Goal: Task Accomplishment & Management: Manage account settings

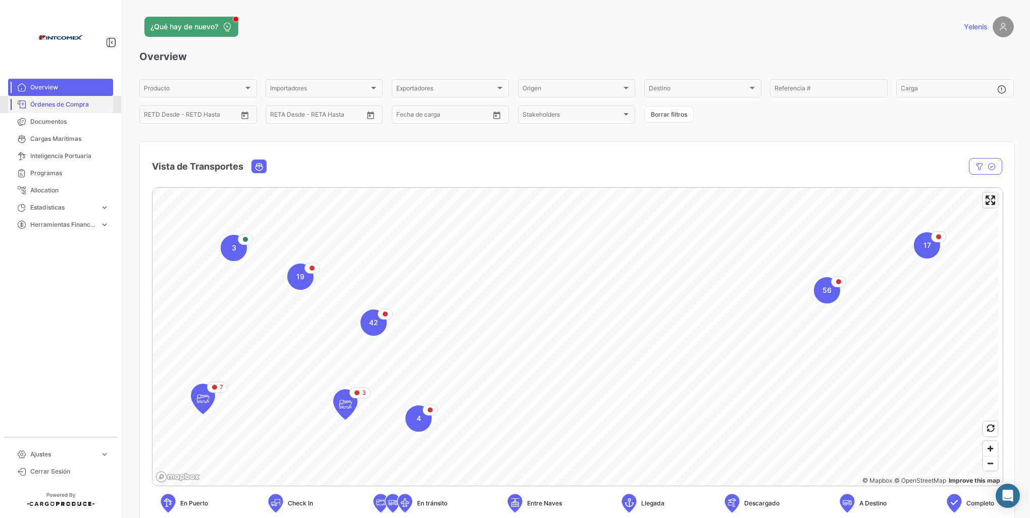
click at [69, 107] on span "Órdenes de Compra" at bounding box center [69, 104] width 79 height 9
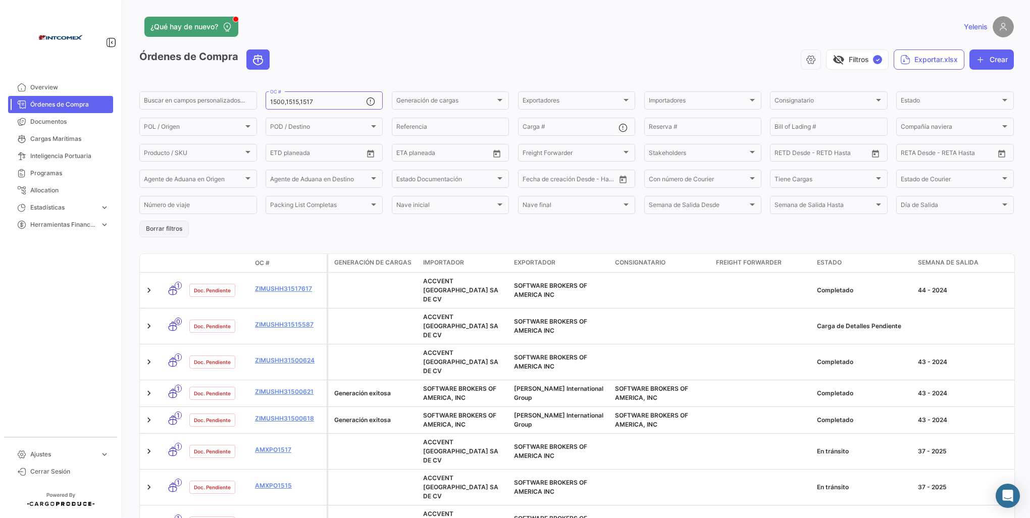
click at [159, 226] on button "Borrar filtros" at bounding box center [163, 229] width 49 height 17
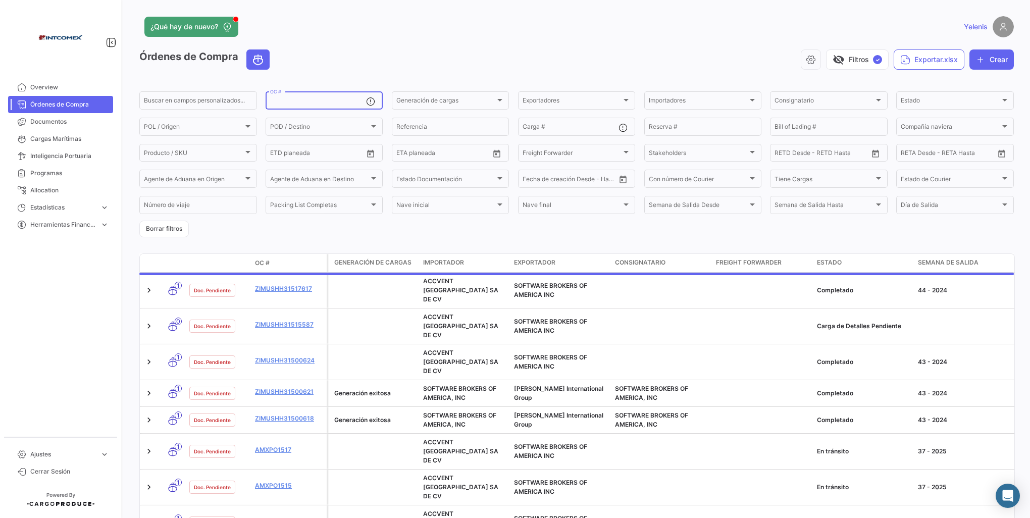
click at [282, 99] on input "OC #" at bounding box center [318, 101] width 96 height 7
paste input "310513 - 310686"
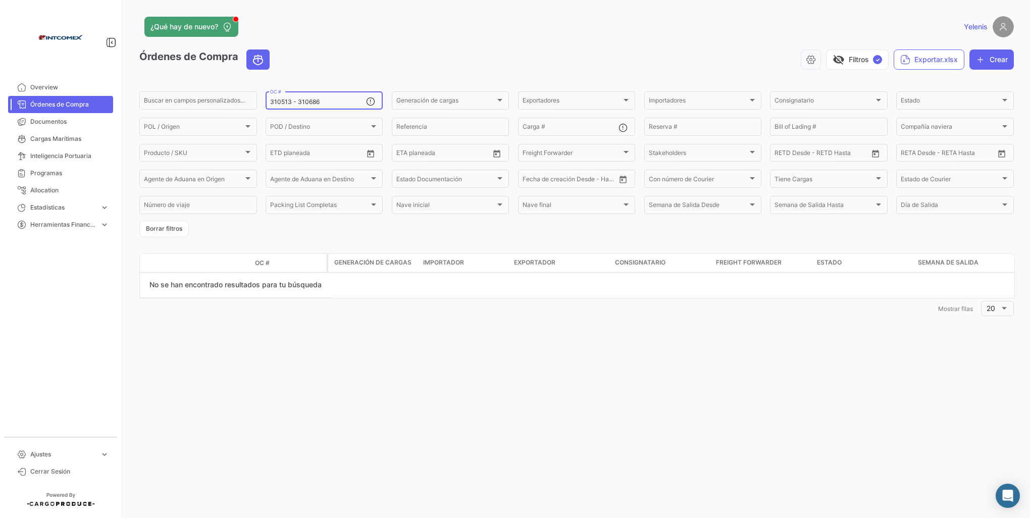
click at [298, 106] on div "310513 - 310686 OC #" at bounding box center [318, 100] width 96 height 20
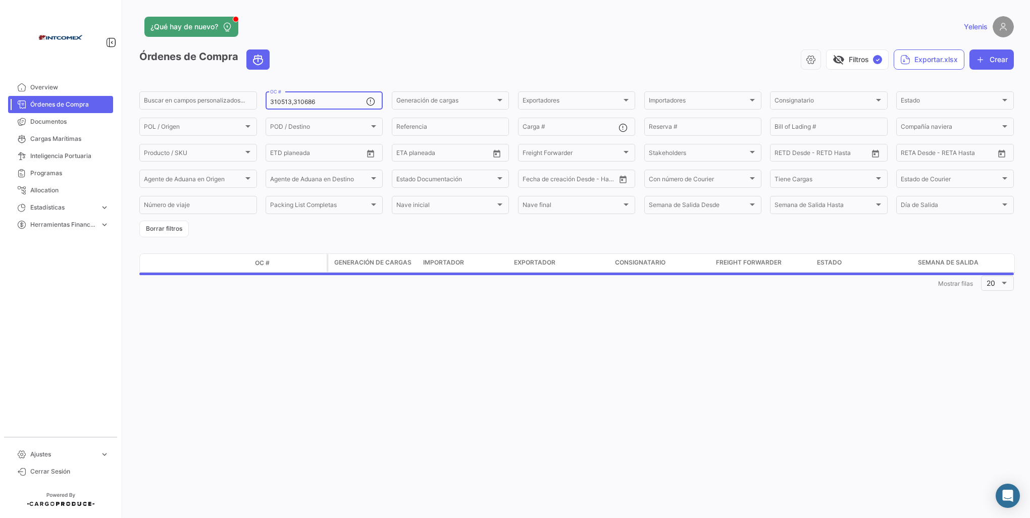
type input "310513,310686"
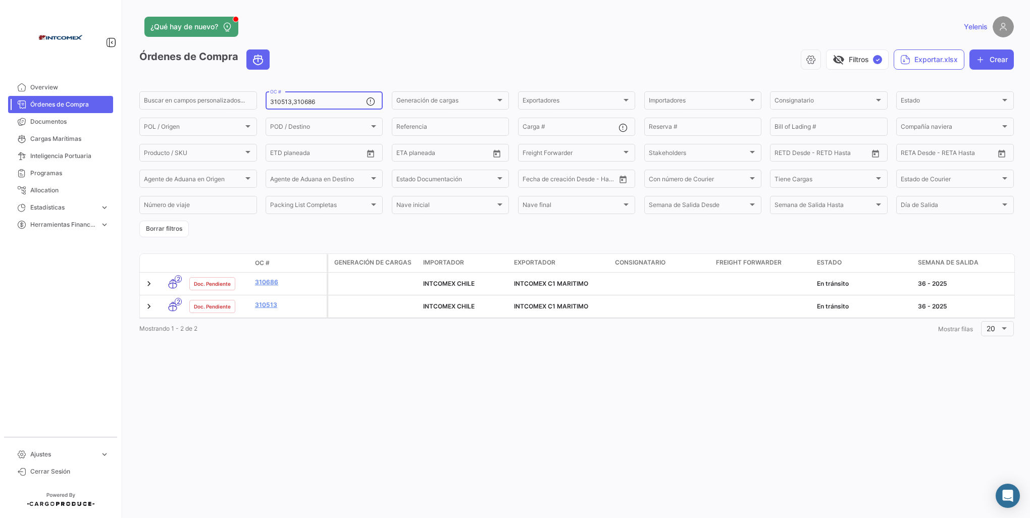
drag, startPoint x: 320, startPoint y: 98, endPoint x: 317, endPoint y: 102, distance: 5.8
click at [319, 100] on div "310513,310686 OC #" at bounding box center [318, 100] width 96 height 20
click at [317, 103] on input "310513,310686" at bounding box center [318, 101] width 96 height 7
drag, startPoint x: 317, startPoint y: 101, endPoint x: 208, endPoint y: 104, distance: 108.5
click at [0, 0] on div "Buscar en campos personalizados... 310513,310686 OC # Generación de cargas Gene…" at bounding box center [0, 0] width 0 height 0
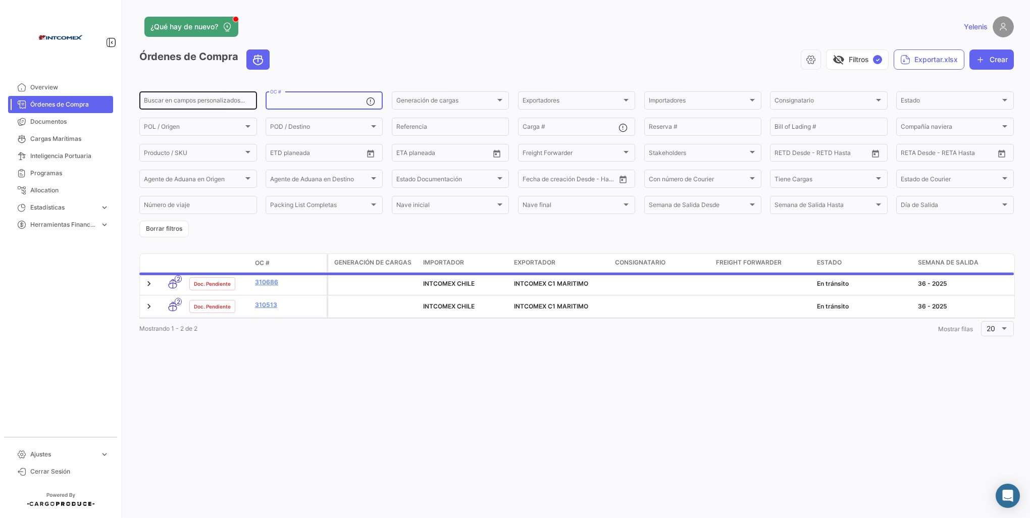
paste input "17709-17805"
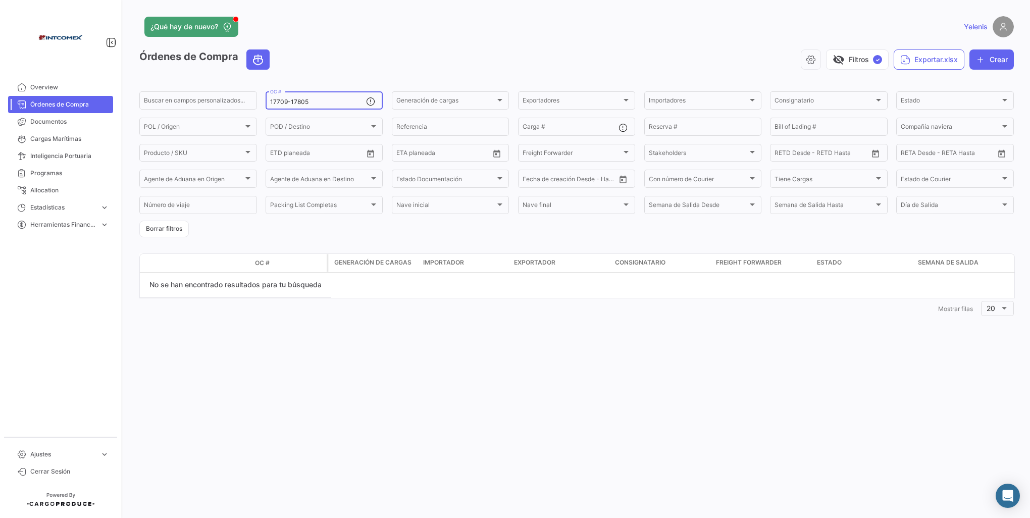
click at [289, 102] on input "17709-17805" at bounding box center [318, 101] width 96 height 7
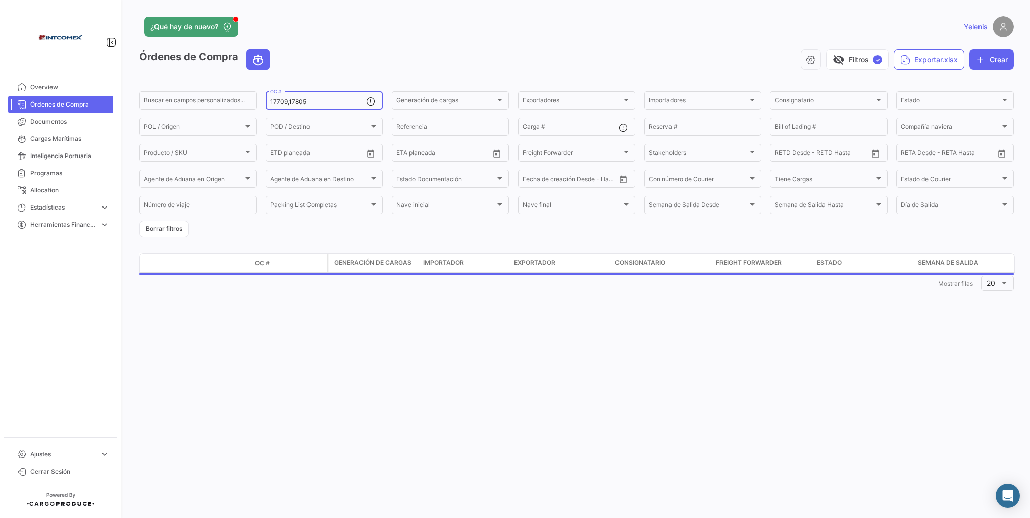
type input "17709,17805"
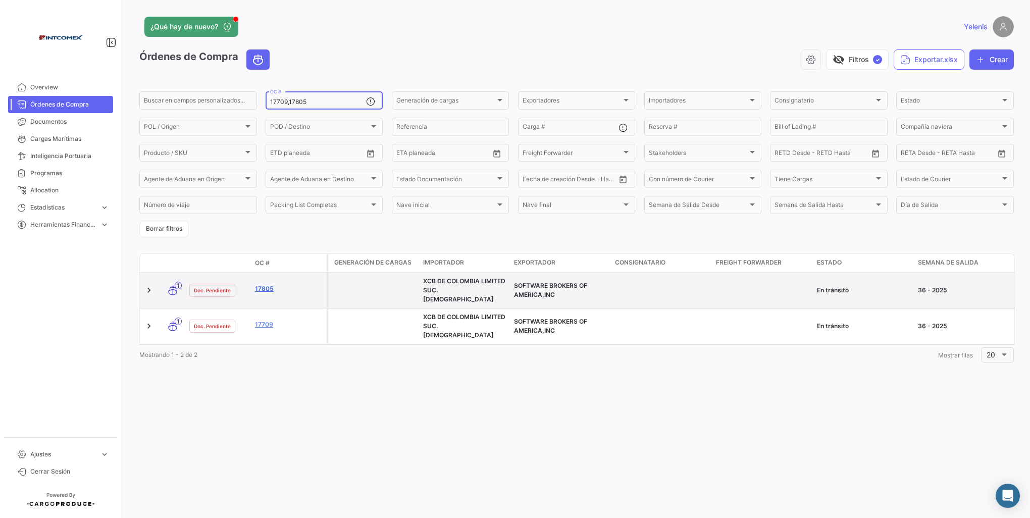
click at [267, 288] on link "17805" at bounding box center [289, 288] width 68 height 9
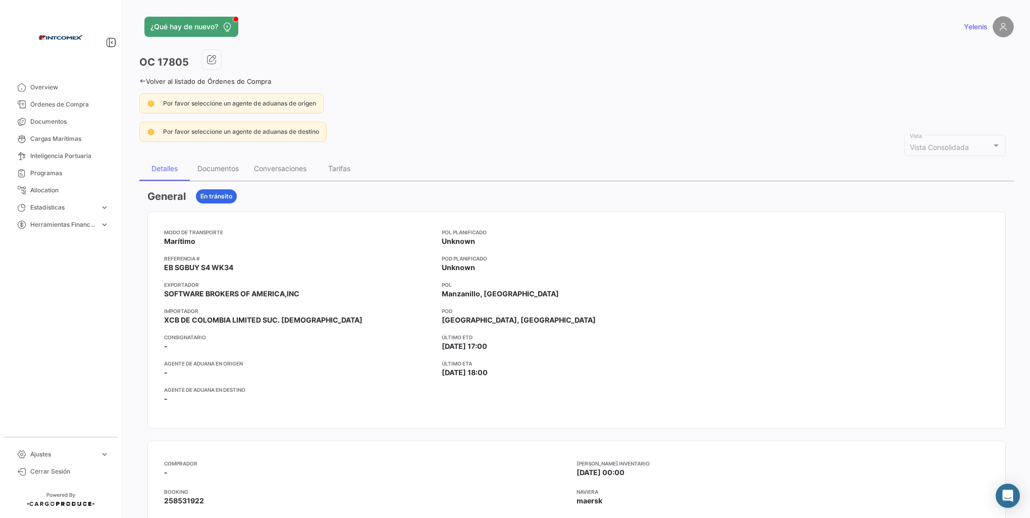
click at [149, 81] on link "Volver al listado de Órdenes de Compra" at bounding box center [205, 81] width 132 height 8
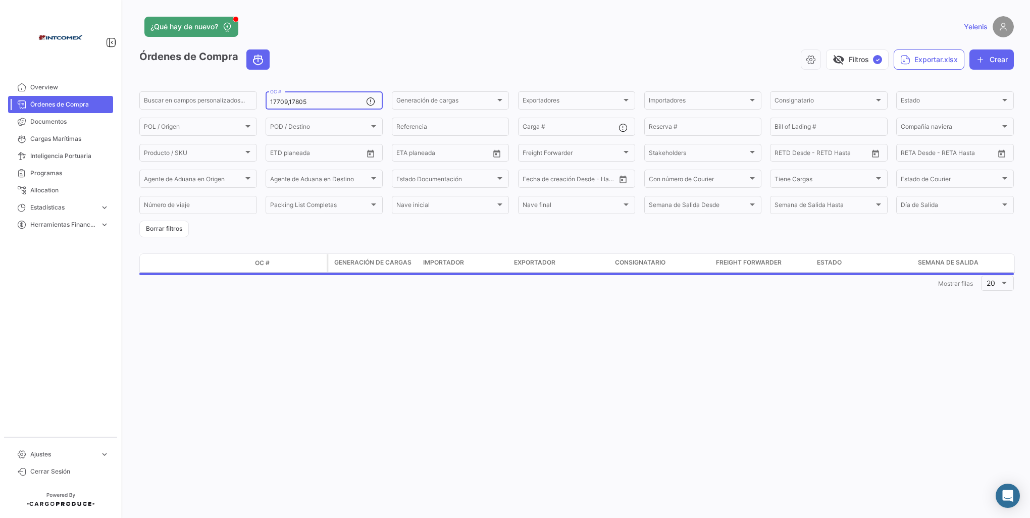
click at [309, 102] on input "17709,17805" at bounding box center [318, 101] width 96 height 7
drag, startPoint x: 307, startPoint y: 102, endPoint x: 242, endPoint y: 101, distance: 64.6
click at [0, 0] on div "Buscar en campos personalizados... 17709,17805 OC # Generación de cargas Genera…" at bounding box center [0, 0] width 0 height 0
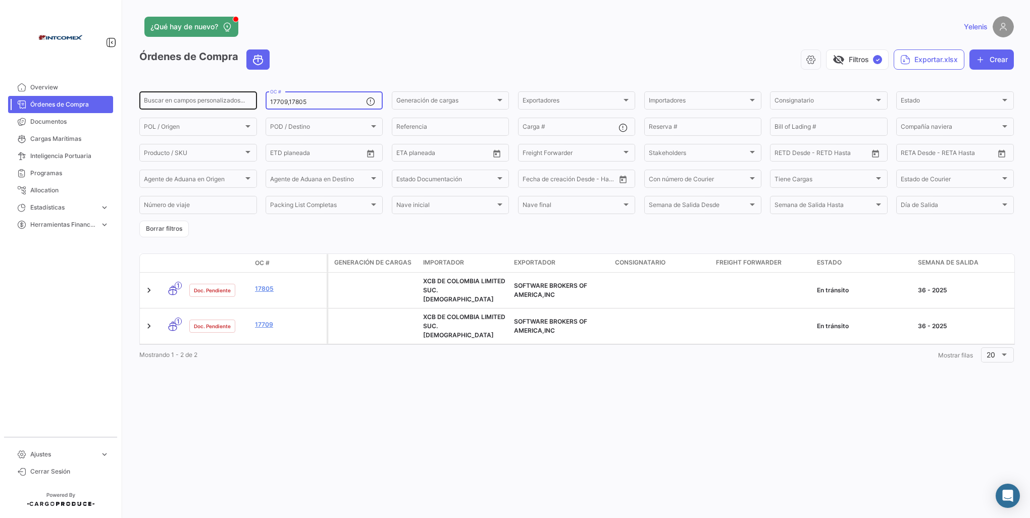
paste input "310513 - 310686"
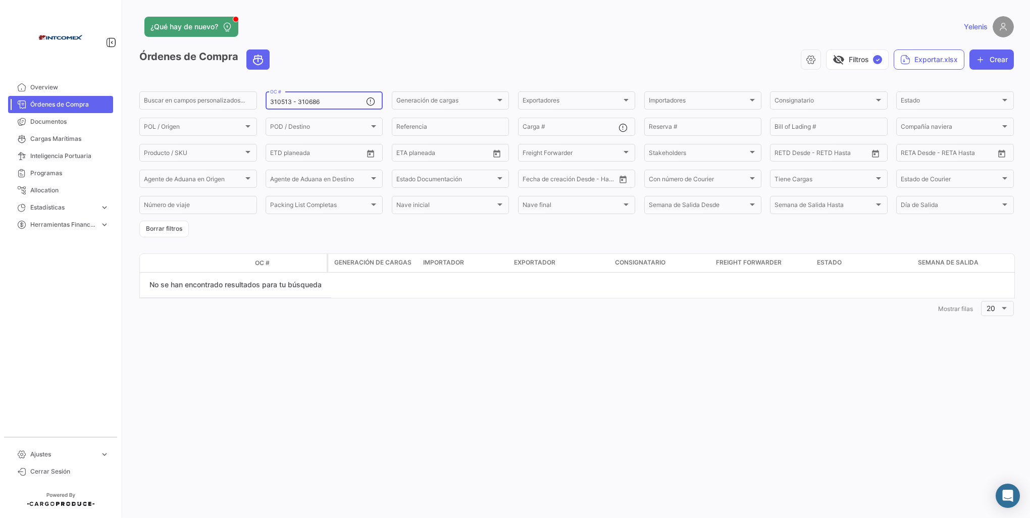
click at [297, 103] on input "310513 - 310686" at bounding box center [318, 101] width 96 height 7
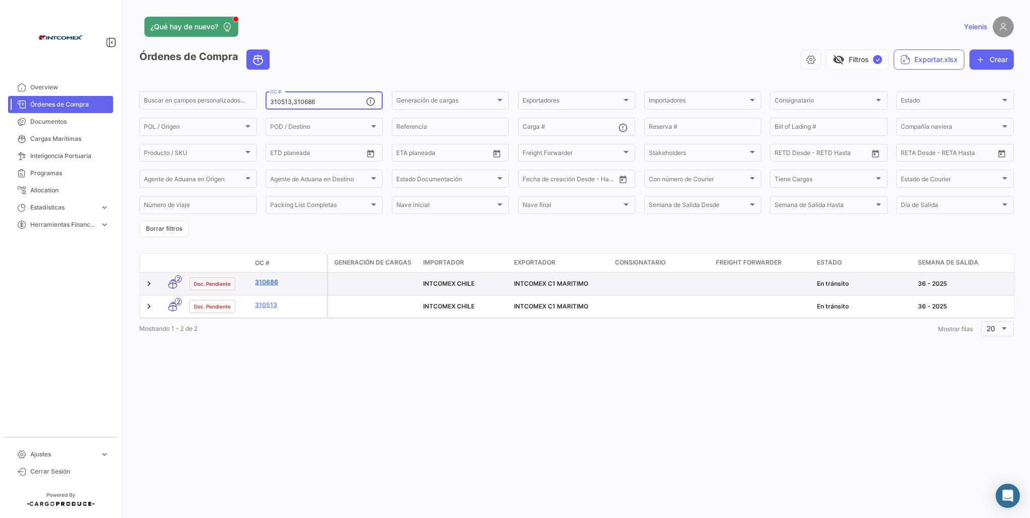
type input "310513,310686"
click at [265, 282] on link "310686" at bounding box center [289, 282] width 68 height 9
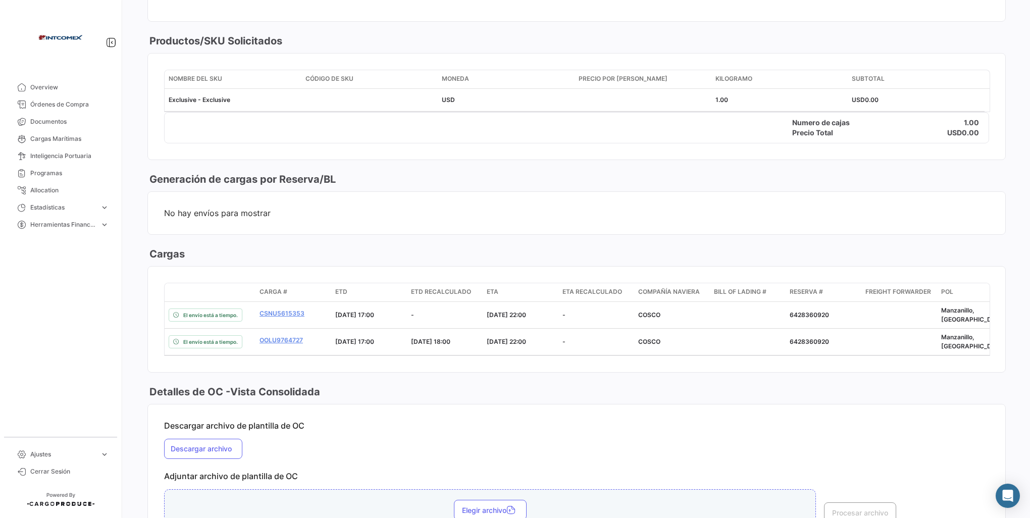
scroll to position [686, 0]
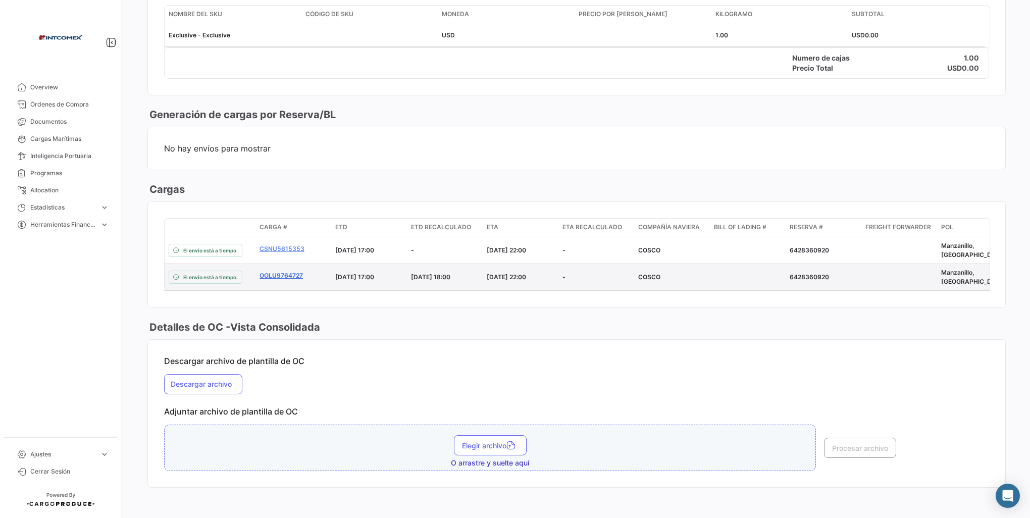
click at [277, 271] on link "OOLU9764727" at bounding box center [293, 275] width 68 height 9
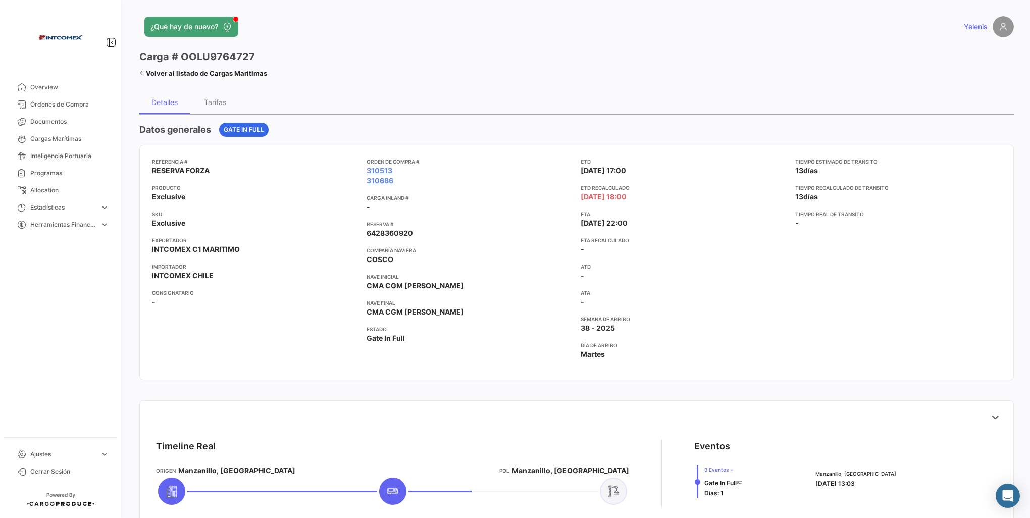
click at [141, 72] on icon at bounding box center [142, 73] width 7 height 7
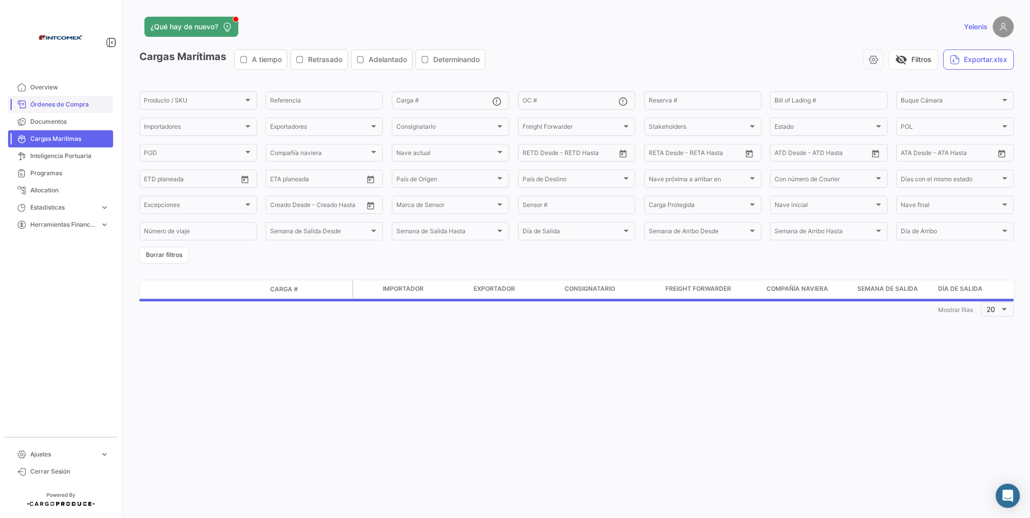
click at [65, 104] on span "Órdenes de Compra" at bounding box center [69, 104] width 79 height 9
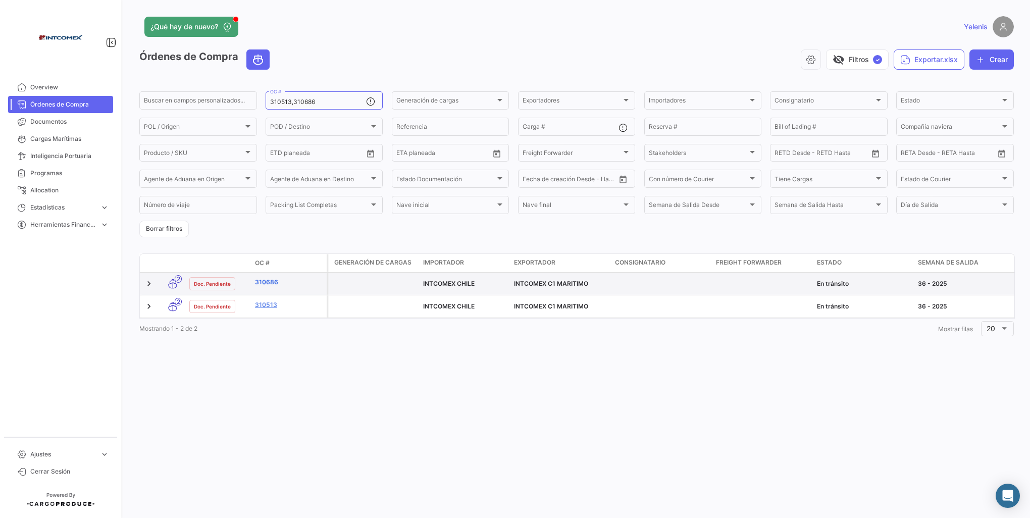
click at [268, 280] on link "310686" at bounding box center [289, 282] width 68 height 9
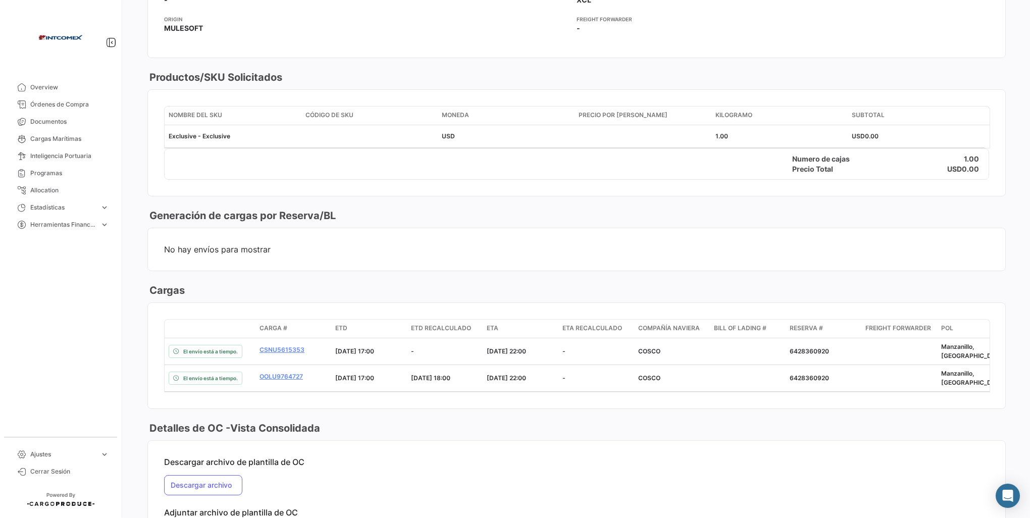
scroll to position [686, 0]
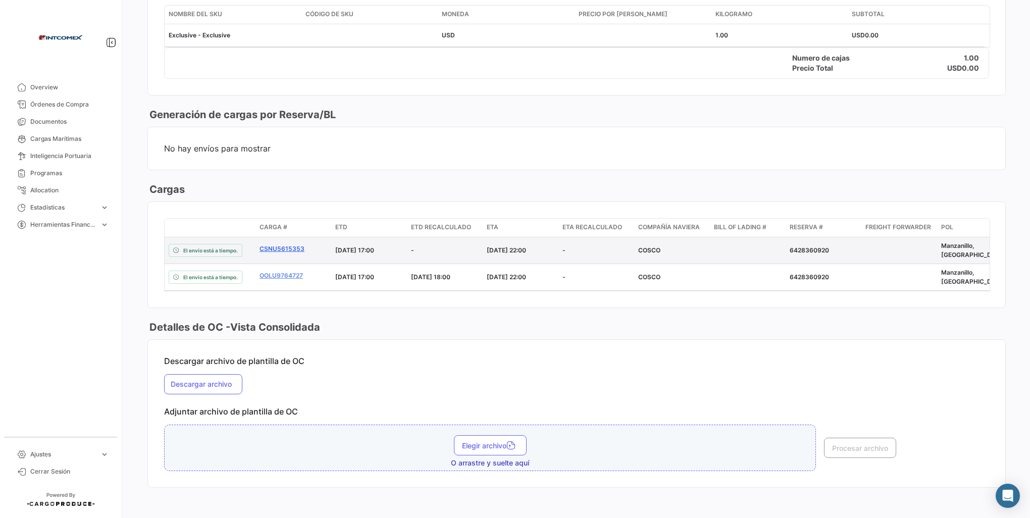
click at [287, 244] on link "CSNU5615353" at bounding box center [293, 248] width 68 height 9
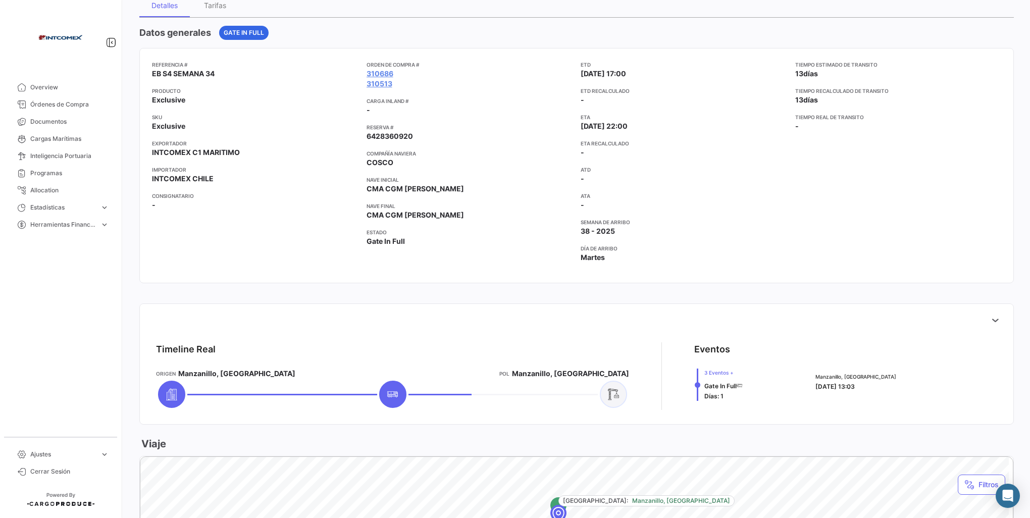
scroll to position [151, 0]
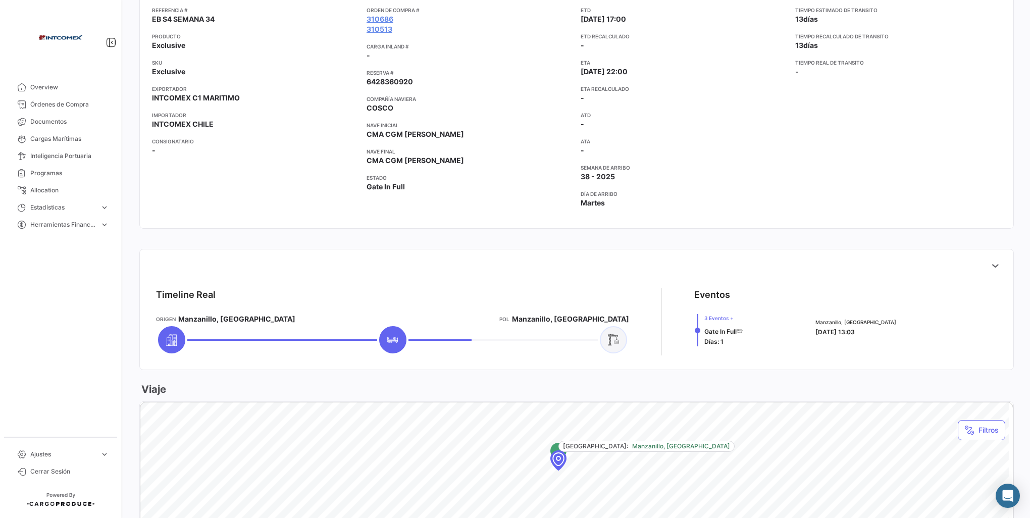
drag, startPoint x: 415, startPoint y: 81, endPoint x: 364, endPoint y: 80, distance: 51.0
click at [364, 80] on div "Referencia # EB S4 SEMANA 34 Producto Exclusive SKU Exclusive Exportador INTCOM…" at bounding box center [576, 111] width 849 height 210
copy span "6428360920"
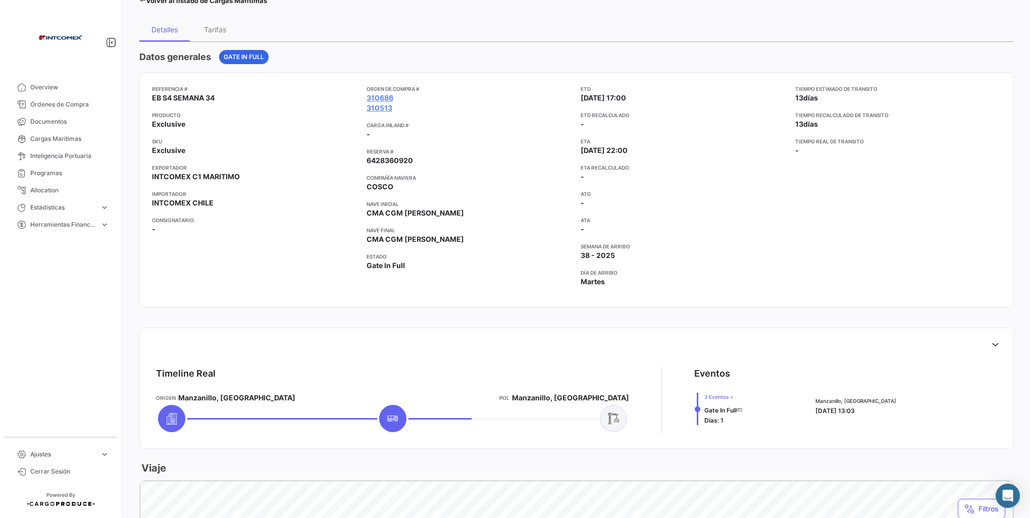
scroll to position [0, 0]
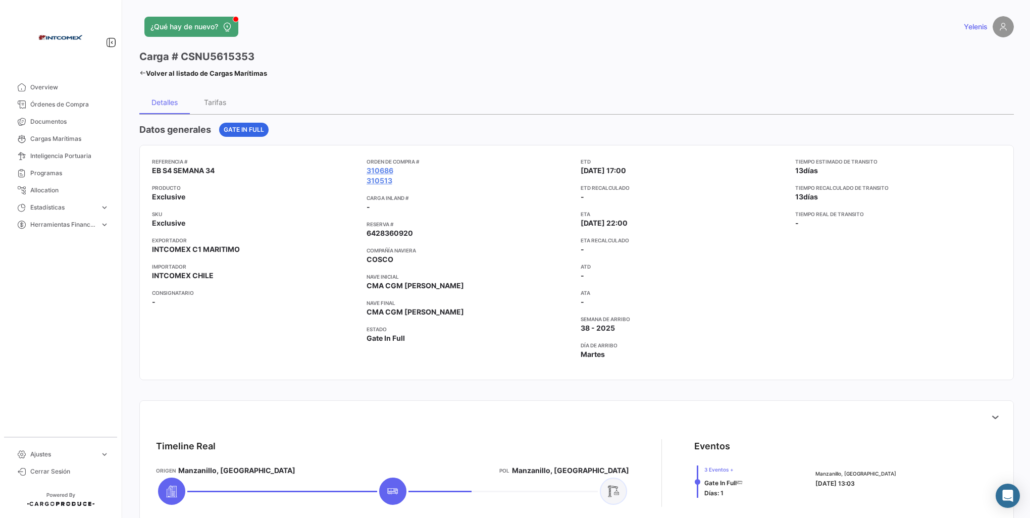
click at [145, 73] on icon at bounding box center [142, 73] width 7 height 7
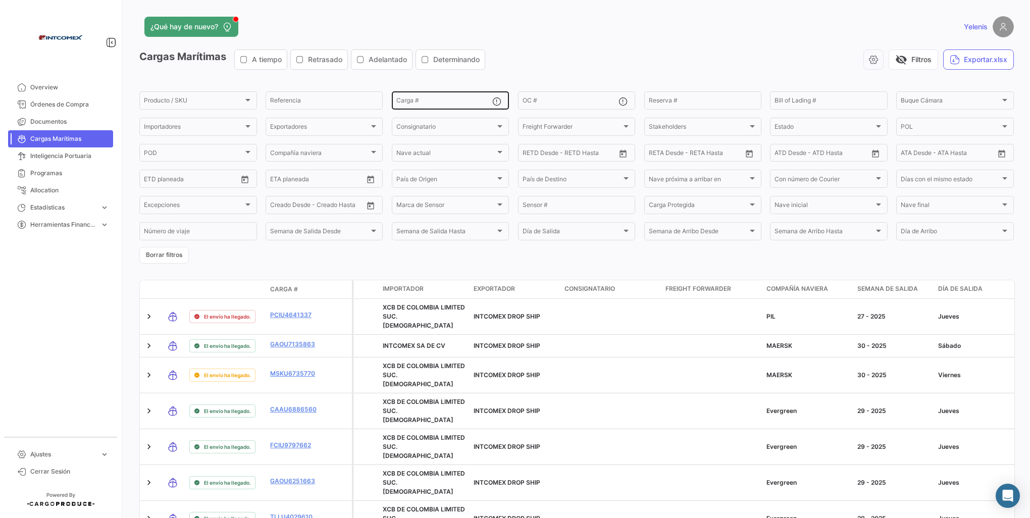
click at [411, 102] on input "Carga #" at bounding box center [444, 101] width 96 height 7
click at [59, 107] on span "Órdenes de Compra" at bounding box center [69, 104] width 79 height 9
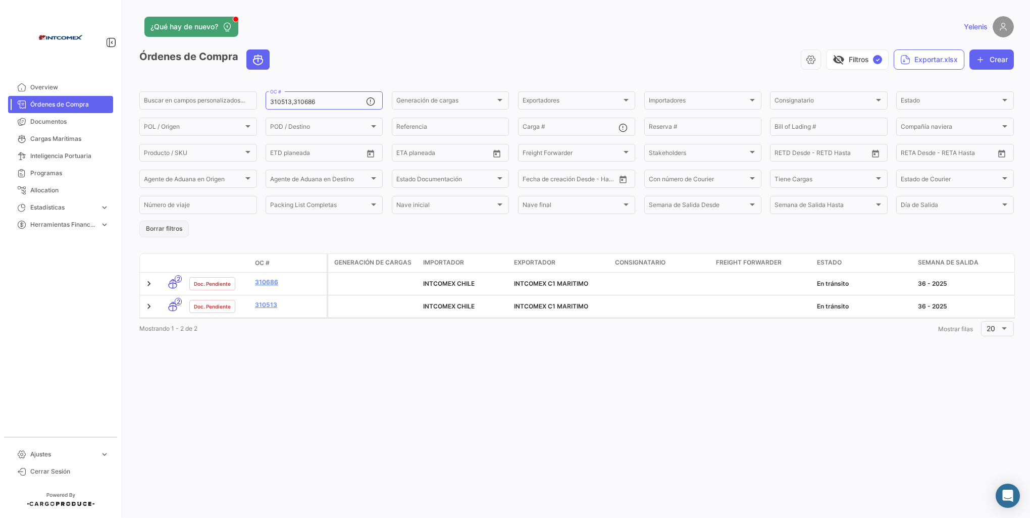
click at [170, 233] on button "Borrar filtros" at bounding box center [163, 229] width 49 height 17
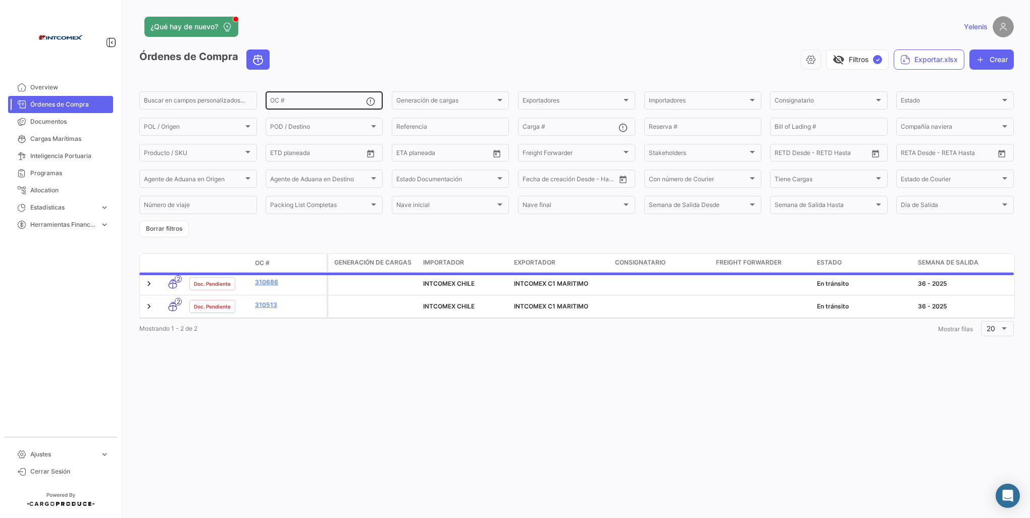
click at [283, 98] on div "OC #" at bounding box center [318, 100] width 96 height 20
paste input "308181,308784,310564,311008,311087"
type input "308181,308784,310564,311008,311087"
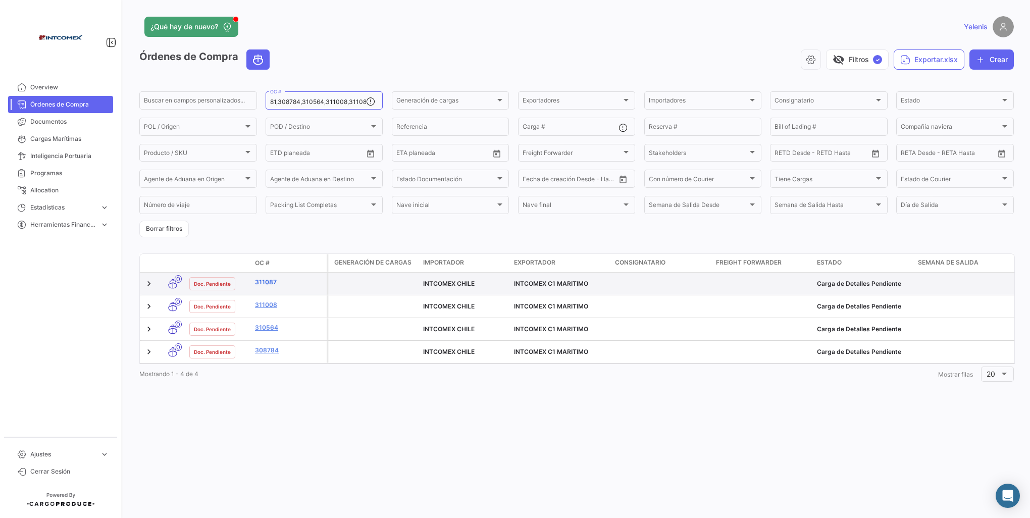
scroll to position [0, 0]
click at [274, 280] on link "311087" at bounding box center [289, 282] width 68 height 9
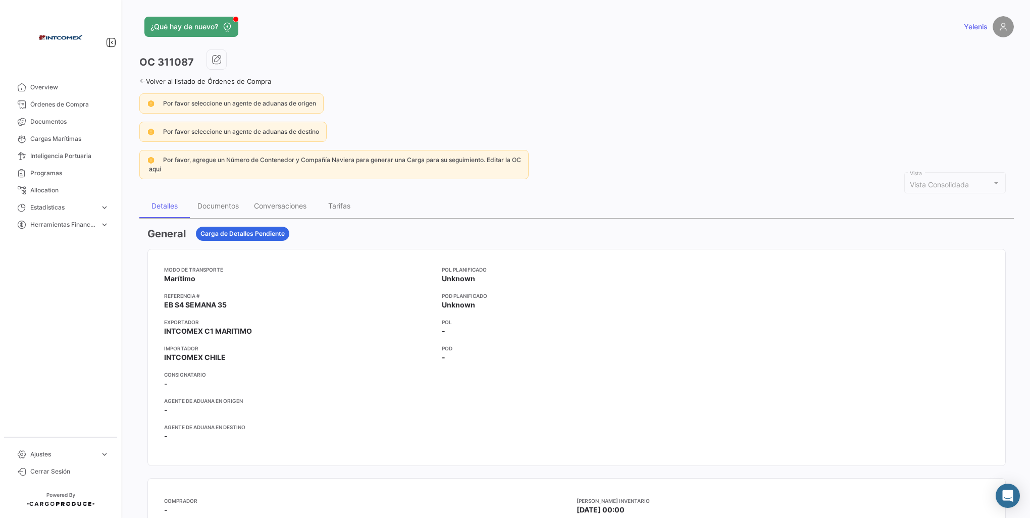
click at [151, 82] on link "Volver al listado de Órdenes de Compra" at bounding box center [205, 81] width 132 height 8
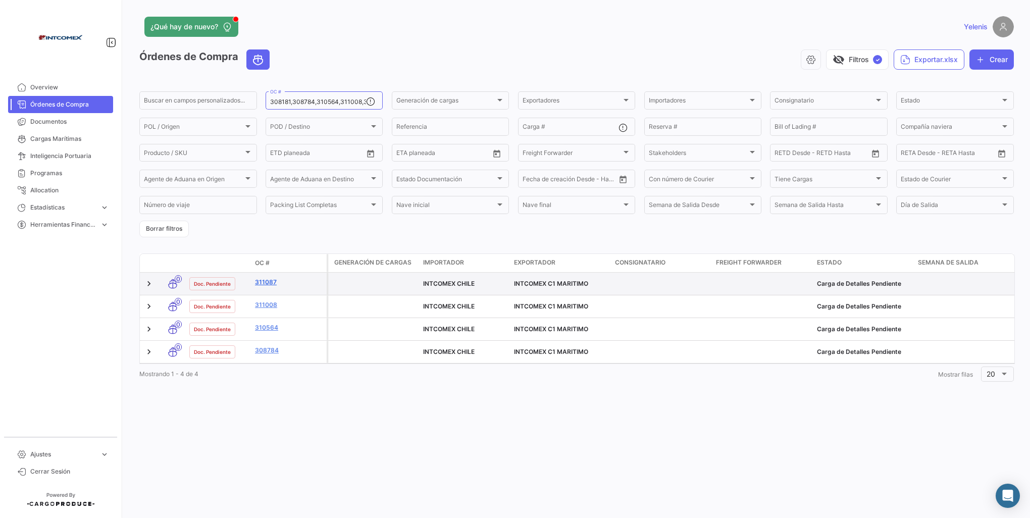
click at [273, 283] on link "311087" at bounding box center [289, 282] width 68 height 9
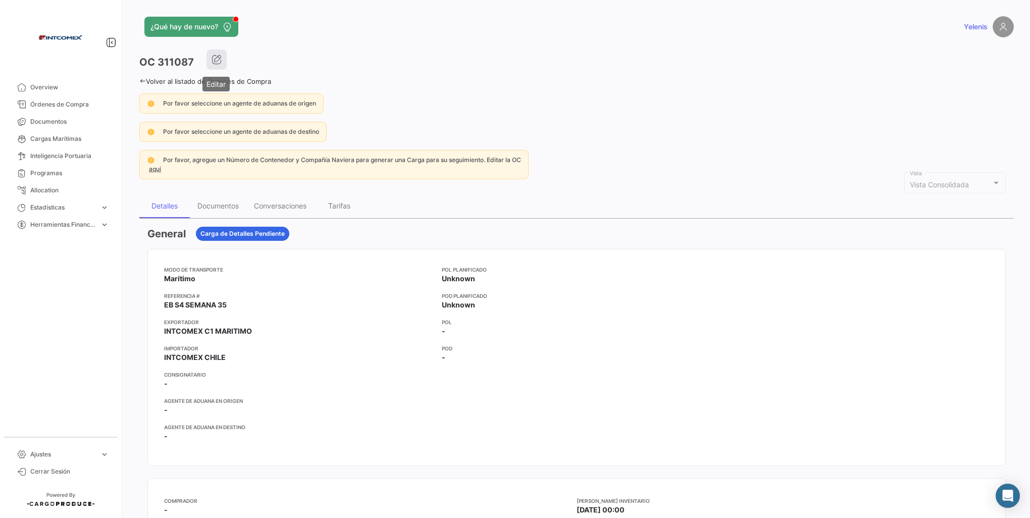
click at [219, 57] on icon "button" at bounding box center [216, 60] width 10 height 10
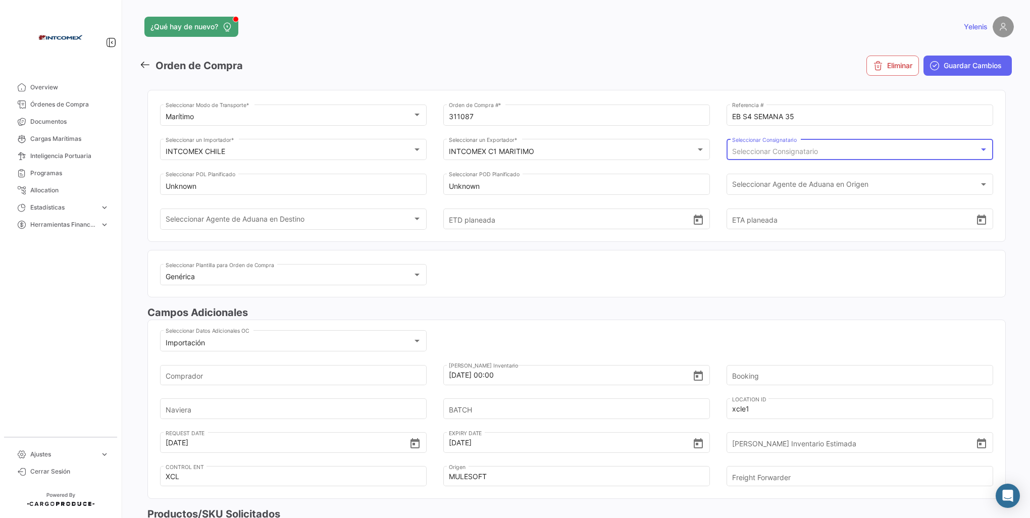
click at [800, 151] on span "Seleccionar Consignatario" at bounding box center [775, 151] width 86 height 9
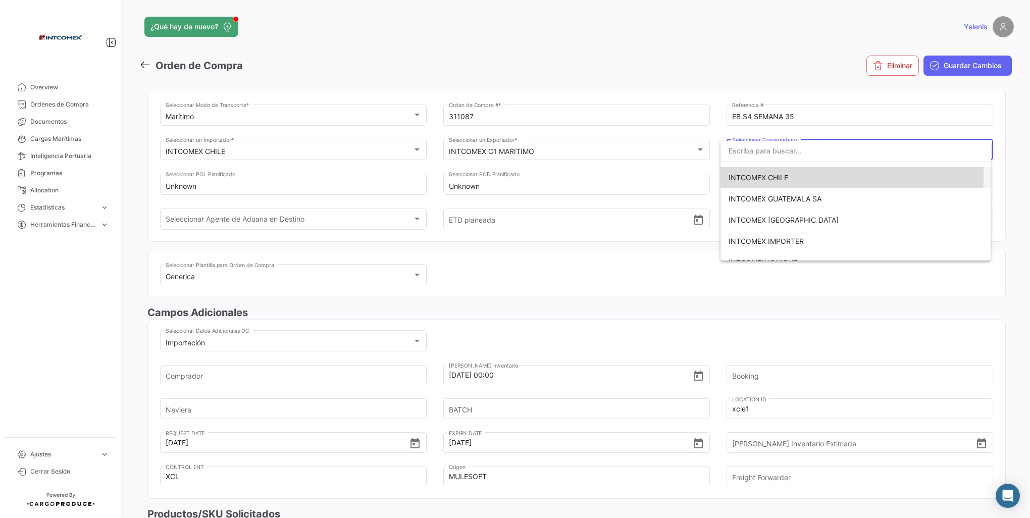
click at [759, 176] on span "INTCOMEX CHILE" at bounding box center [758, 177] width 60 height 9
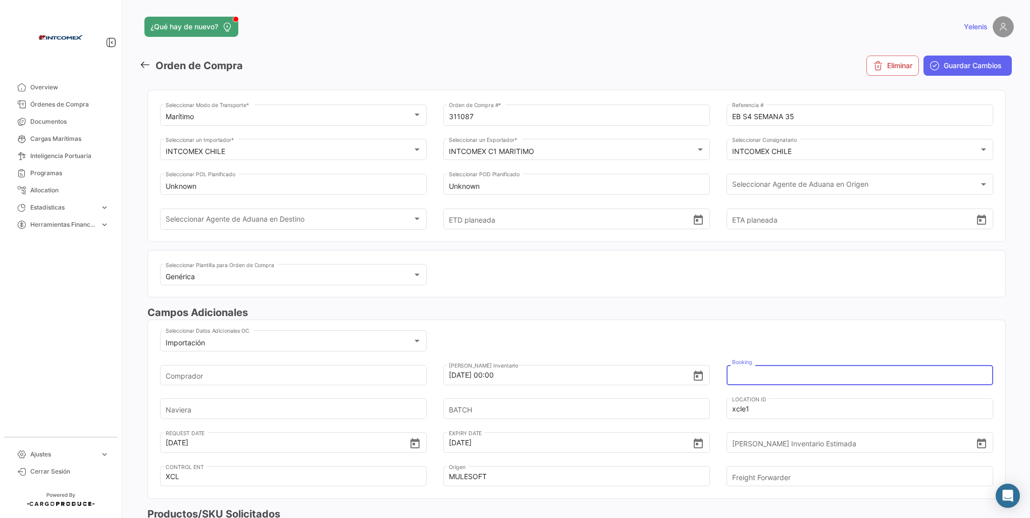
click at [736, 376] on input "Booking" at bounding box center [853, 374] width 243 height 35
click at [751, 374] on input "Booking" at bounding box center [853, 374] width 243 height 35
paste input "6428360920"
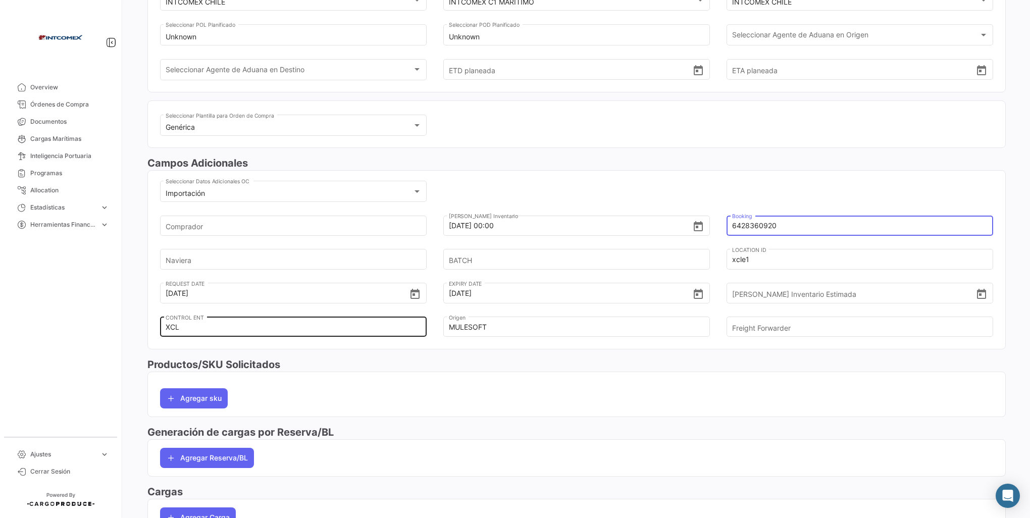
scroll to position [151, 0]
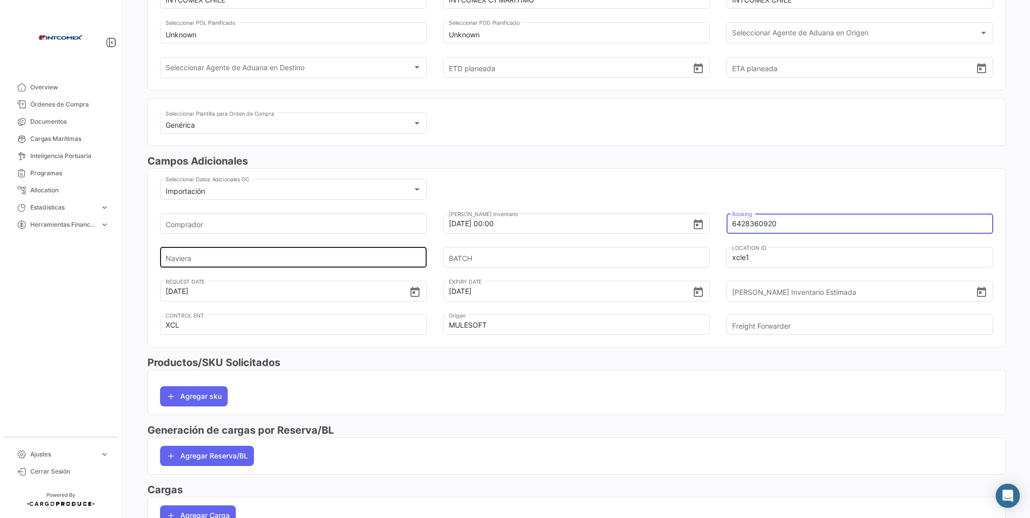
type input "6428360920"
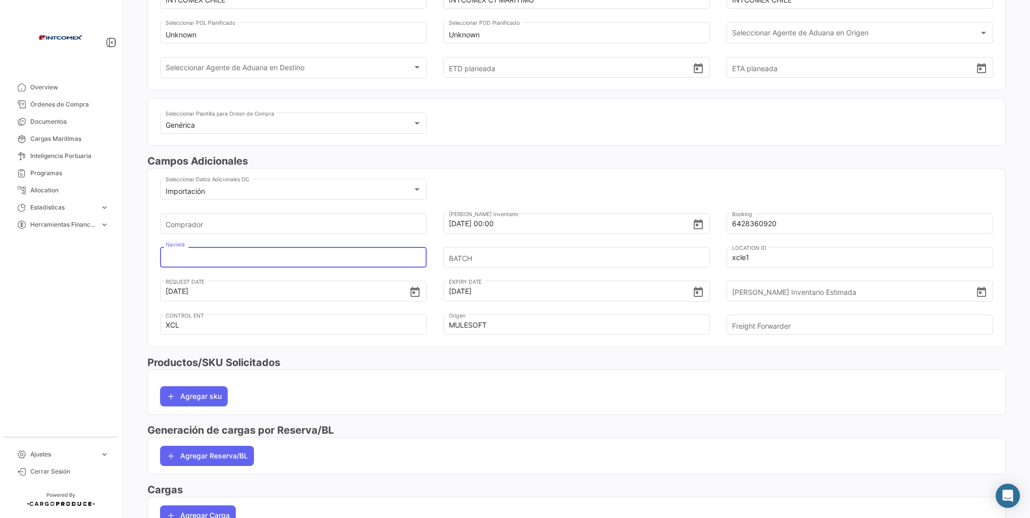
click at [172, 252] on input "Naviera" at bounding box center [287, 257] width 243 height 35
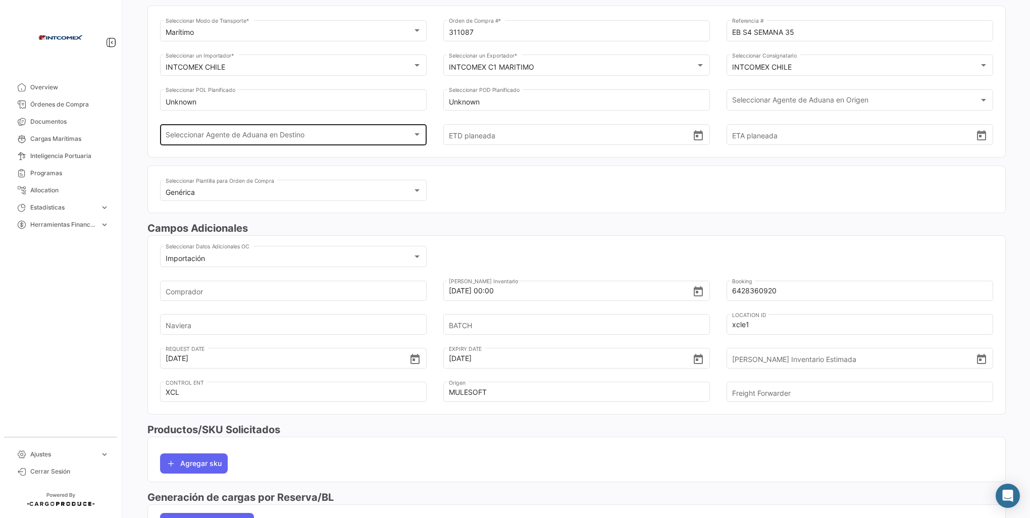
scroll to position [101, 0]
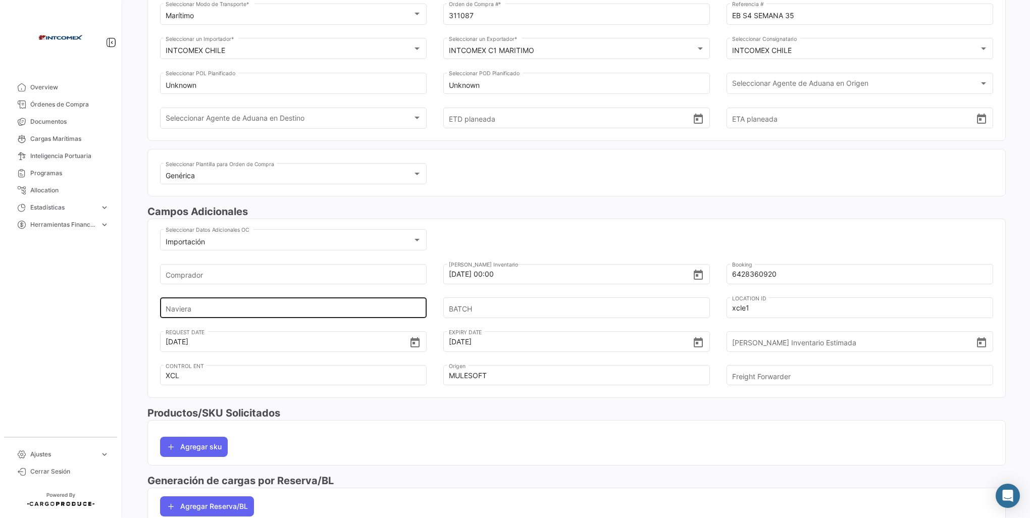
click at [181, 304] on input "Naviera" at bounding box center [287, 307] width 243 height 35
paste input "6428360920"
drag, startPoint x: 226, startPoint y: 310, endPoint x: 149, endPoint y: 309, distance: 76.7
click at [149, 309] on mat-card "Importación Seleccionar Datos Adicionales OC Comprador [DATE] 00:00 Fecha Ingre…" at bounding box center [576, 308] width 858 height 179
type input "cosco"
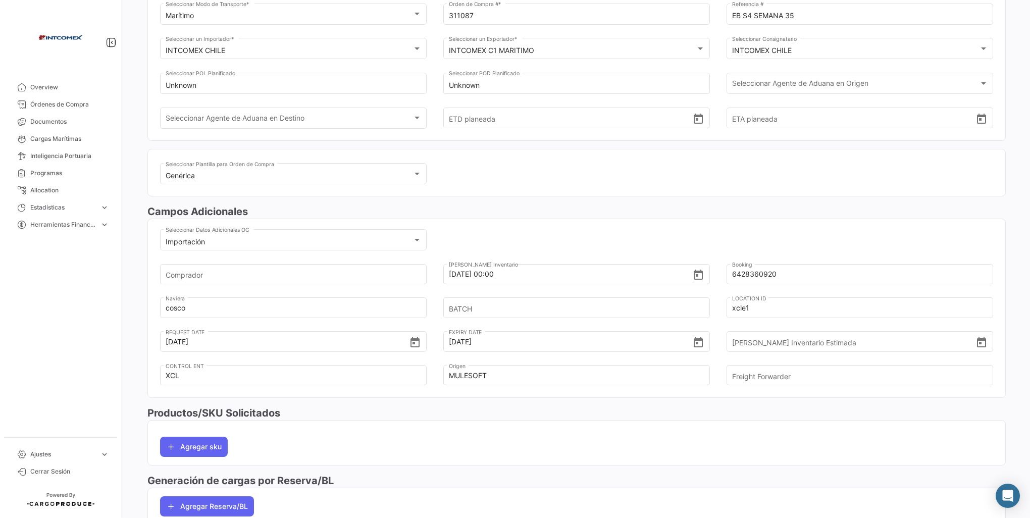
click at [489, 455] on div "Agregar sku" at bounding box center [576, 442] width 833 height 28
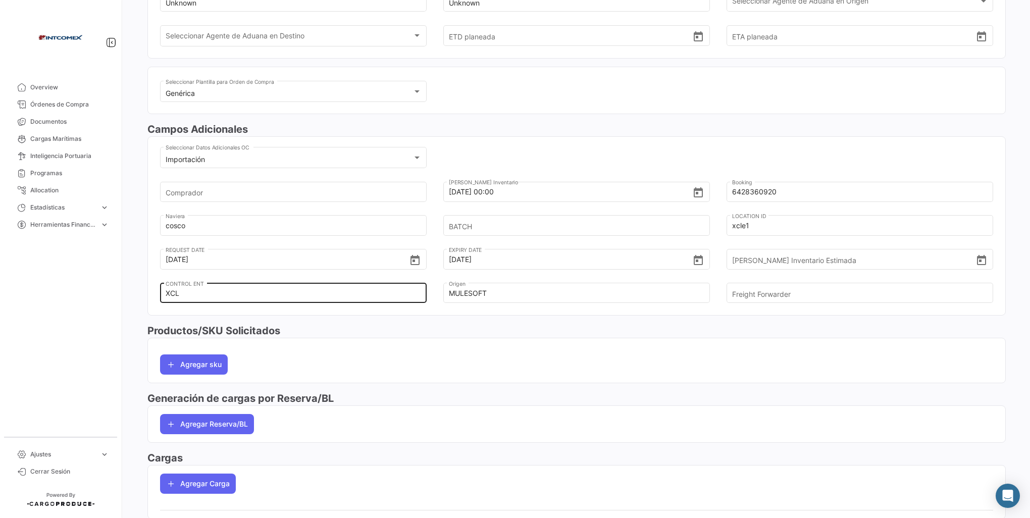
scroll to position [214, 0]
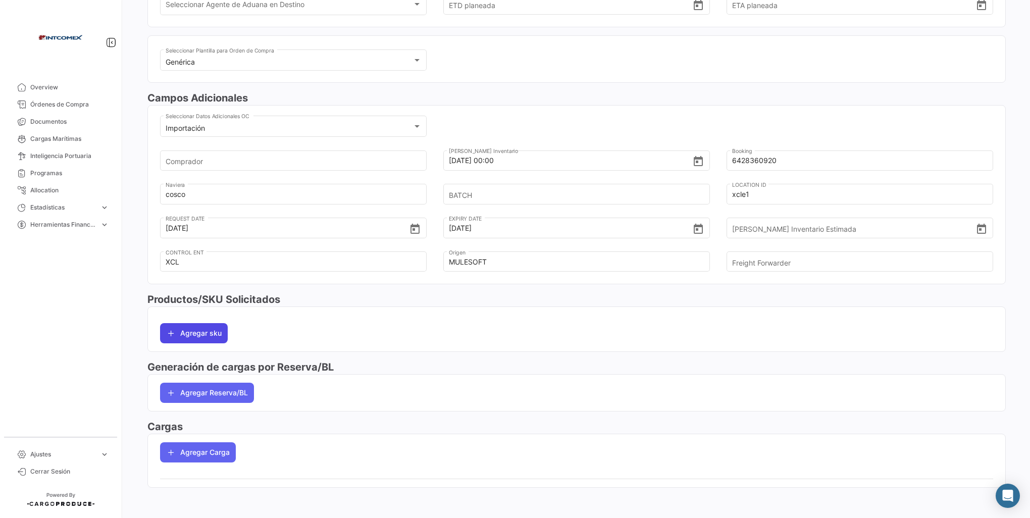
click at [180, 329] on button "Agregar sku" at bounding box center [194, 333] width 68 height 20
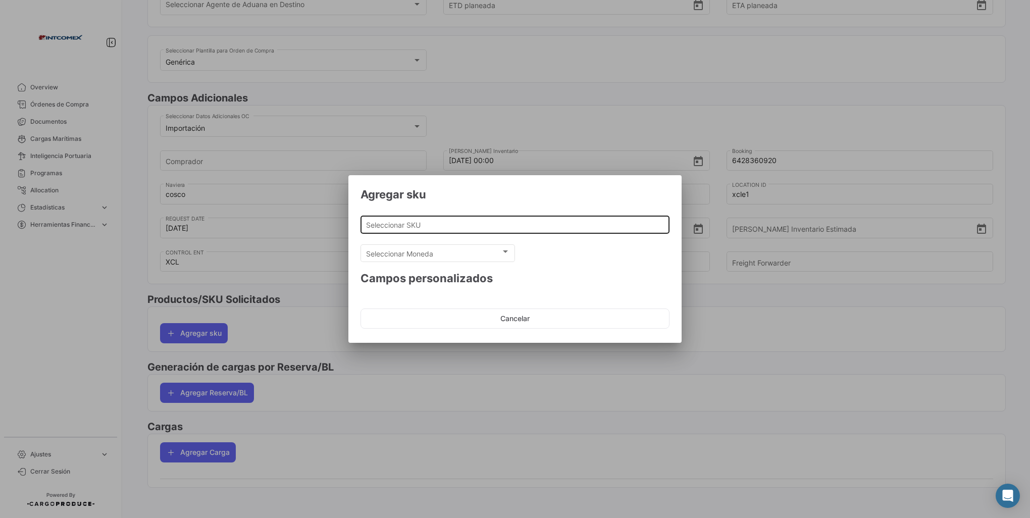
click at [379, 231] on div "Seleccionar SKU" at bounding box center [515, 223] width 298 height 20
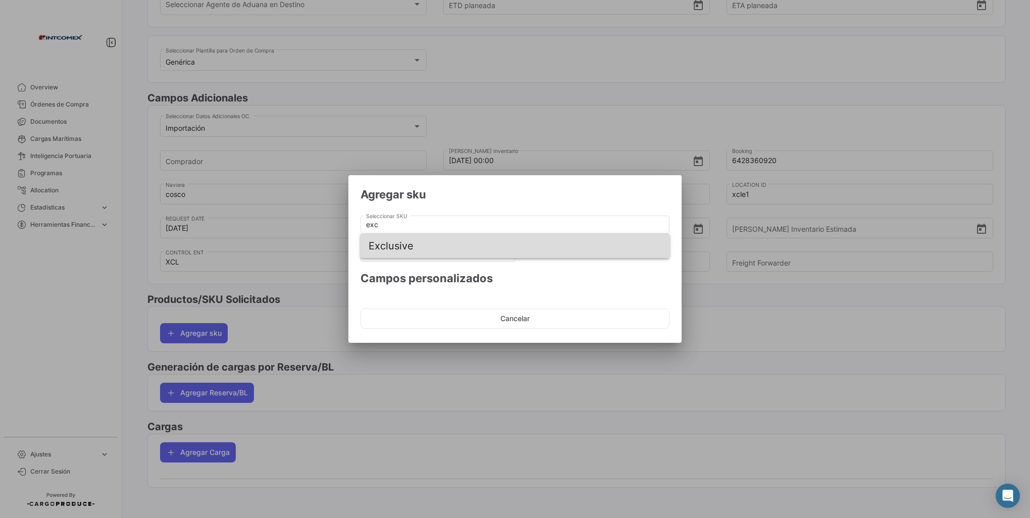
click at [393, 246] on span "Exclusive" at bounding box center [514, 246] width 293 height 24
type input "Exclusive"
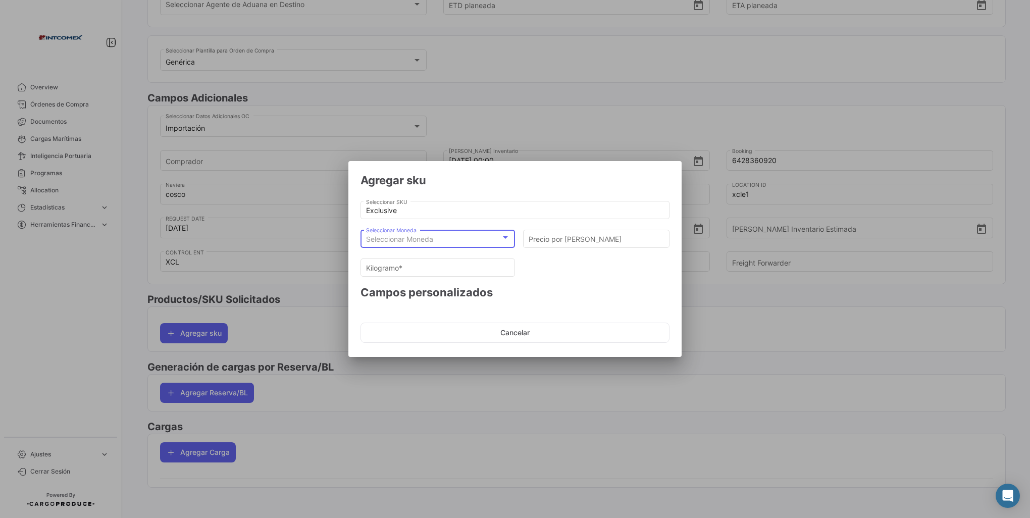
click at [507, 237] on div at bounding box center [505, 237] width 5 height 3
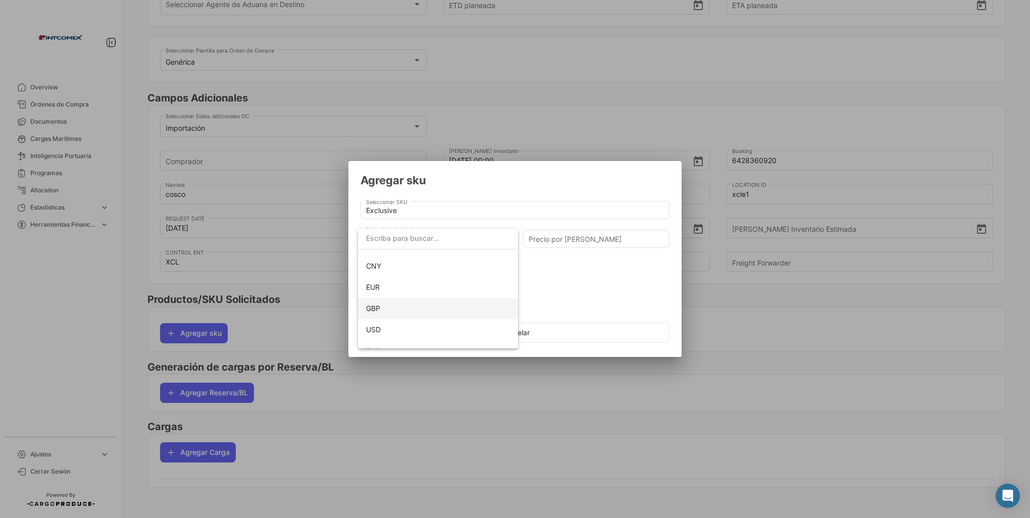
scroll to position [92, 0]
click at [369, 318] on span "USD" at bounding box center [373, 316] width 15 height 9
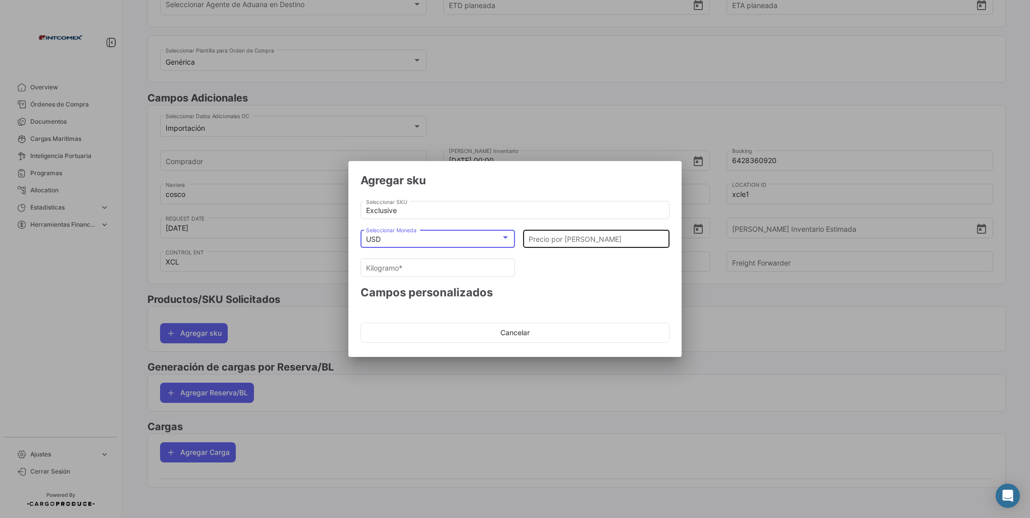
click at [541, 241] on input "Precio por [PERSON_NAME]" at bounding box center [596, 239] width 136 height 9
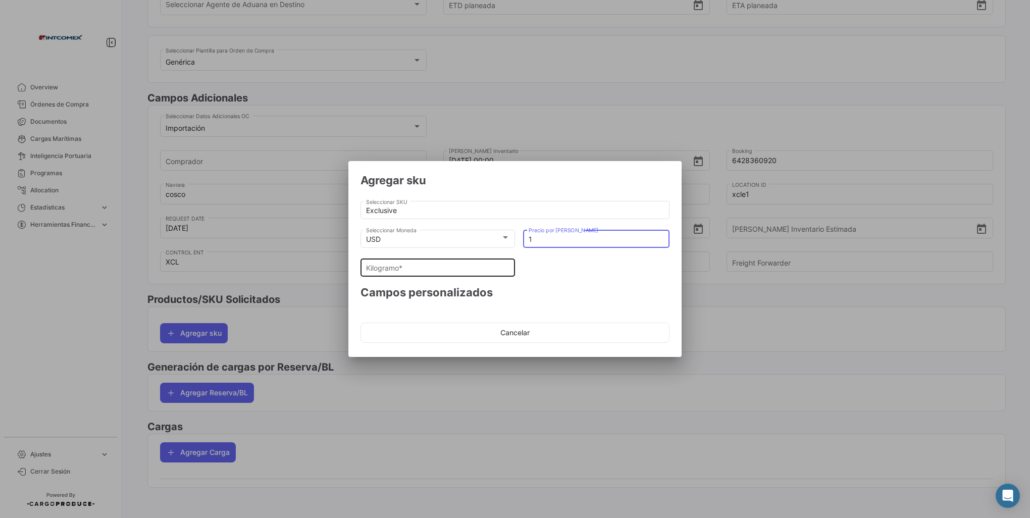
type input "1"
click at [375, 268] on input "Kilogramo *" at bounding box center [438, 267] width 144 height 9
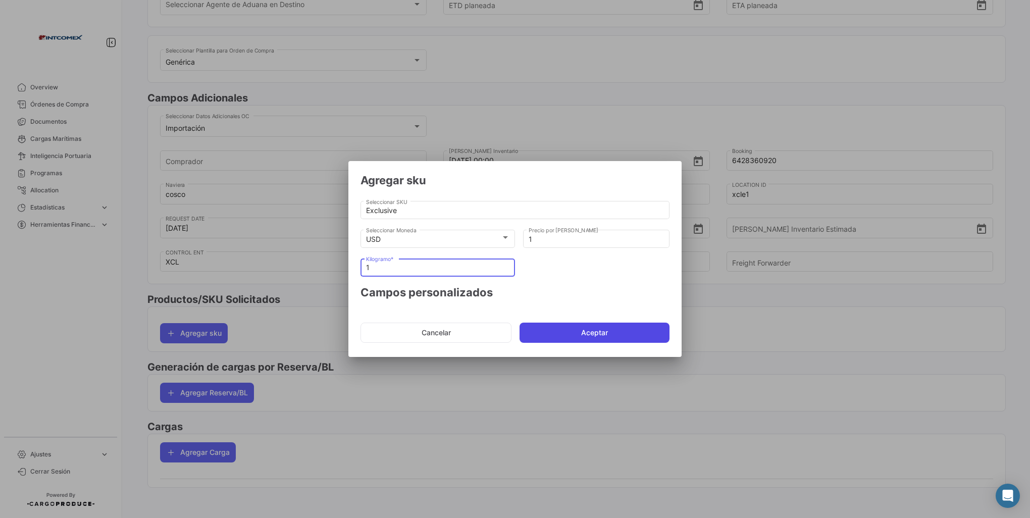
type input "1"
click at [613, 332] on button "Aceptar" at bounding box center [594, 332] width 150 height 20
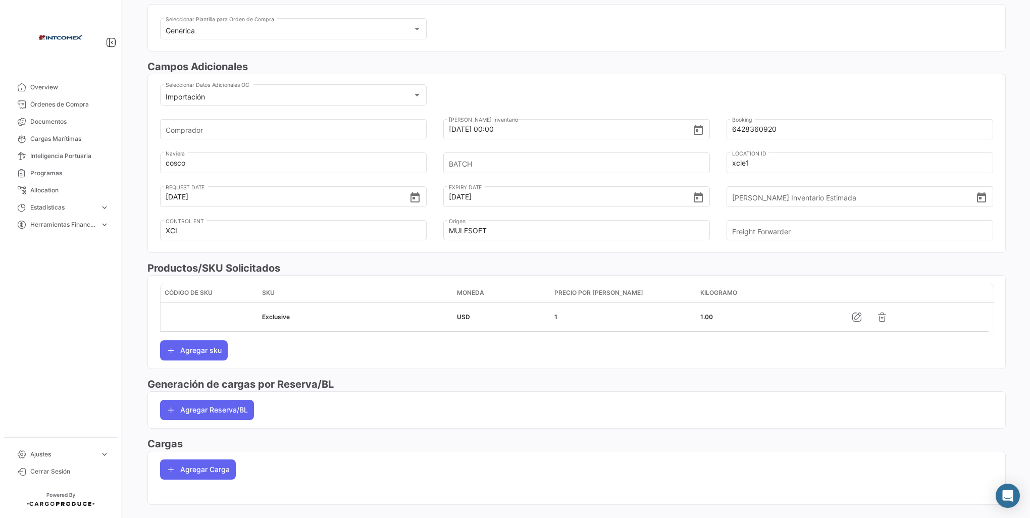
scroll to position [262, 0]
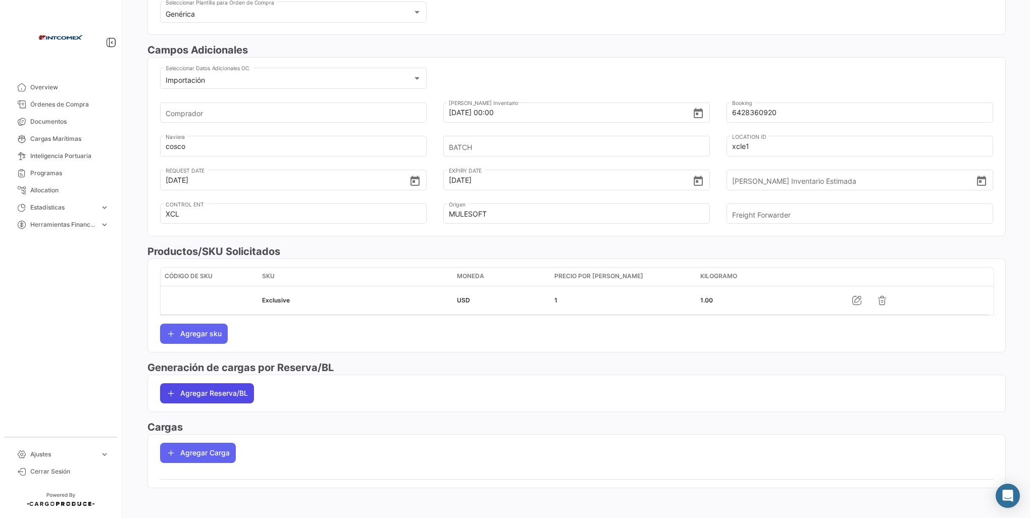
click at [190, 393] on button "Agregar Reserva/BL" at bounding box center [207, 393] width 94 height 20
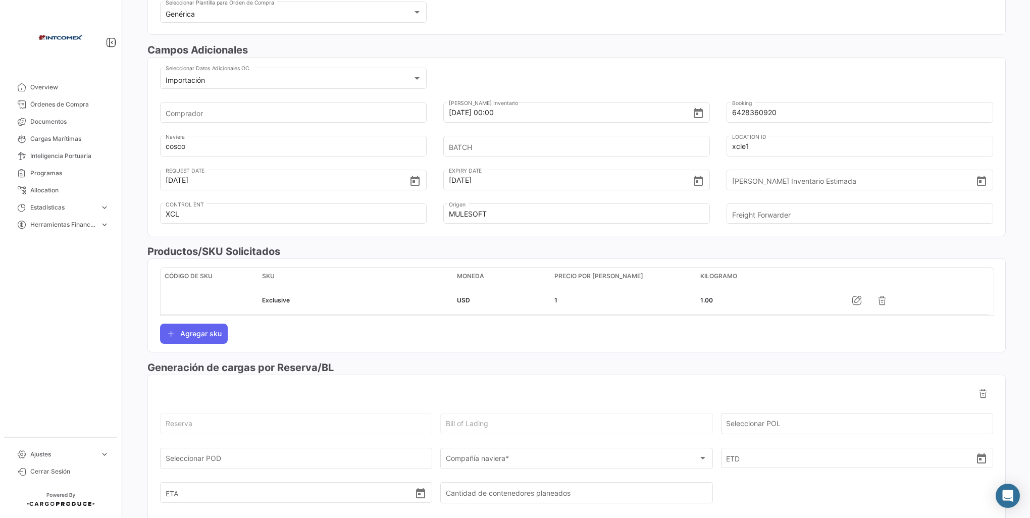
scroll to position [412, 0]
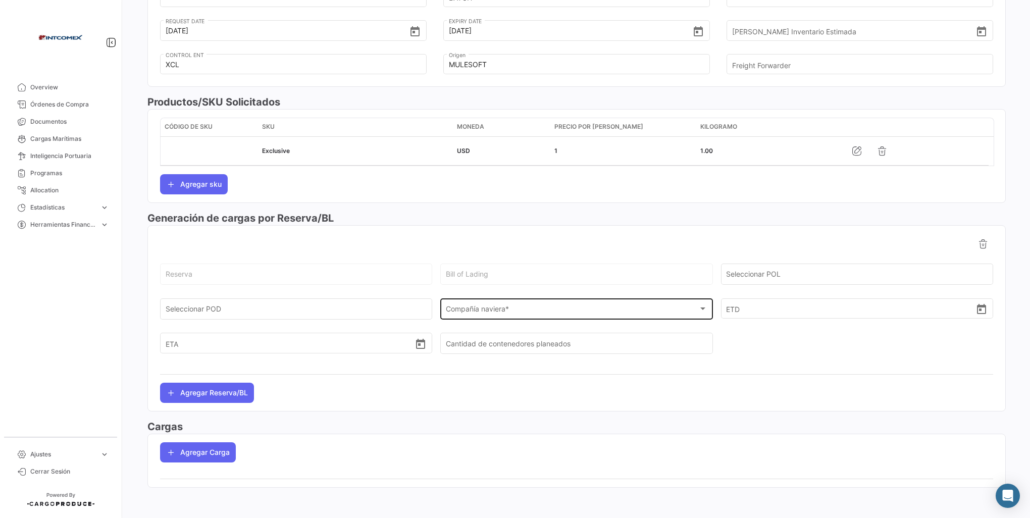
click at [501, 310] on span "Compañía naviera *" at bounding box center [572, 311] width 252 height 9
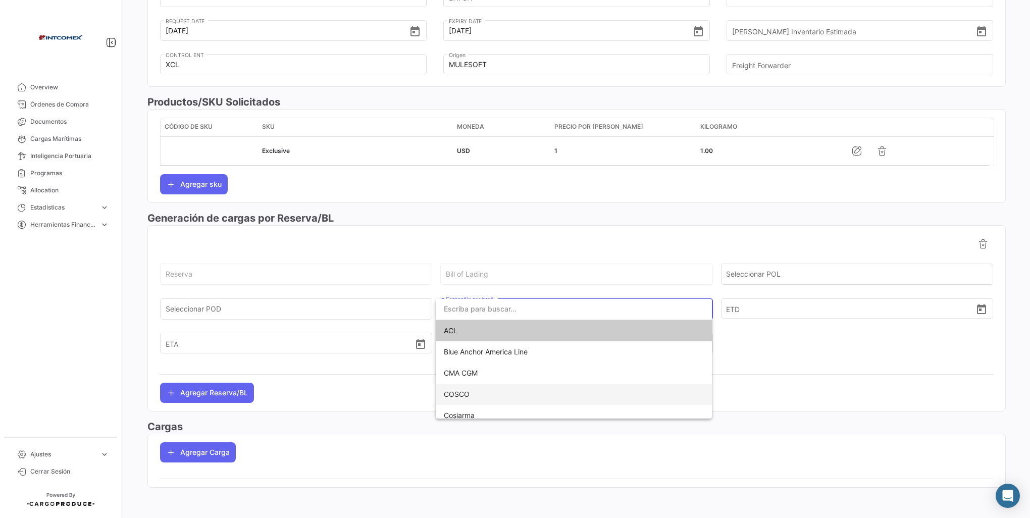
click at [461, 393] on span "COSCO" at bounding box center [457, 394] width 26 height 9
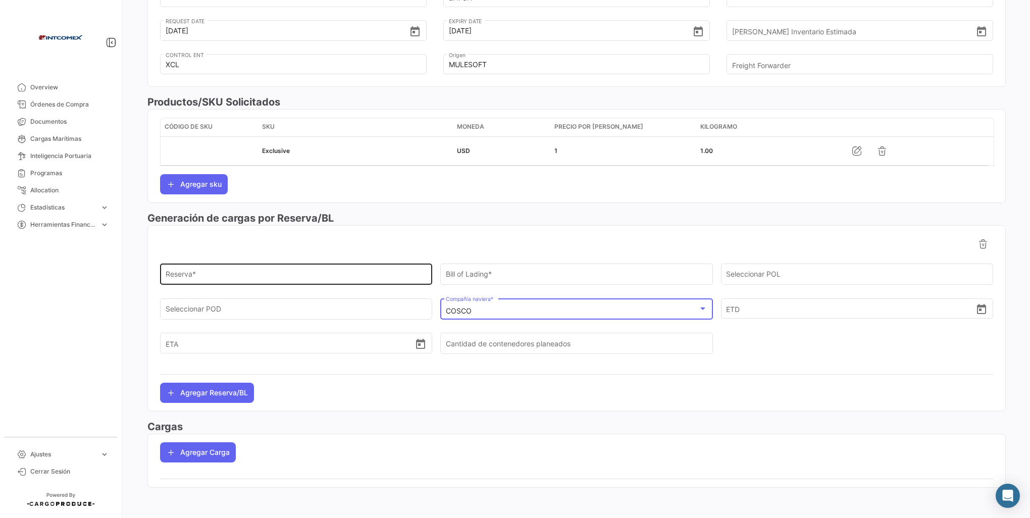
click at [184, 273] on input "Reserva *" at bounding box center [296, 276] width 261 height 9
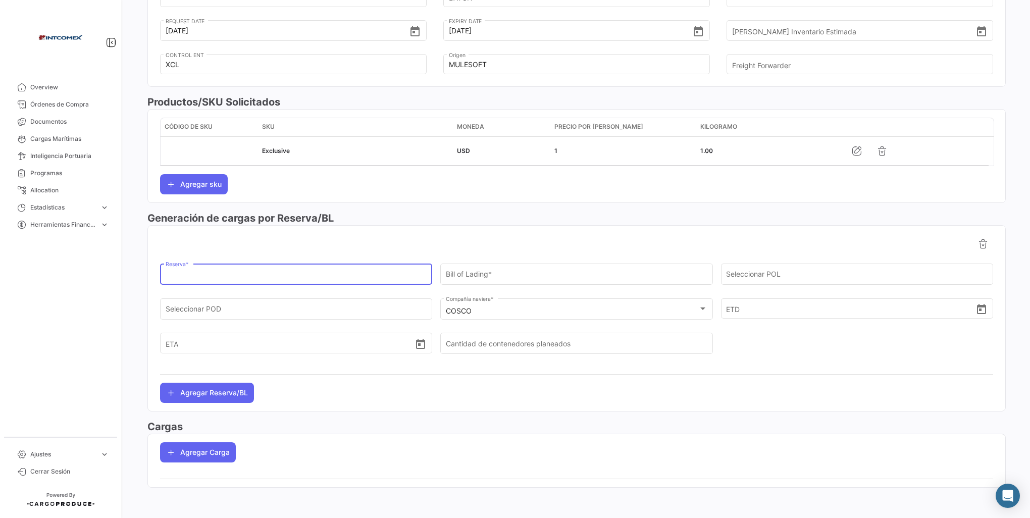
paste input "6428360920"
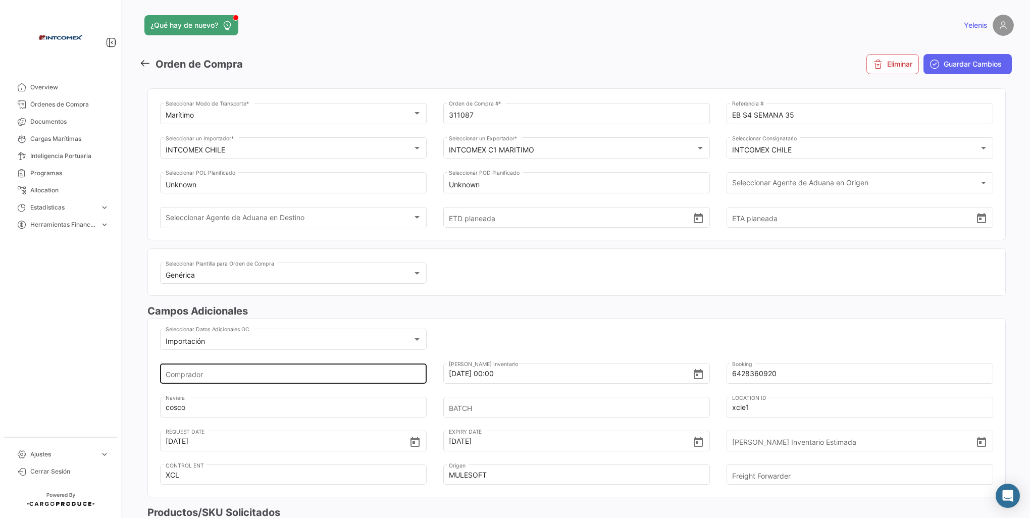
scroll to position [0, 0]
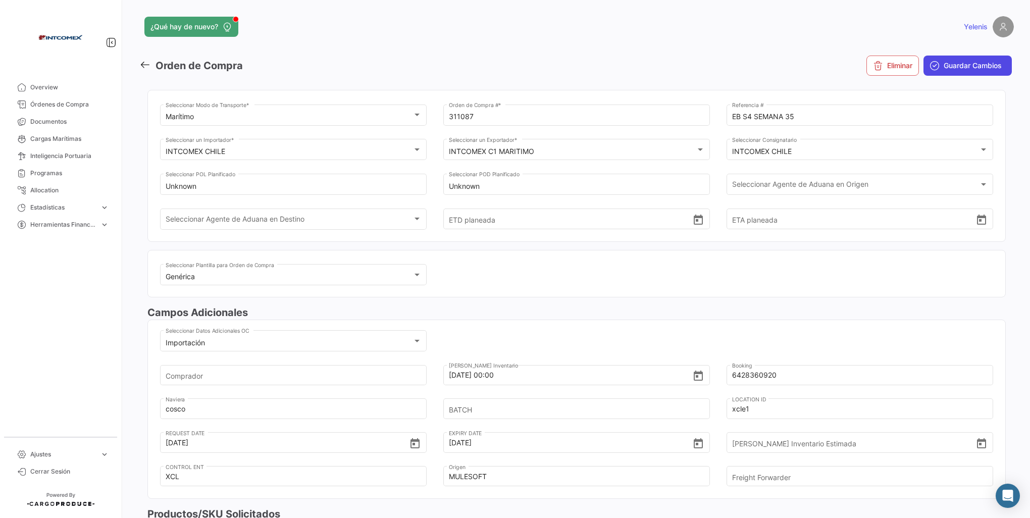
type input "6428360920"
click at [943, 69] on span "Guardar Cambios" at bounding box center [972, 66] width 58 height 10
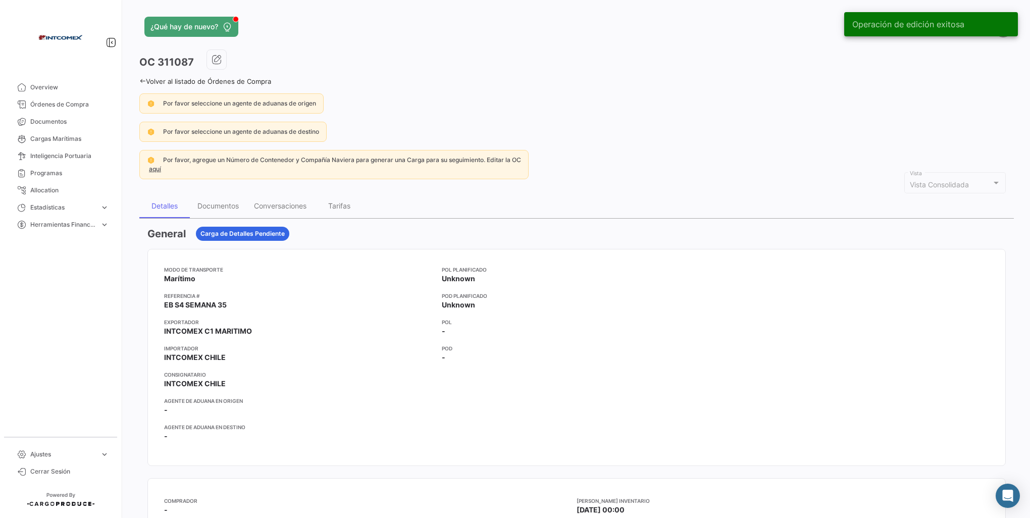
click at [144, 79] on icon at bounding box center [142, 81] width 7 height 7
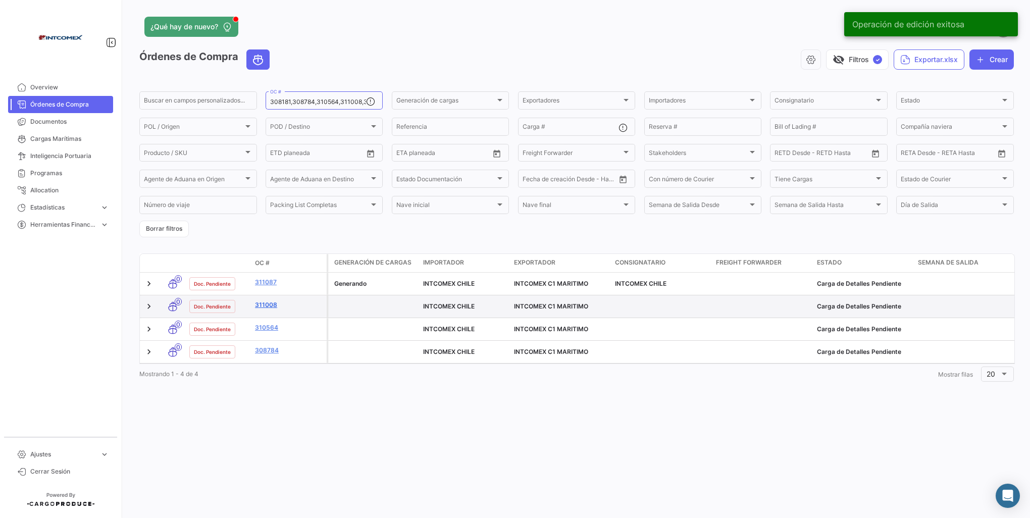
click at [269, 304] on link "311008" at bounding box center [289, 304] width 68 height 9
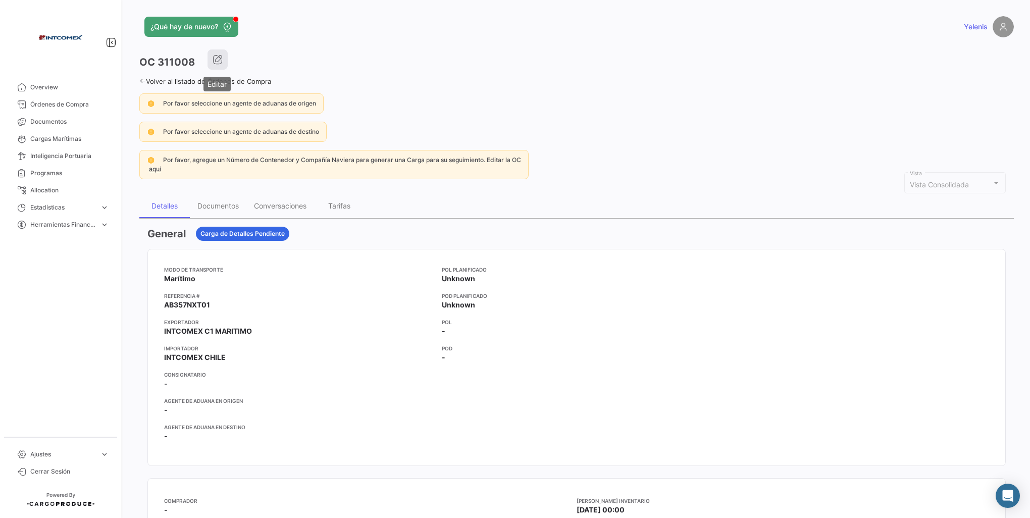
click at [216, 58] on icon "button" at bounding box center [217, 60] width 10 height 10
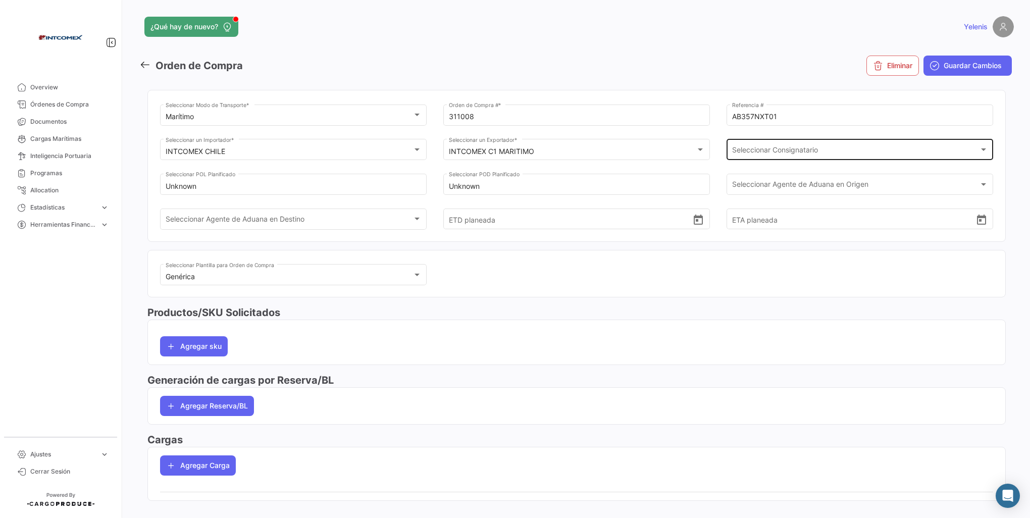
click at [768, 144] on div "Seleccionar Consignatario Seleccionar Consignatario" at bounding box center [860, 148] width 256 height 23
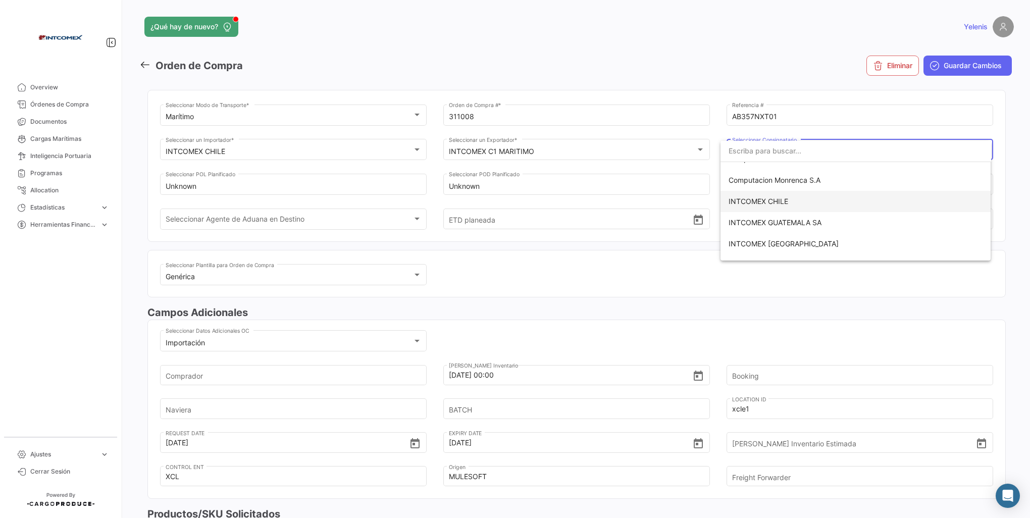
scroll to position [101, 0]
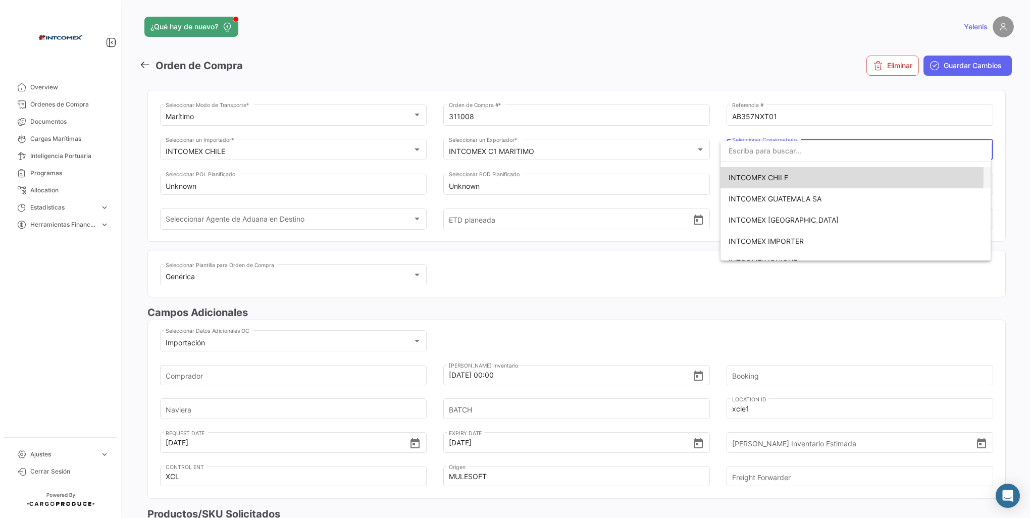
click at [757, 175] on span "INTCOMEX CHILE" at bounding box center [758, 177] width 60 height 9
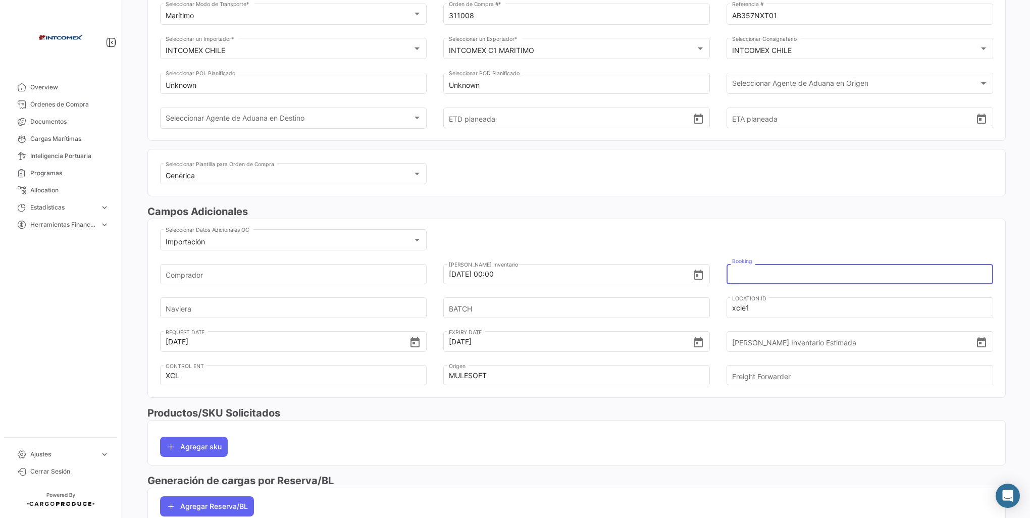
click at [759, 277] on input "Booking" at bounding box center [853, 273] width 243 height 35
paste input "6428360920"
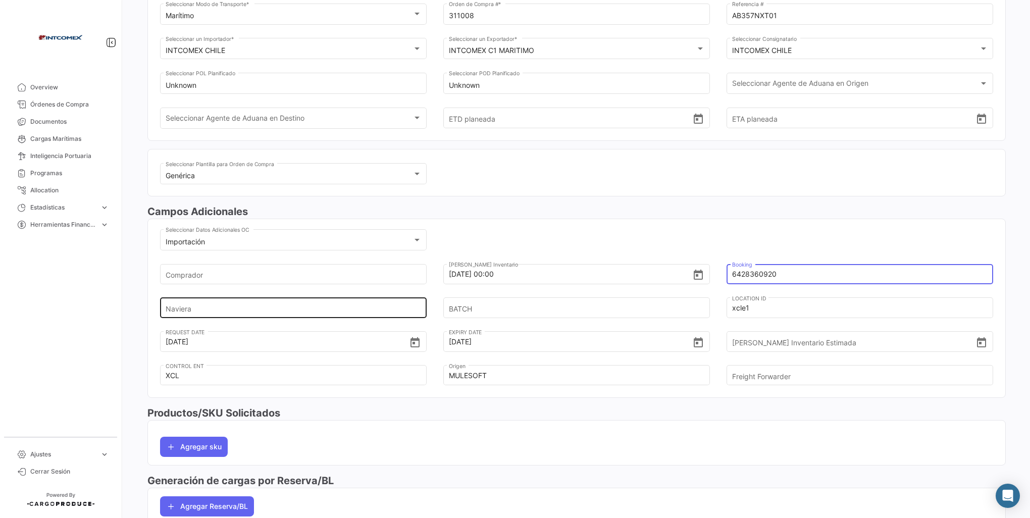
type input "6428360920"
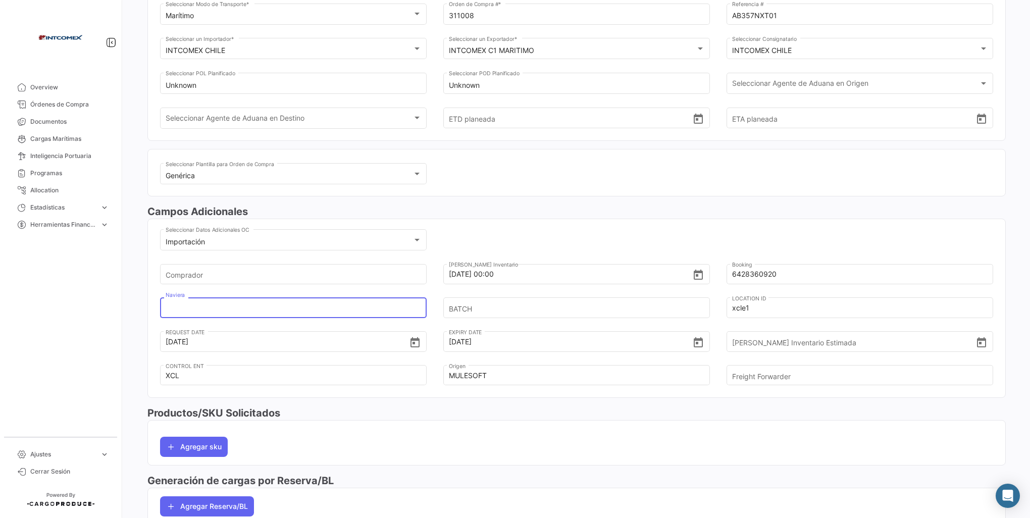
click at [172, 305] on input "Naviera" at bounding box center [287, 307] width 243 height 35
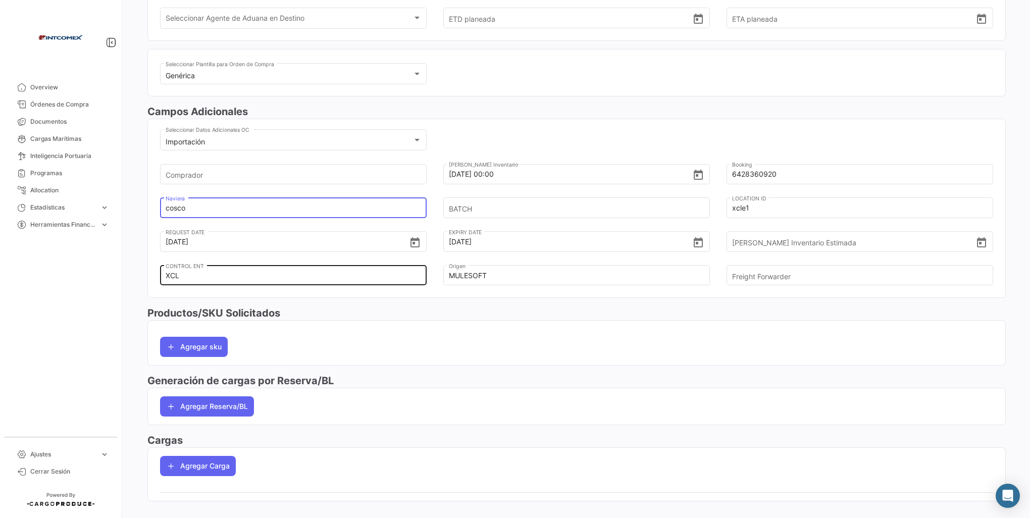
scroll to position [202, 0]
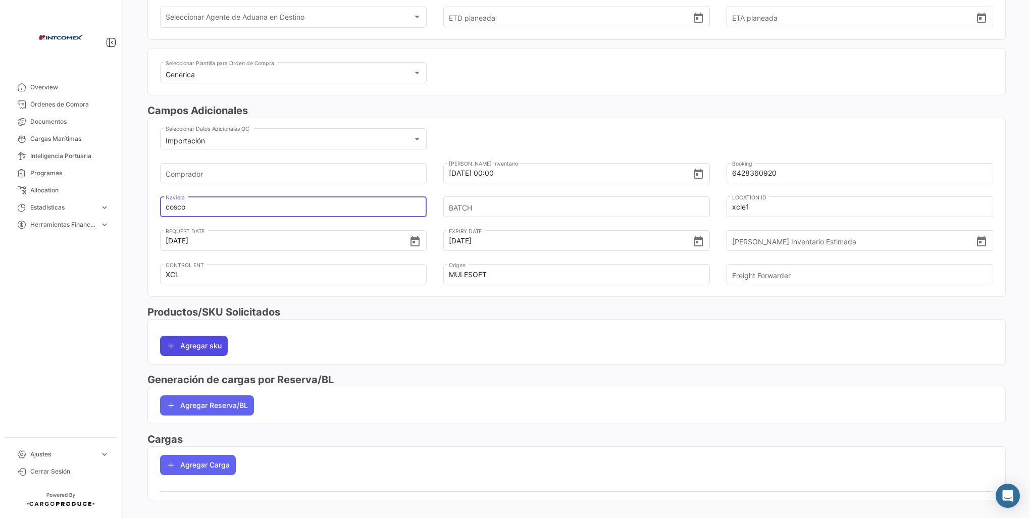
type input "cosco"
click at [195, 347] on button "Agregar sku" at bounding box center [194, 346] width 68 height 20
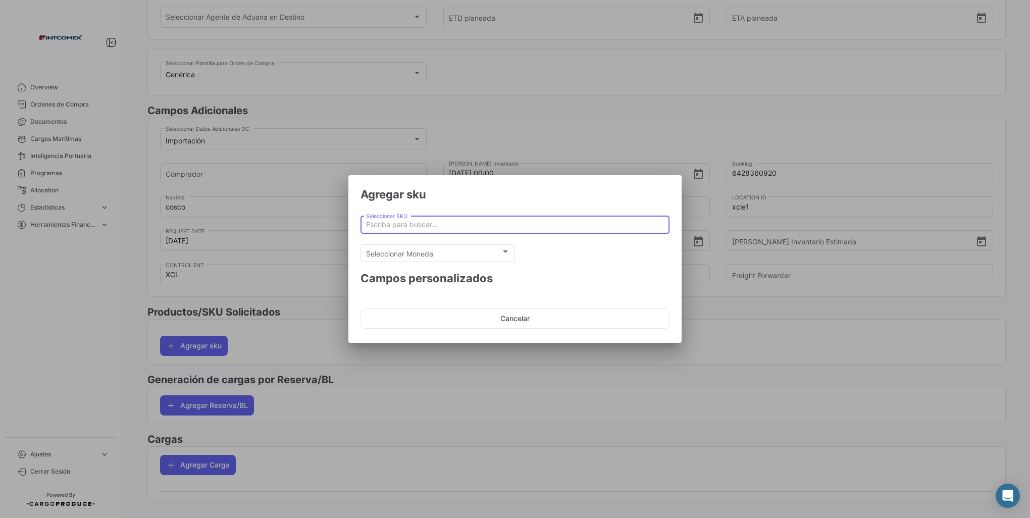
click at [409, 227] on input "Seleccionar SKU" at bounding box center [515, 225] width 298 height 9
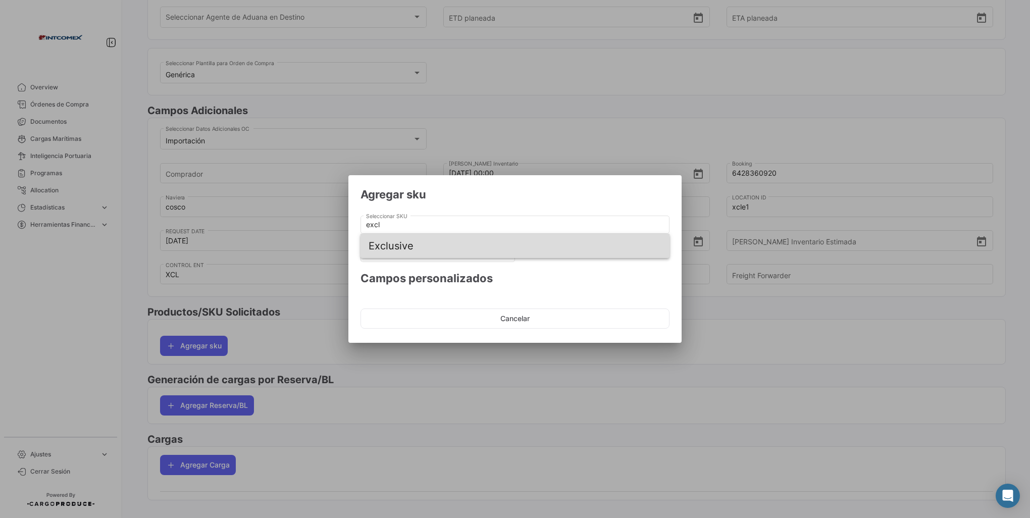
click at [388, 245] on span "Exclusive" at bounding box center [514, 246] width 293 height 24
type input "Exclusive"
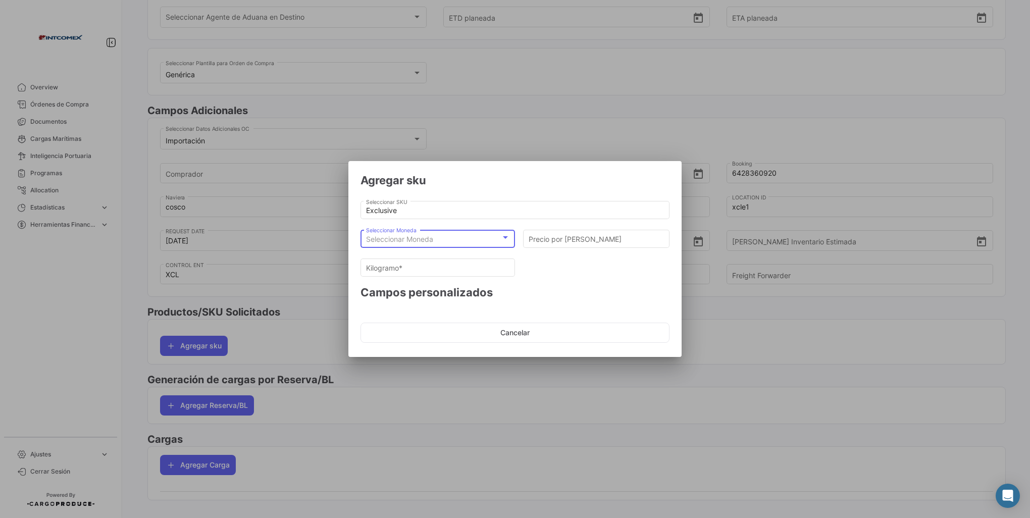
click at [414, 236] on span "Seleccionar Moneda" at bounding box center [399, 239] width 67 height 9
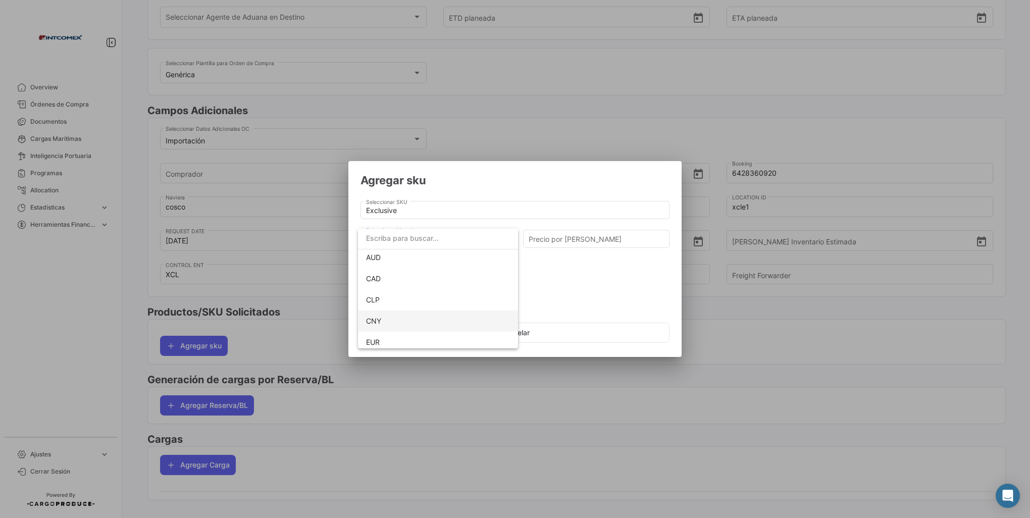
scroll to position [92, 0]
click at [376, 312] on span "USD" at bounding box center [373, 316] width 15 height 9
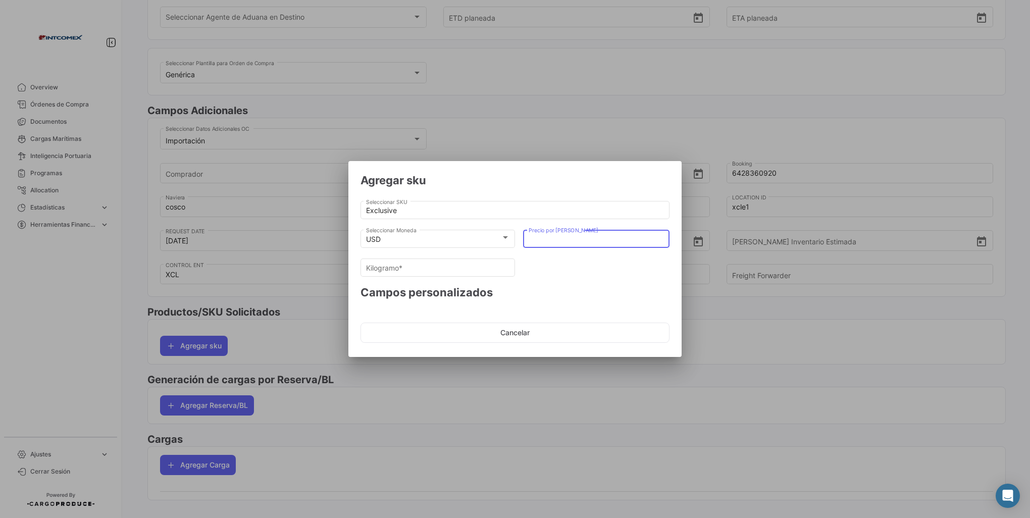
click at [545, 239] on input "Precio por [PERSON_NAME]" at bounding box center [596, 239] width 136 height 9
type input "1"
click at [434, 271] on input "Kilogramo *" at bounding box center [438, 267] width 144 height 9
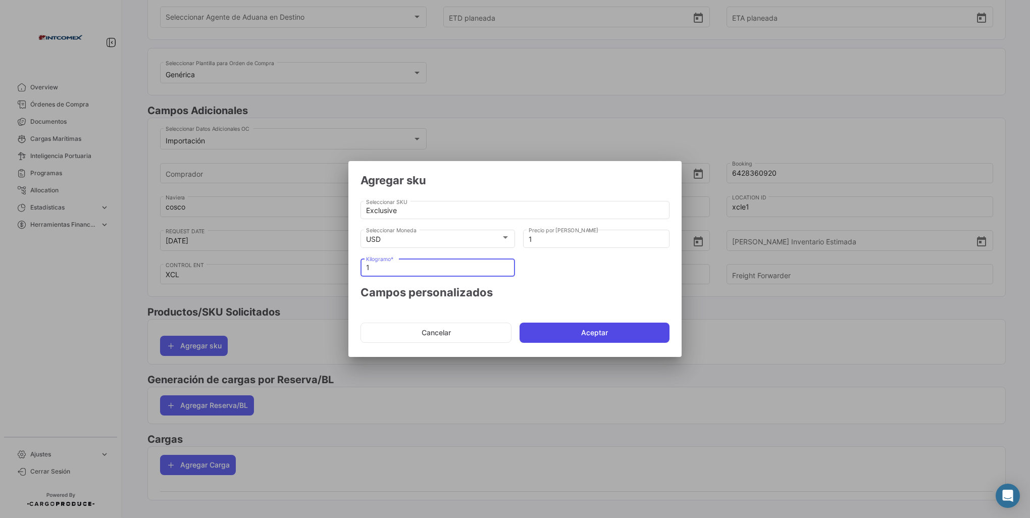
type input "1"
click at [619, 328] on button "Aceptar" at bounding box center [594, 332] width 150 height 20
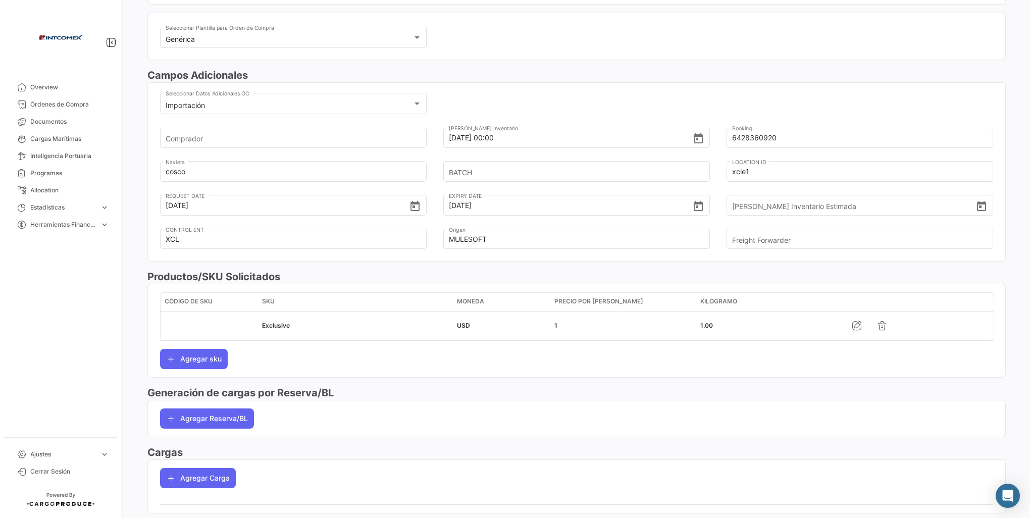
scroll to position [252, 0]
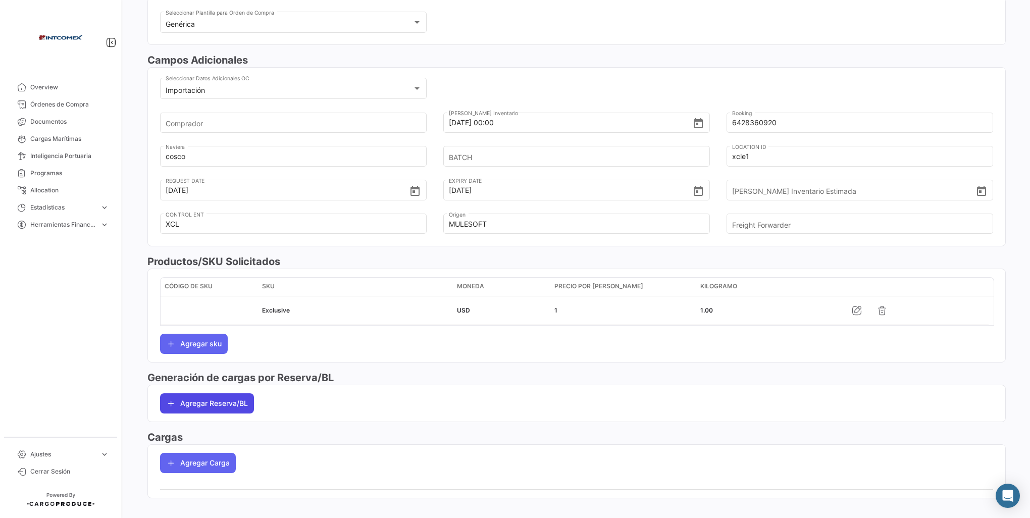
click at [197, 405] on button "Agregar Reserva/BL" at bounding box center [207, 403] width 94 height 20
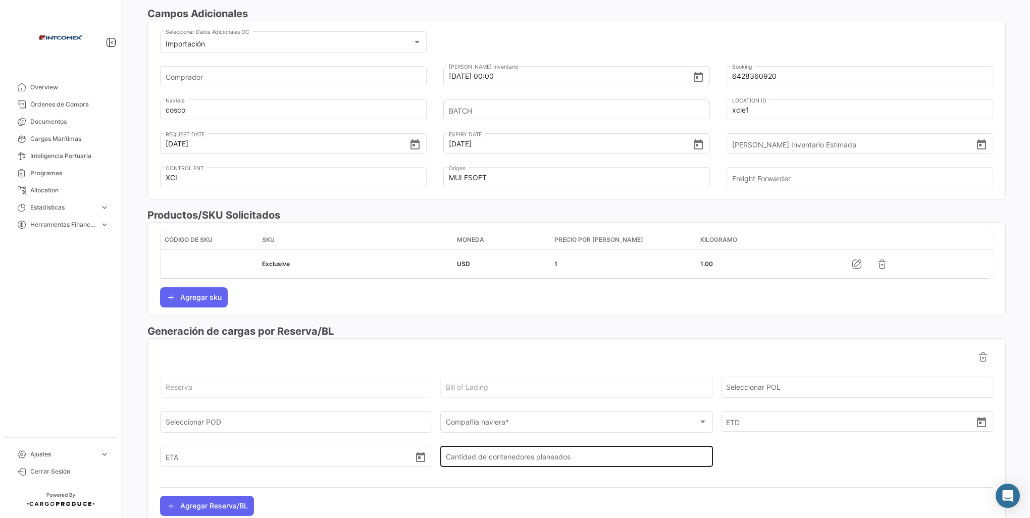
scroll to position [353, 0]
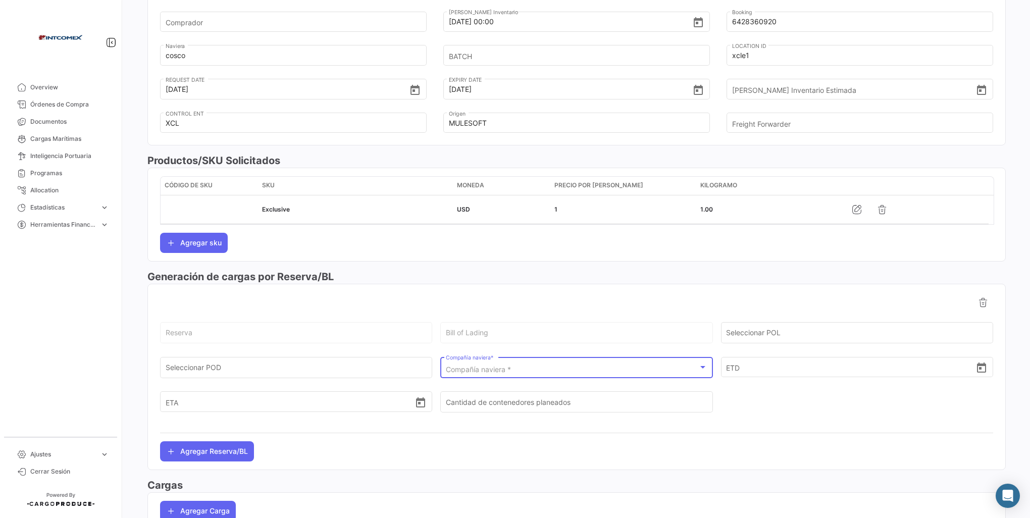
click at [480, 365] on span "Compañía naviera *" at bounding box center [478, 369] width 65 height 9
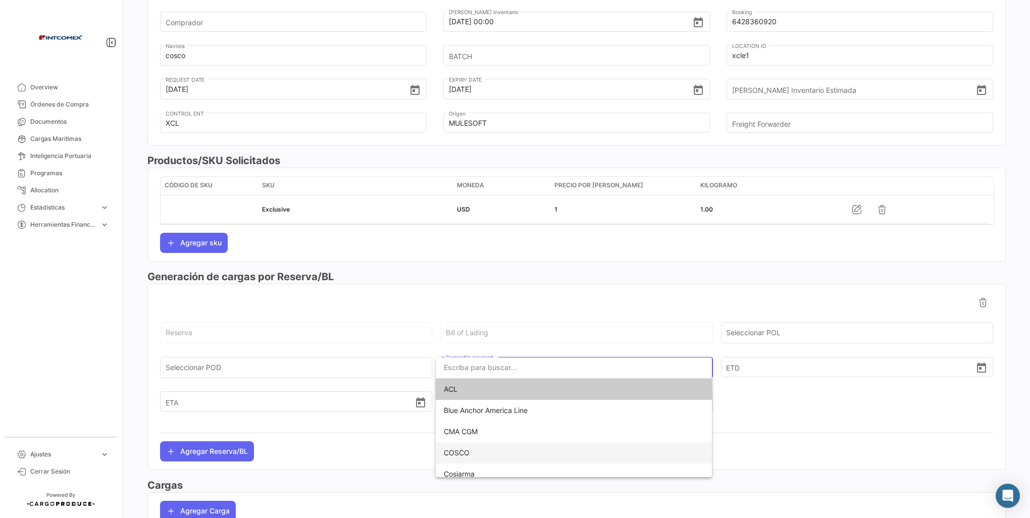
click at [458, 447] on span "COSCO" at bounding box center [574, 452] width 260 height 21
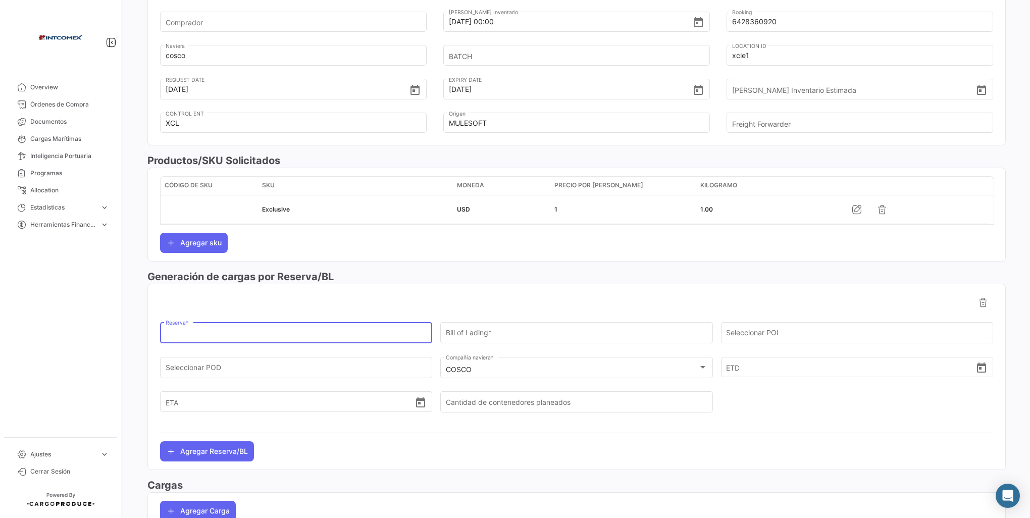
click at [184, 332] on input "Reserva *" at bounding box center [296, 335] width 261 height 9
type input "6428360920"
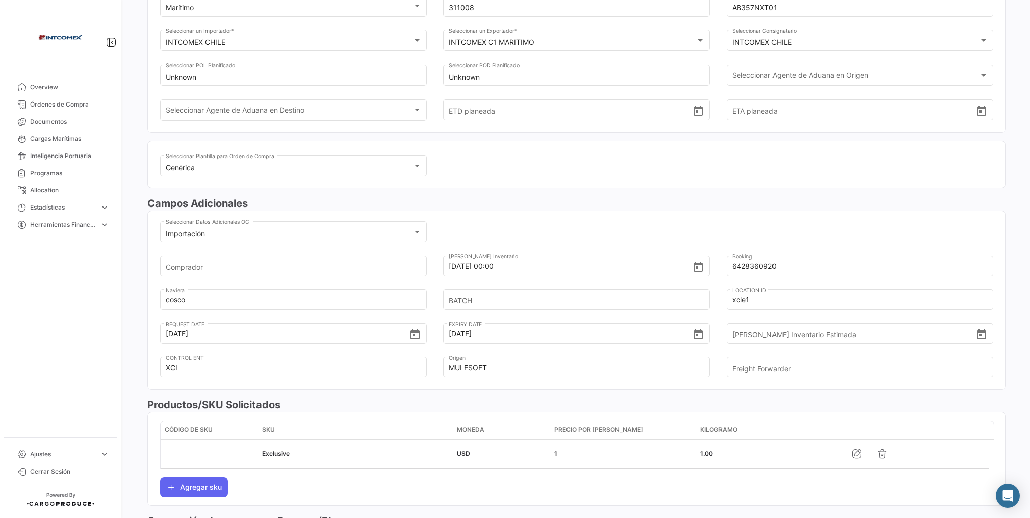
scroll to position [0, 0]
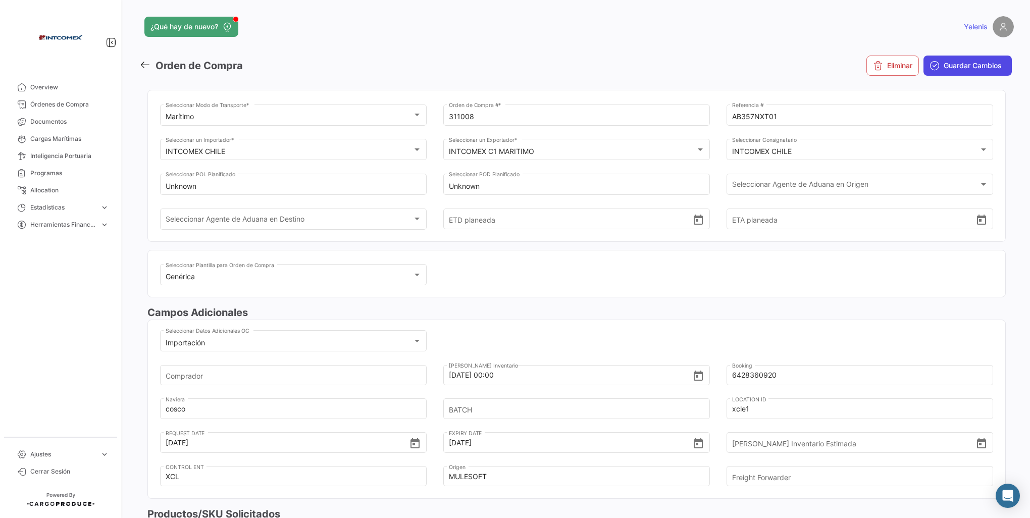
click at [943, 66] on span "Guardar Cambios" at bounding box center [972, 66] width 58 height 10
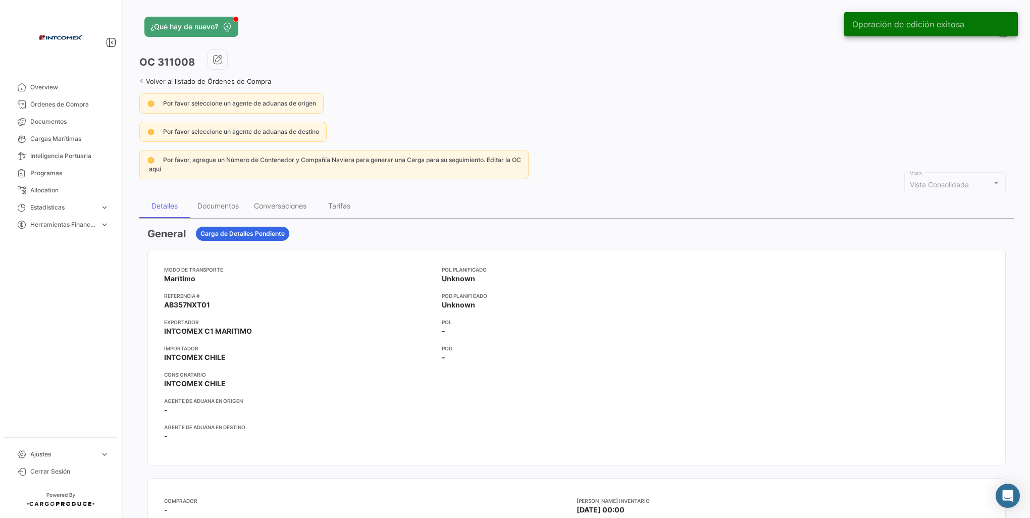
click at [148, 79] on link "Volver al listado de Órdenes de Compra" at bounding box center [205, 81] width 132 height 8
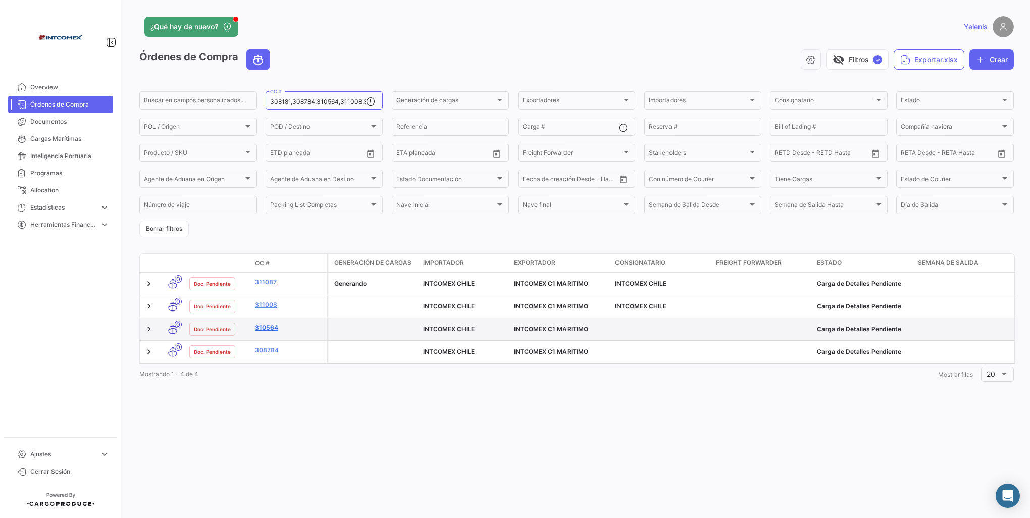
click at [268, 327] on link "310564" at bounding box center [289, 327] width 68 height 9
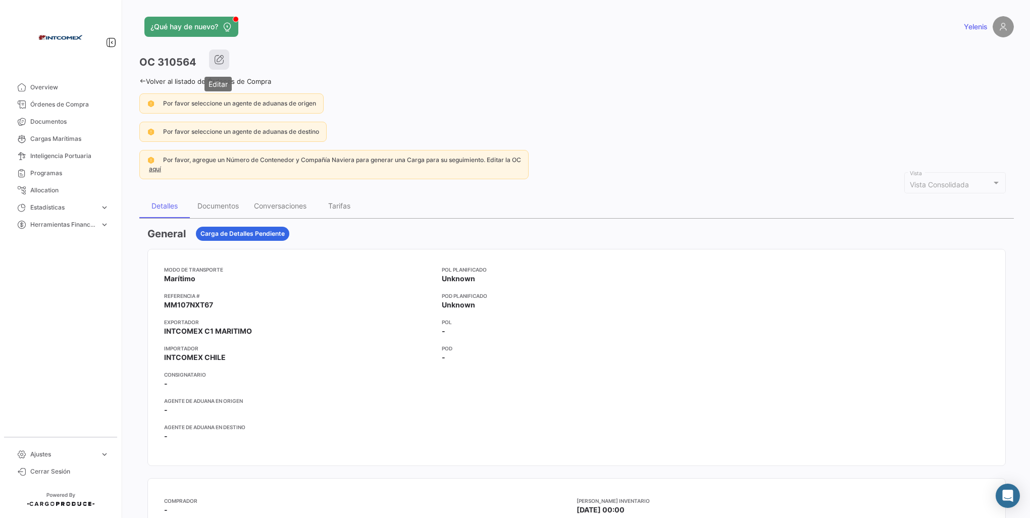
click at [222, 59] on icon "button" at bounding box center [219, 60] width 10 height 10
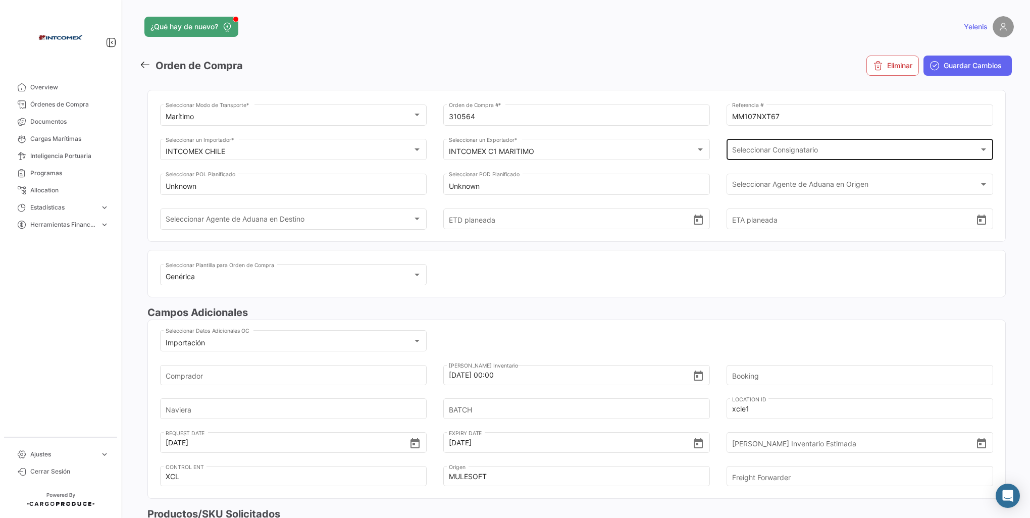
click at [765, 148] on span "Seleccionar Consignatario" at bounding box center [855, 151] width 247 height 9
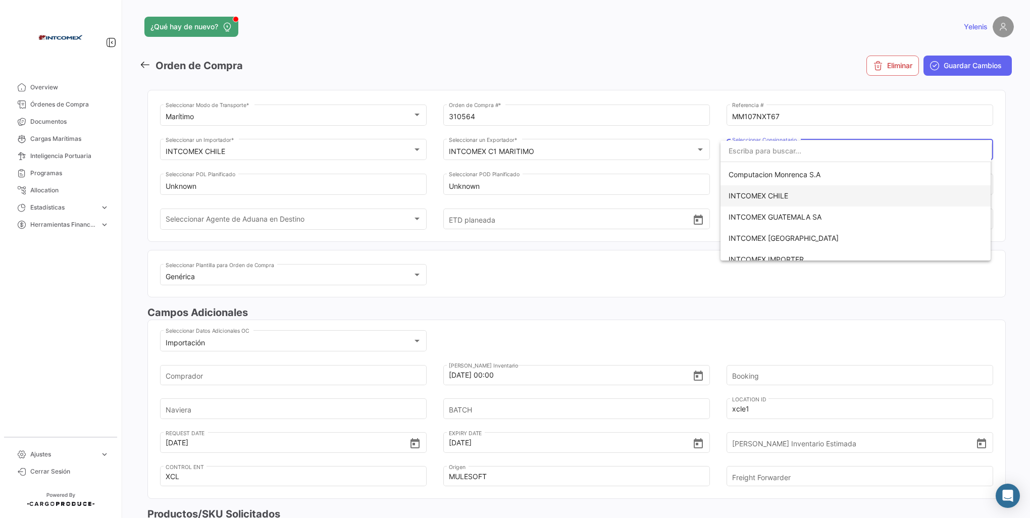
scroll to position [101, 0]
click at [765, 180] on span "INTCOMEX CHILE" at bounding box center [758, 177] width 60 height 9
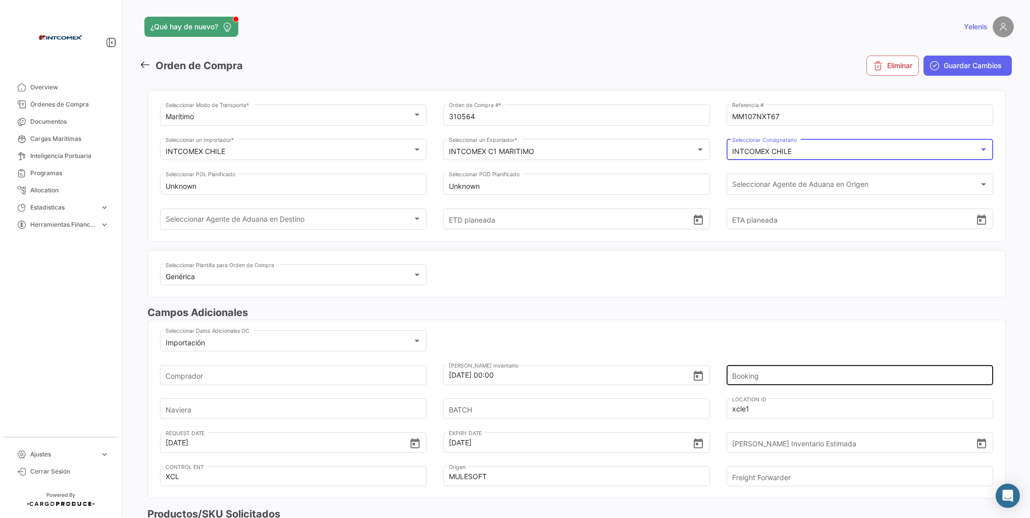
click at [747, 378] on input "Booking" at bounding box center [853, 374] width 243 height 35
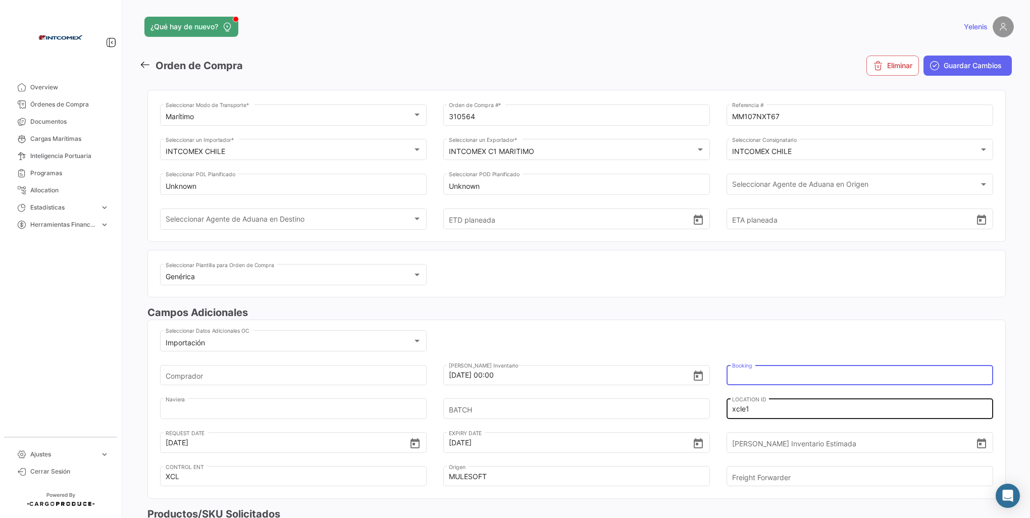
type input "6428360920"
type input "cosco"
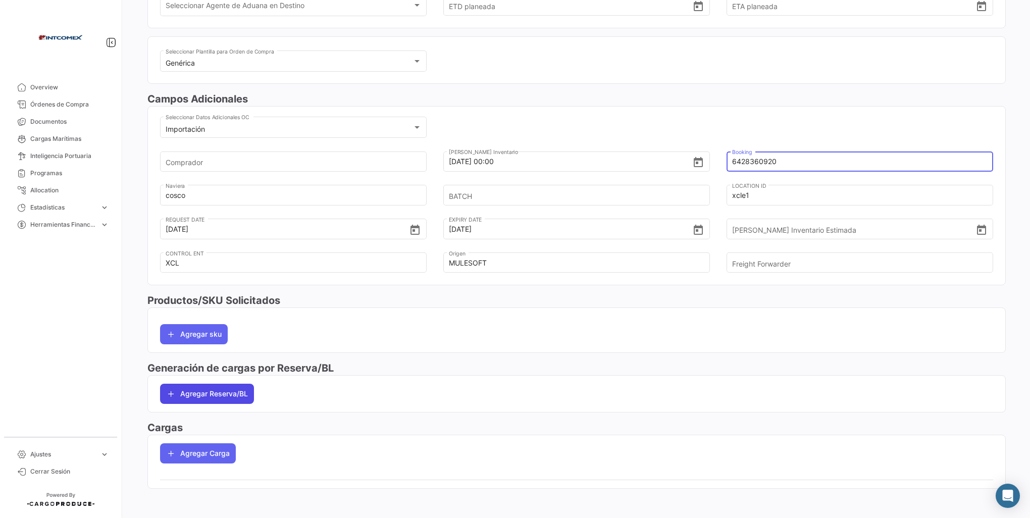
scroll to position [214, 0]
click at [184, 331] on button "Agregar sku" at bounding box center [194, 333] width 68 height 20
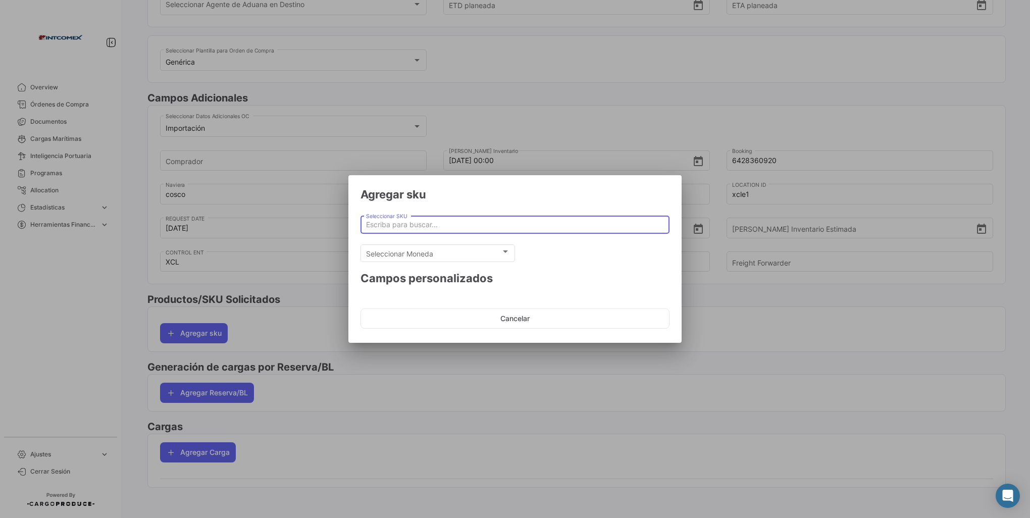
click at [400, 227] on input "Seleccionar SKU" at bounding box center [515, 225] width 298 height 9
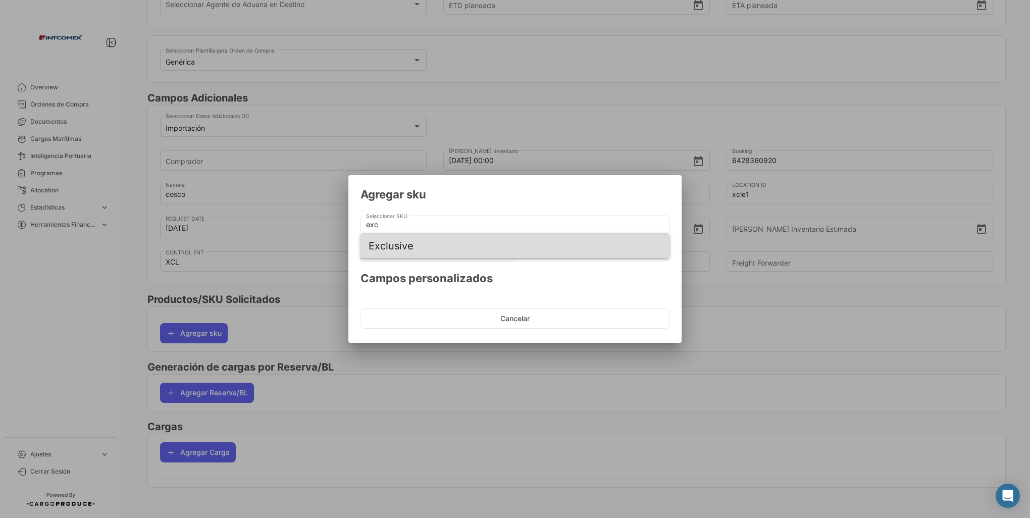
click at [402, 243] on span "Exclusive" at bounding box center [514, 246] width 293 height 24
type input "Exclusive"
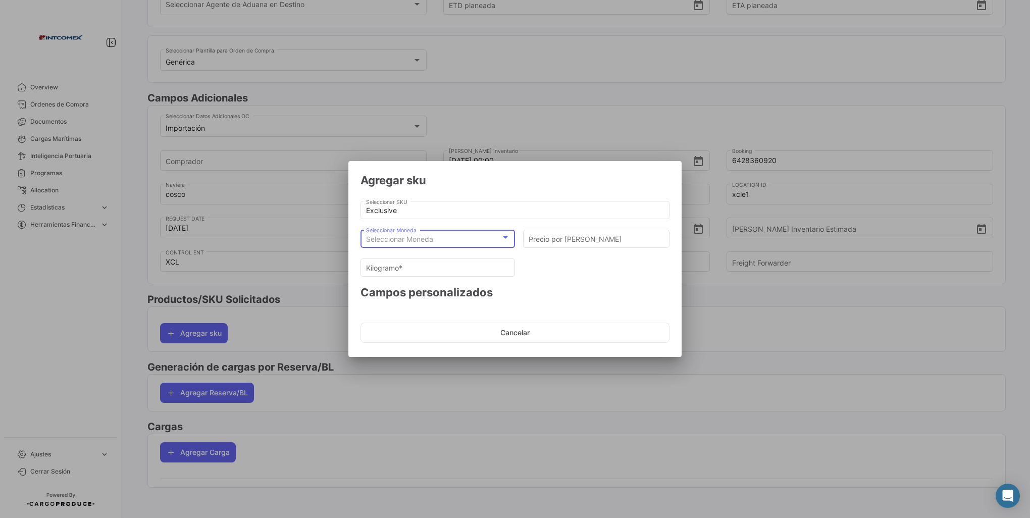
click at [408, 240] on span "Seleccionar Moneda" at bounding box center [399, 239] width 67 height 9
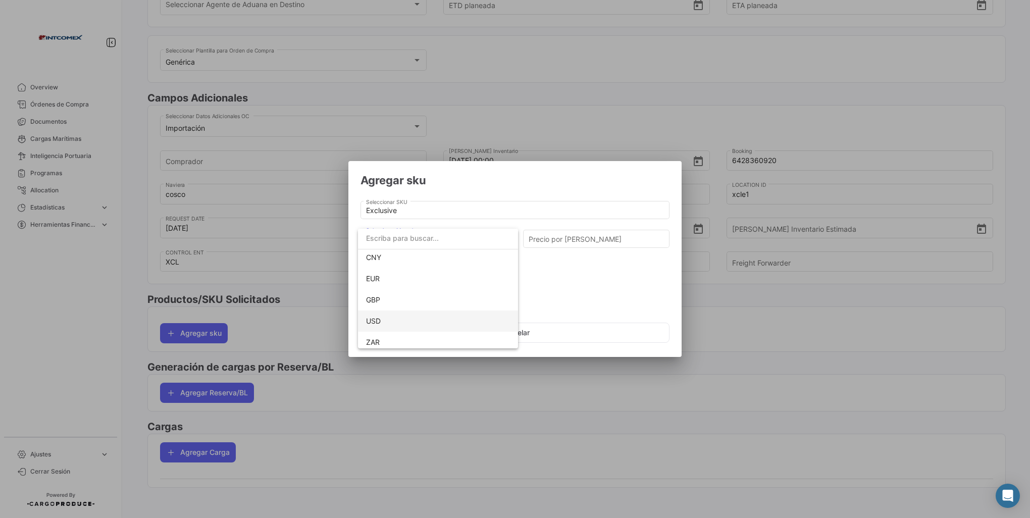
scroll to position [92, 0]
click at [382, 317] on span "USD" at bounding box center [438, 316] width 144 height 21
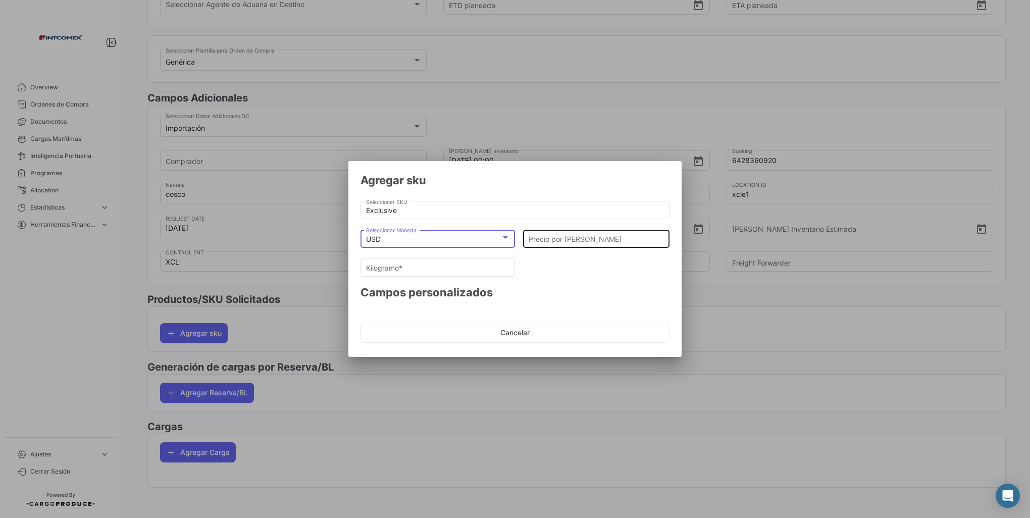
click at [556, 241] on input "Precio por [PERSON_NAME]" at bounding box center [596, 239] width 136 height 9
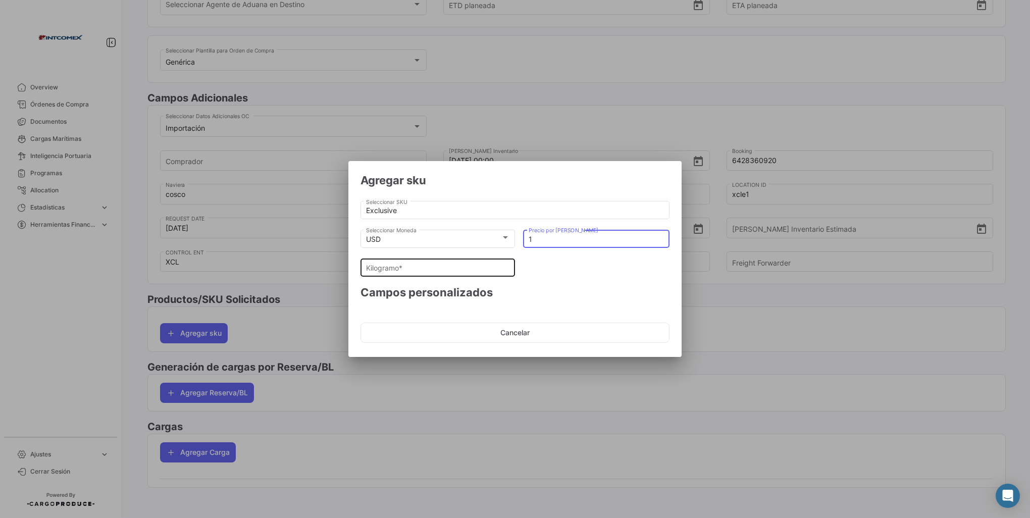
type input "1"
click at [421, 261] on div "Kilogramo *" at bounding box center [438, 266] width 144 height 20
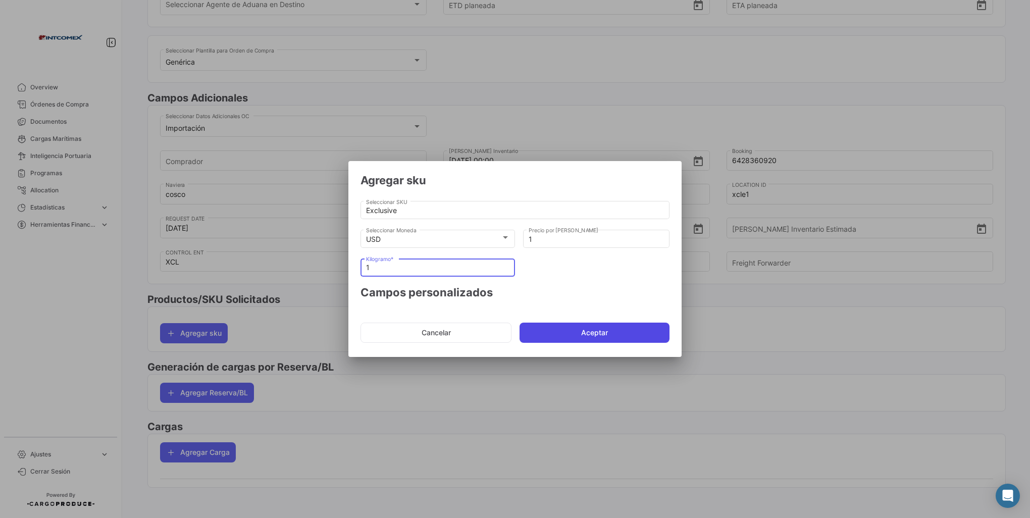
type input "1"
click at [571, 333] on button "Aceptar" at bounding box center [594, 332] width 150 height 20
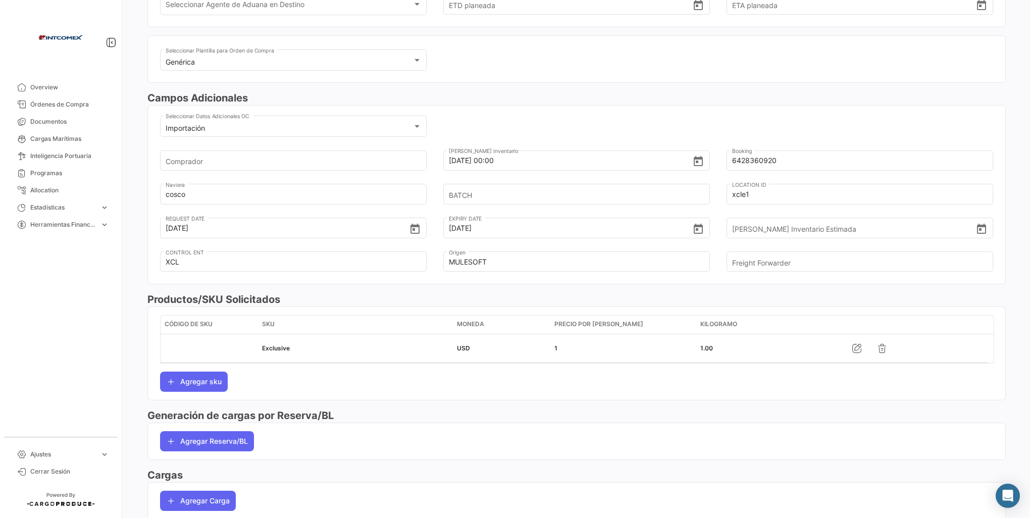
scroll to position [262, 0]
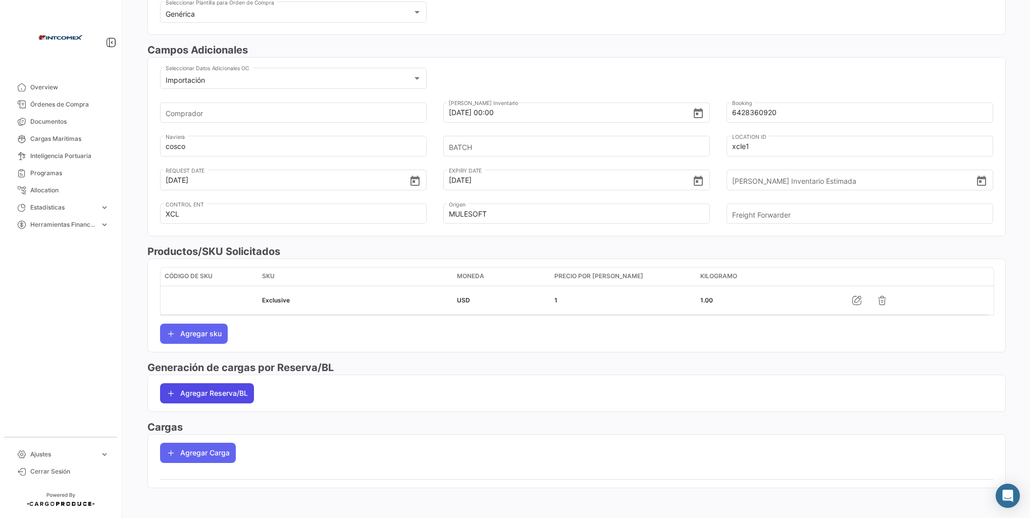
click at [210, 390] on button "Agregar Reserva/BL" at bounding box center [207, 393] width 94 height 20
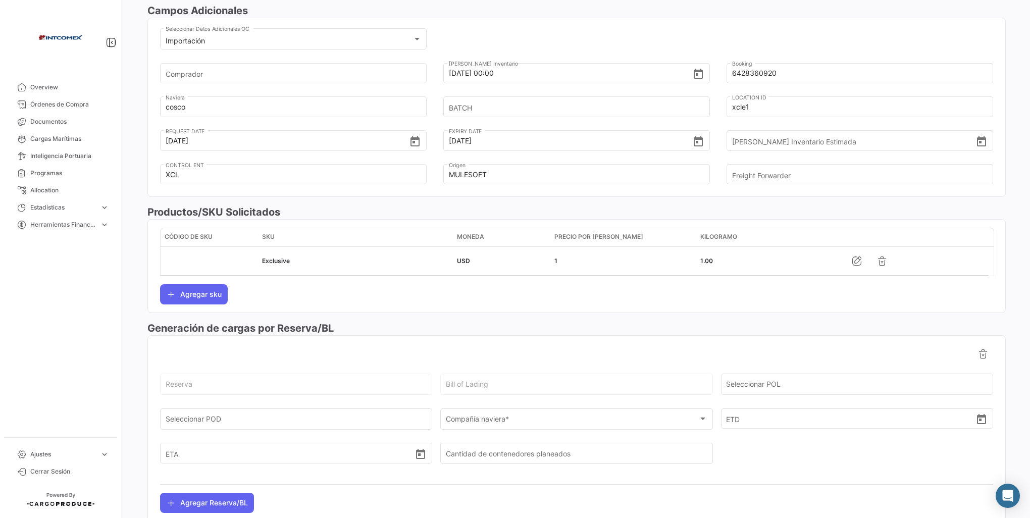
scroll to position [363, 0]
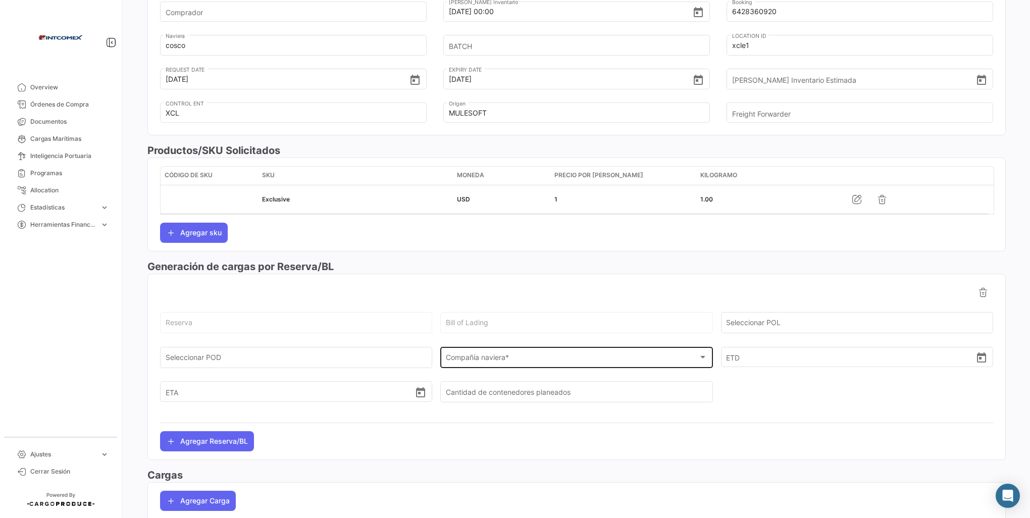
click at [485, 359] on span "Compañía naviera *" at bounding box center [572, 359] width 252 height 9
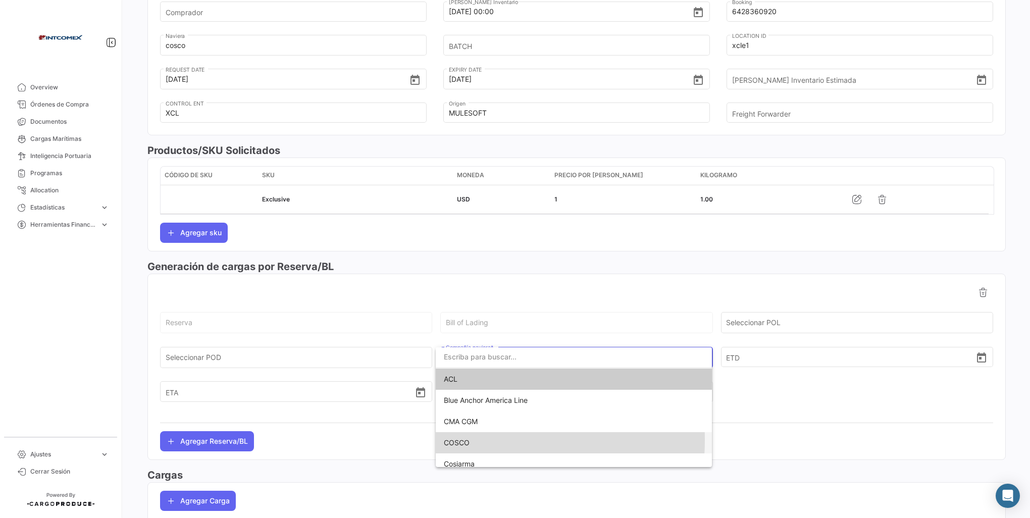
click at [455, 440] on span "COSCO" at bounding box center [457, 442] width 26 height 9
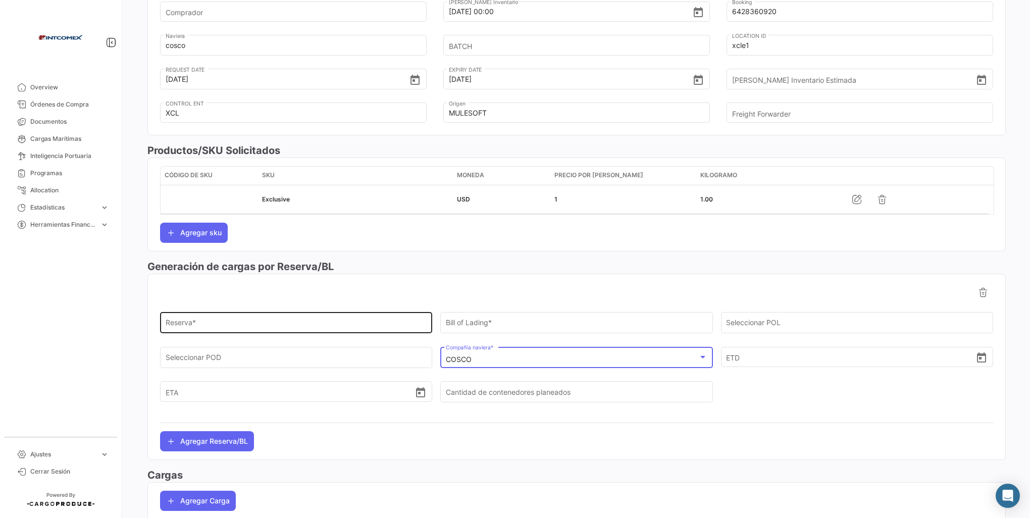
click at [197, 320] on input "Reserva *" at bounding box center [296, 324] width 261 height 9
type input "6428360920"
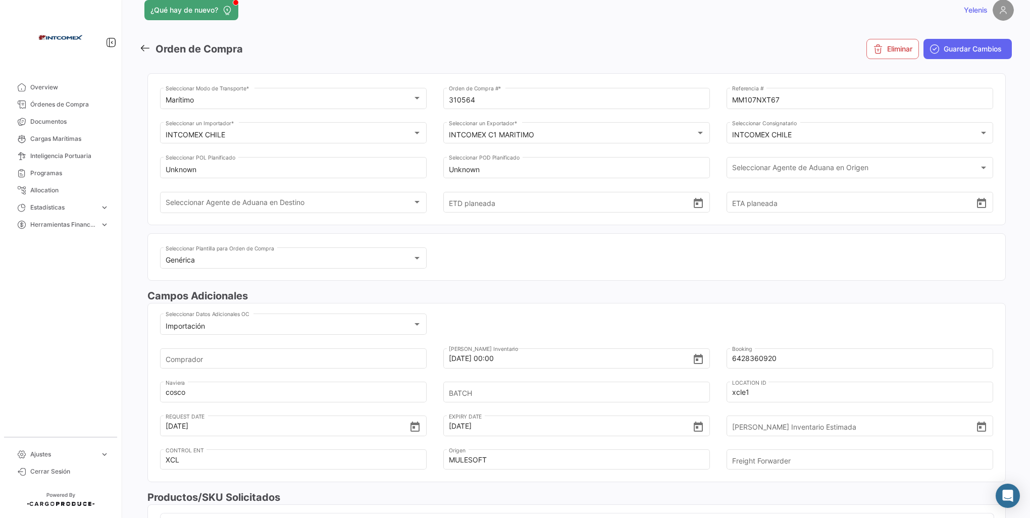
scroll to position [0, 0]
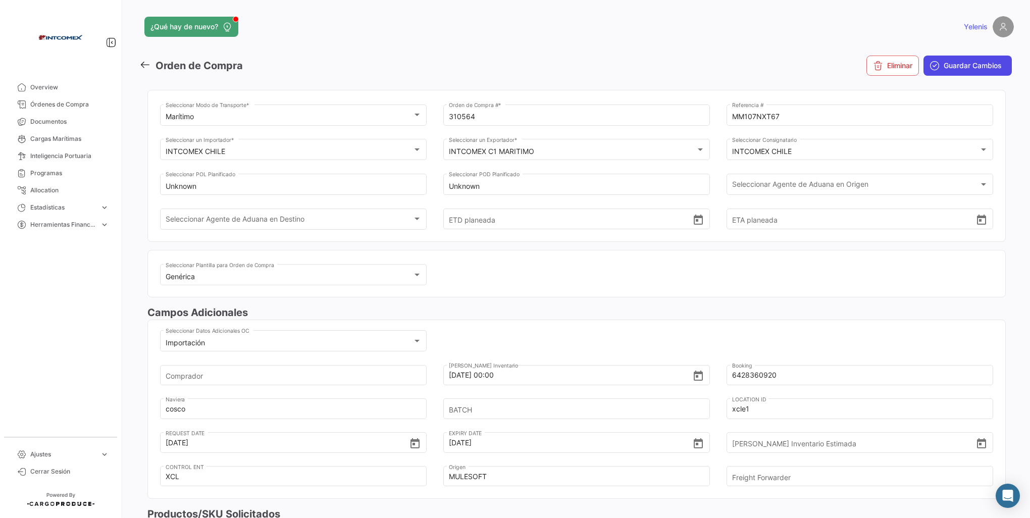
click at [936, 64] on button "Guardar Cambios" at bounding box center [967, 66] width 88 height 20
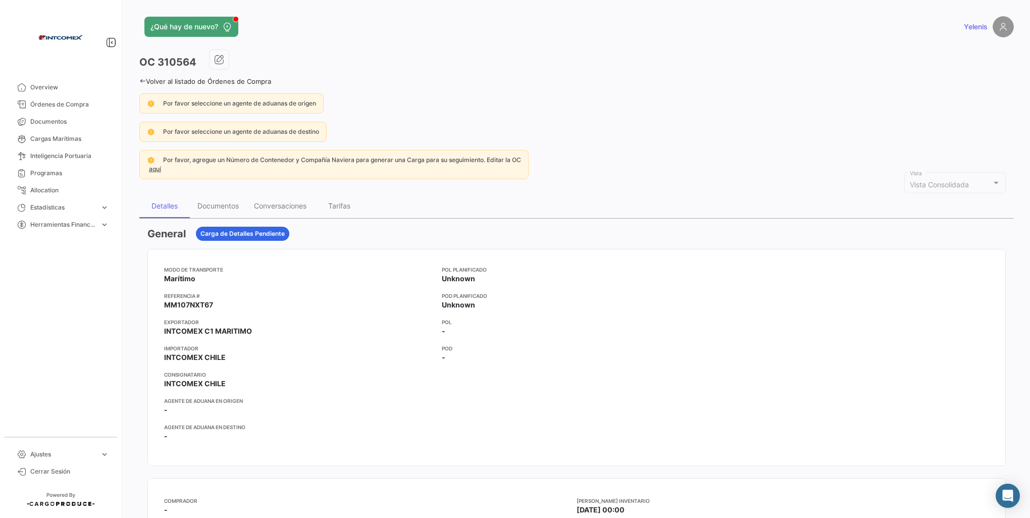
click at [150, 80] on link "Volver al listado de Órdenes de Compra" at bounding box center [205, 81] width 132 height 8
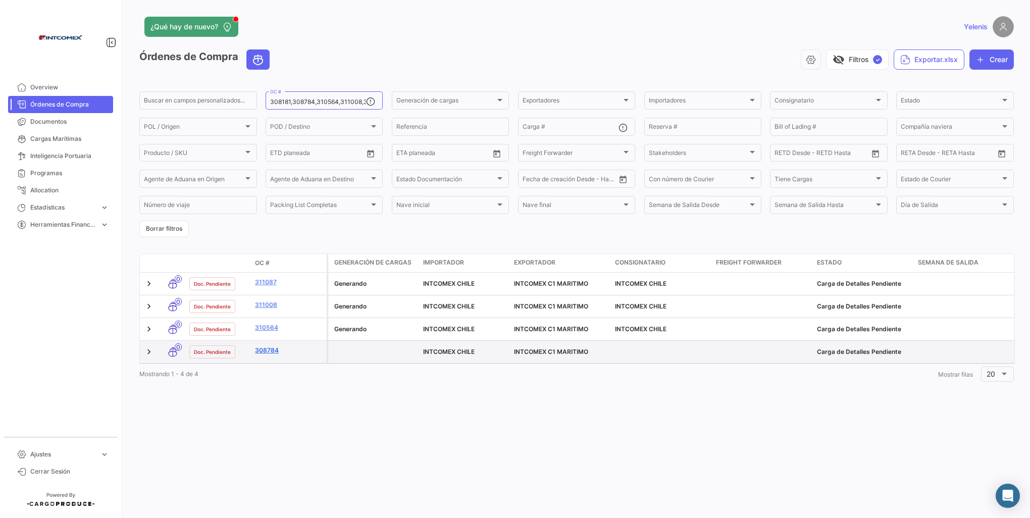
click at [266, 350] on link "308784" at bounding box center [289, 350] width 68 height 9
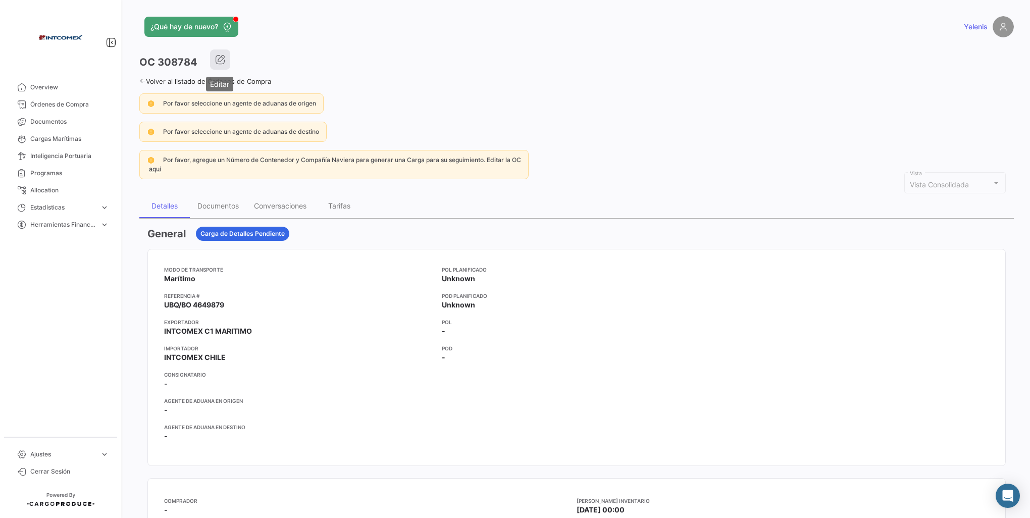
click at [224, 64] on icon "button" at bounding box center [220, 60] width 10 height 10
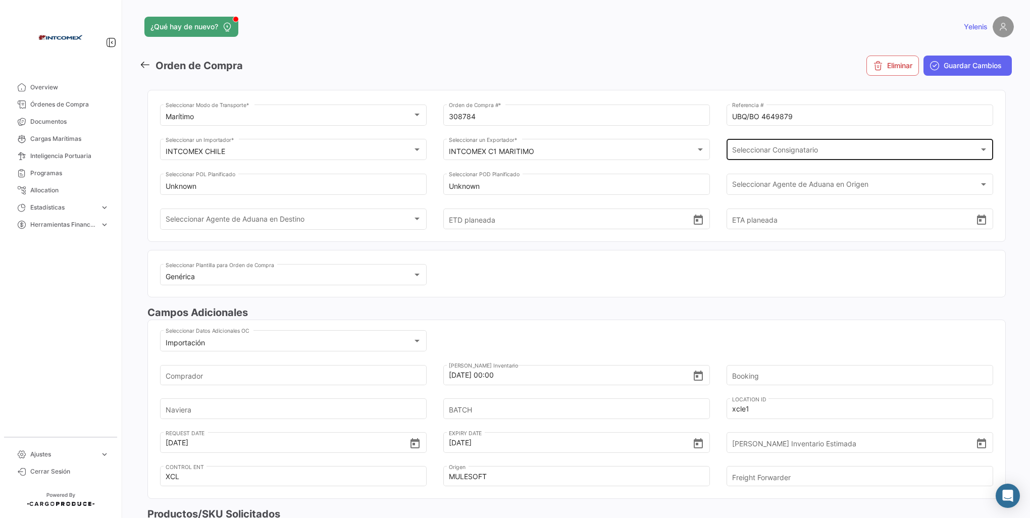
click at [741, 148] on span "Seleccionar Consignatario" at bounding box center [855, 151] width 247 height 9
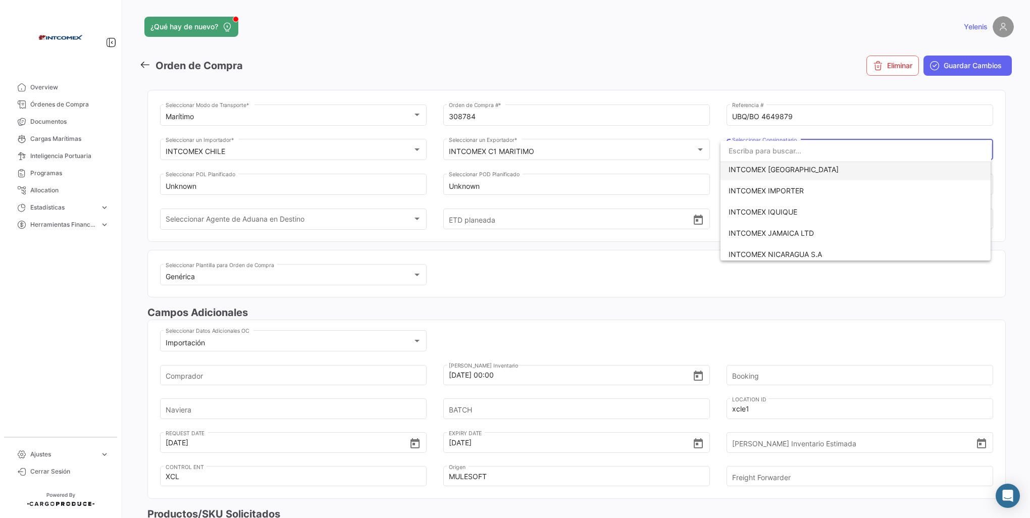
scroll to position [101, 0]
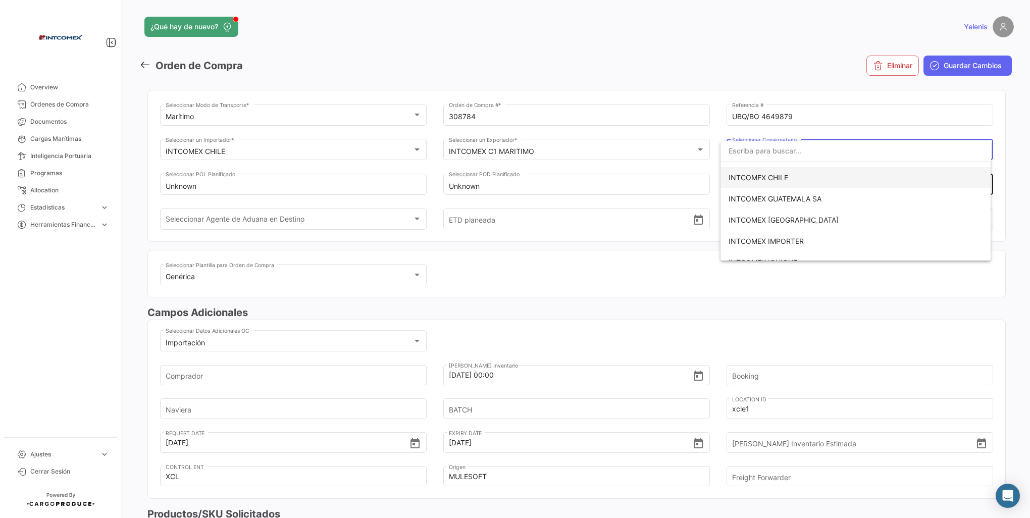
click at [756, 175] on span "INTCOMEX CHILE" at bounding box center [758, 177] width 60 height 9
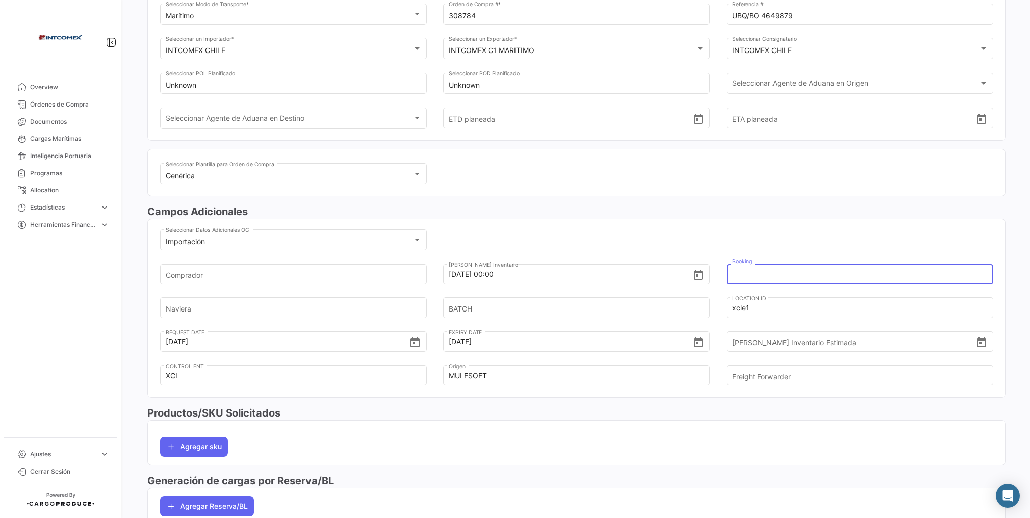
click at [755, 272] on input "Booking" at bounding box center [853, 273] width 243 height 35
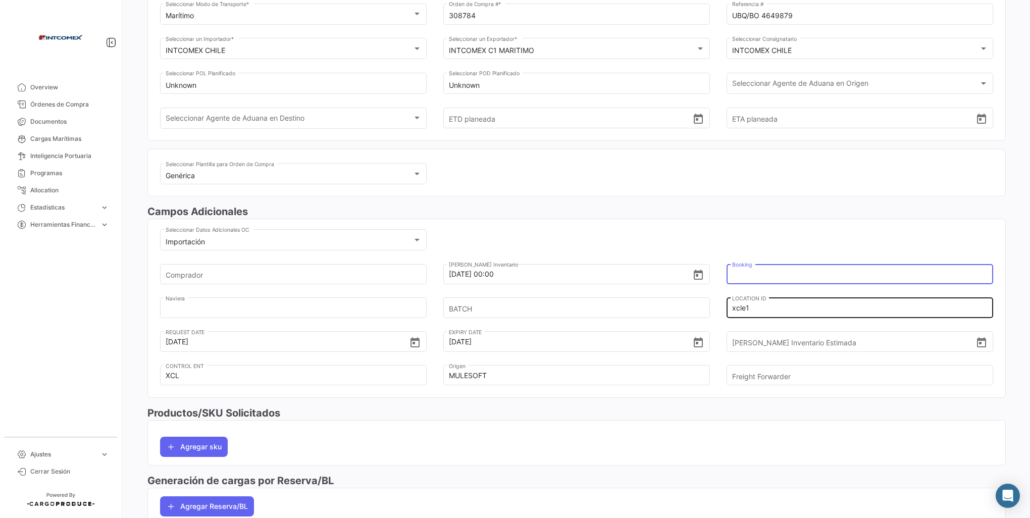
type input "6428360920"
type input "cosco"
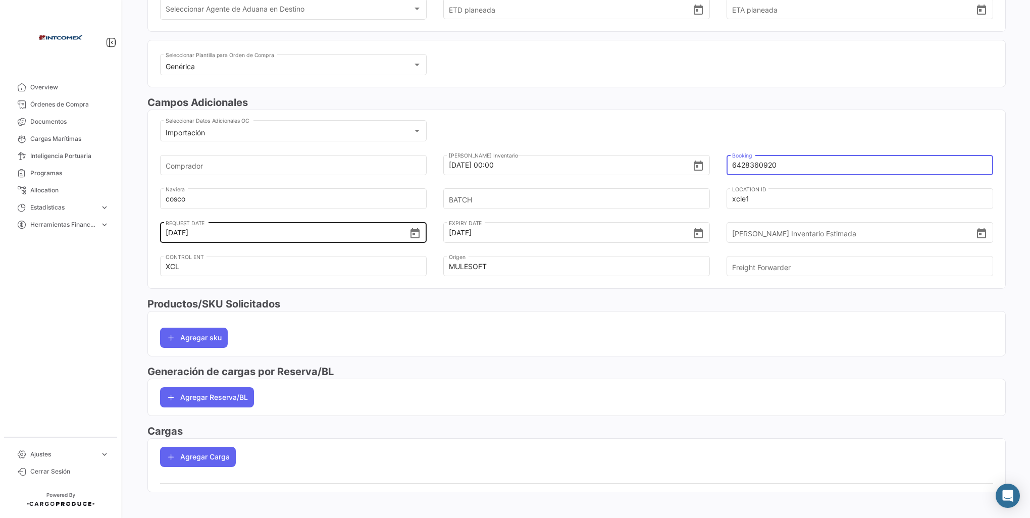
scroll to position [214, 0]
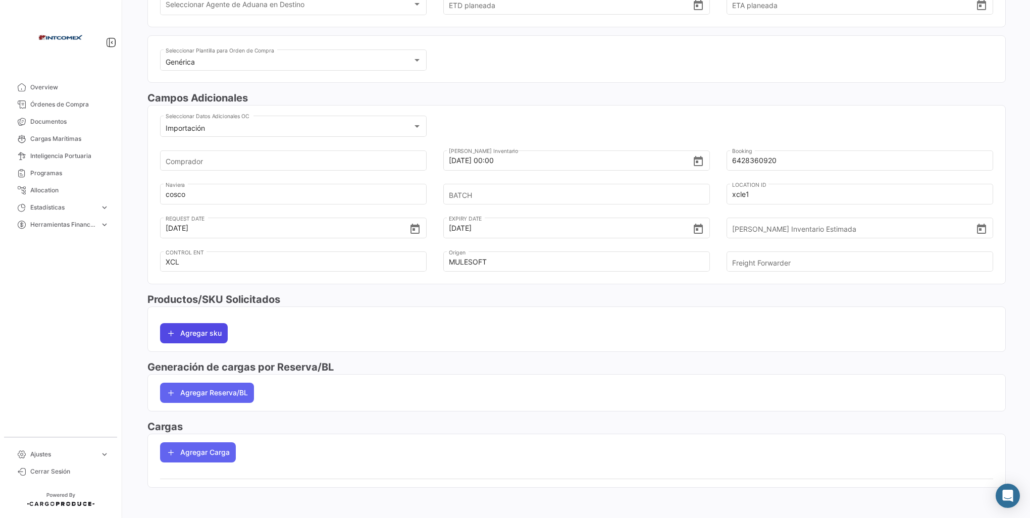
click at [200, 334] on button "Agregar sku" at bounding box center [194, 333] width 68 height 20
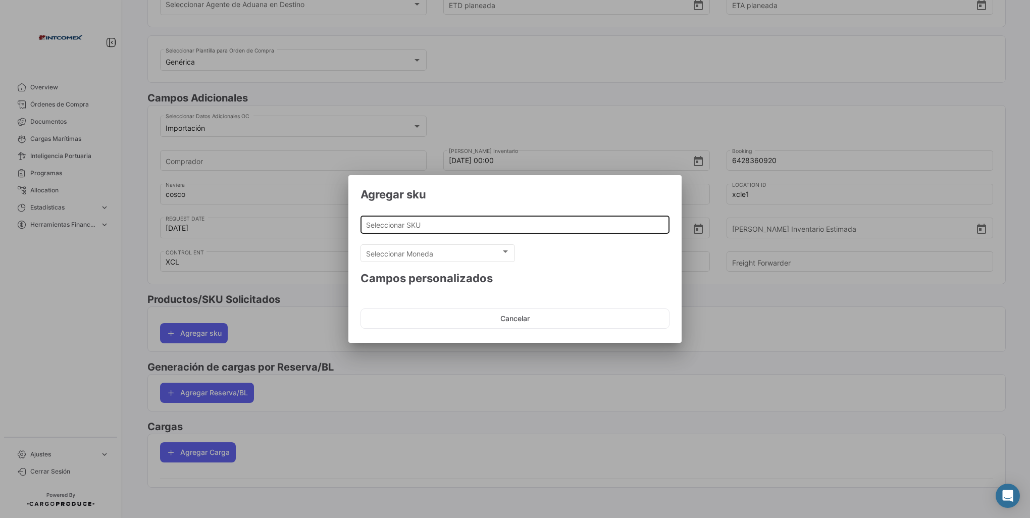
click at [398, 223] on input "Seleccionar SKU" at bounding box center [515, 225] width 298 height 9
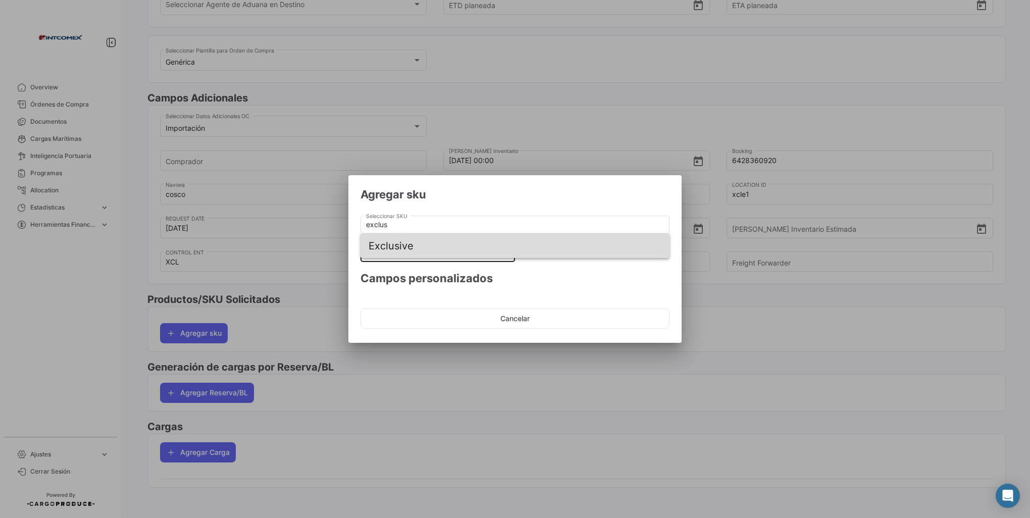
click at [396, 243] on span "Exclusive" at bounding box center [514, 246] width 293 height 24
type input "Exclusive"
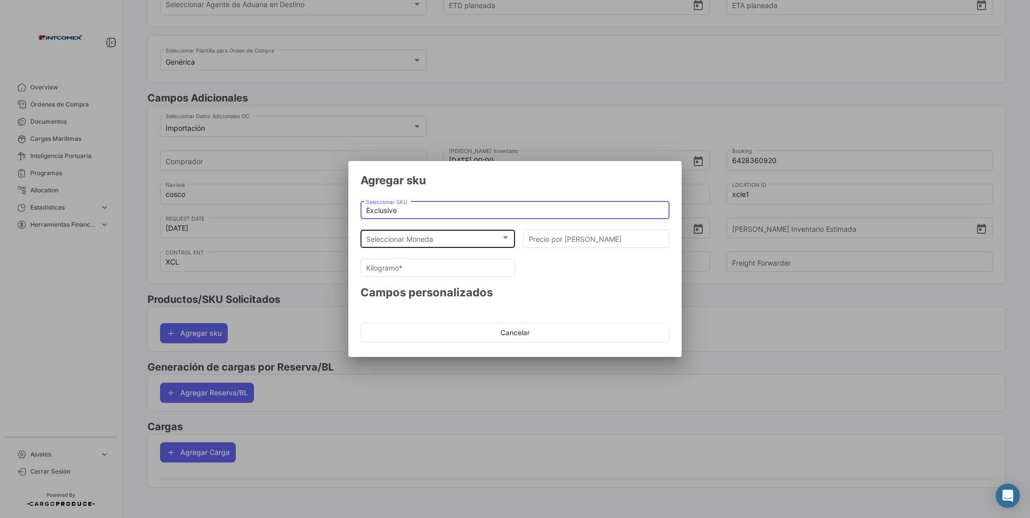
click at [421, 238] on span "Seleccionar Moneda" at bounding box center [433, 239] width 135 height 9
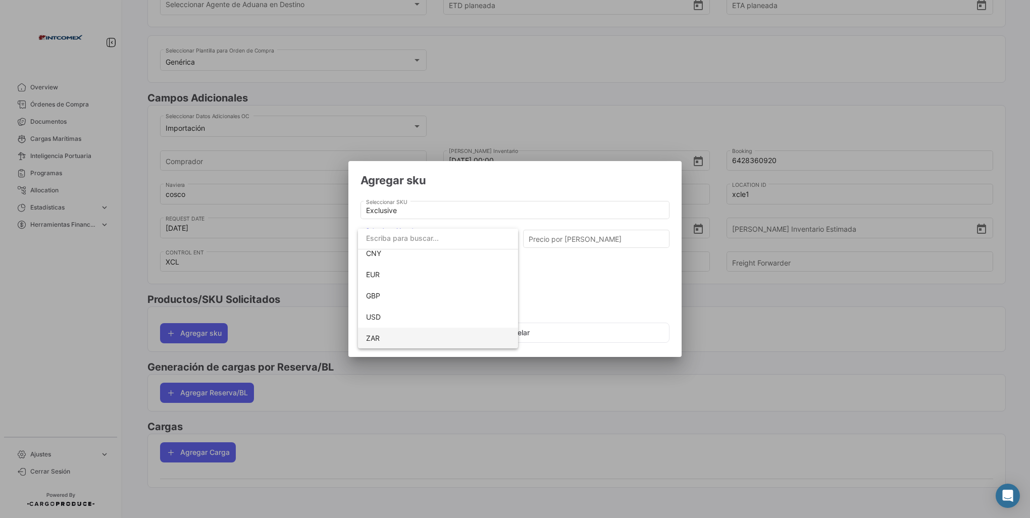
scroll to position [92, 0]
click at [373, 316] on span "USD" at bounding box center [373, 316] width 15 height 9
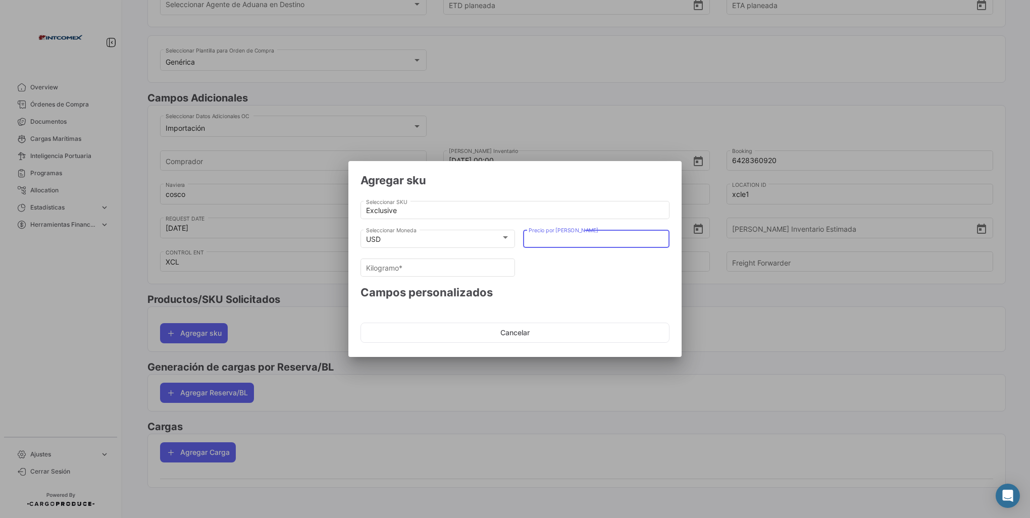
click at [557, 239] on input "Precio por [PERSON_NAME]" at bounding box center [596, 239] width 136 height 9
type input "1"
click at [412, 264] on input "Kilogramo *" at bounding box center [438, 267] width 144 height 9
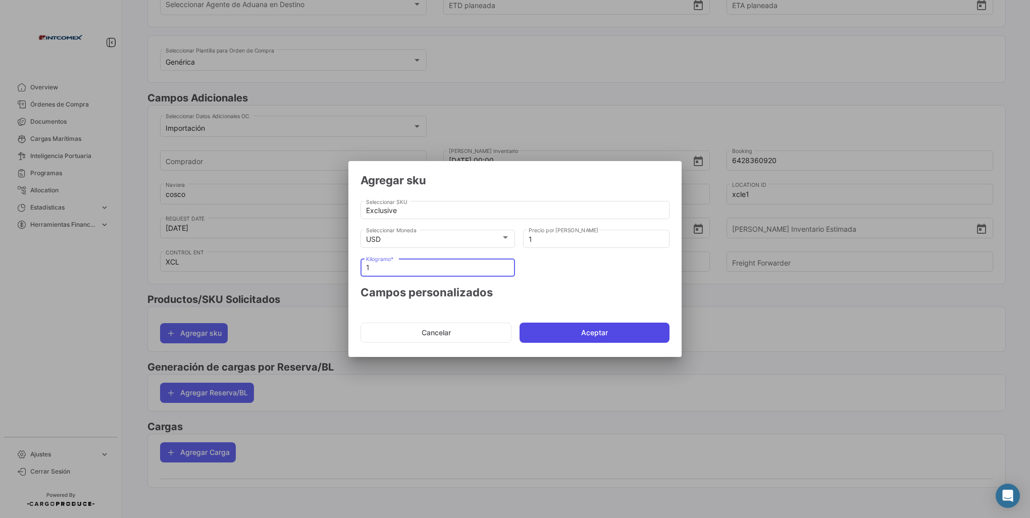
type input "1"
click at [580, 333] on button "Aceptar" at bounding box center [594, 332] width 150 height 20
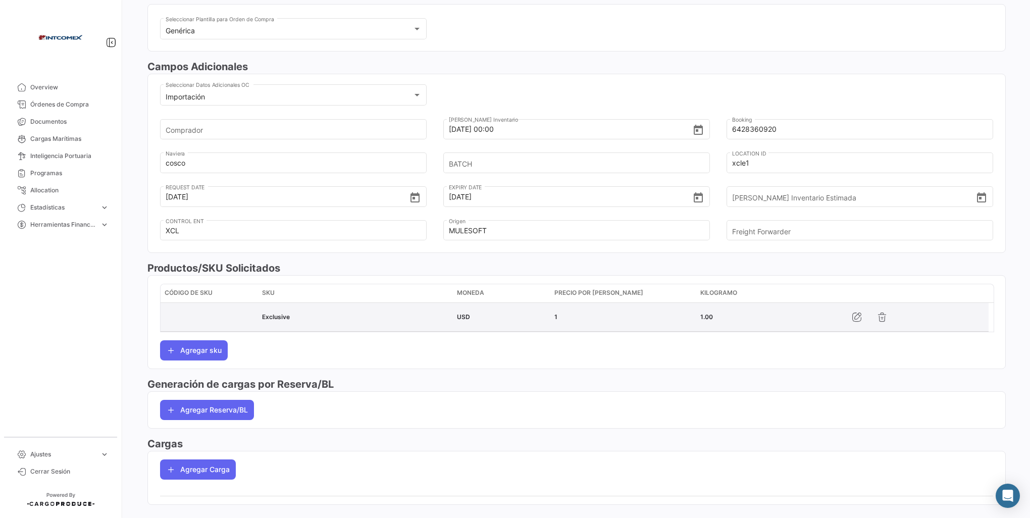
scroll to position [262, 0]
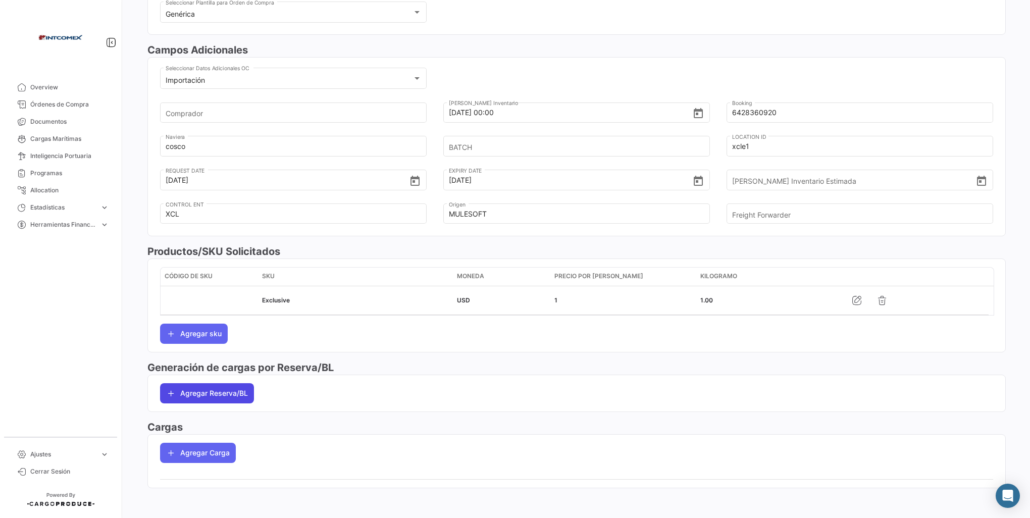
click at [203, 390] on button "Agregar Reserva/BL" at bounding box center [207, 393] width 94 height 20
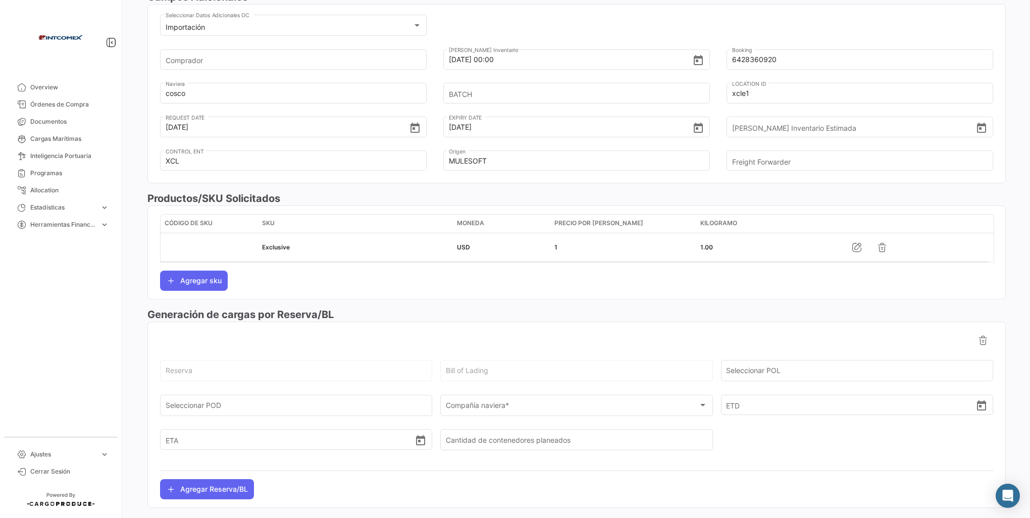
scroll to position [363, 0]
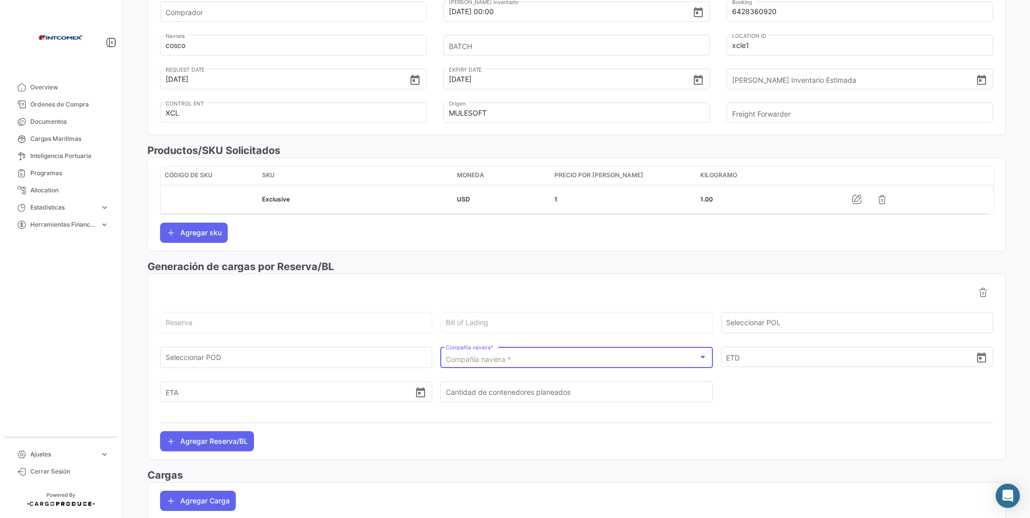
click at [478, 356] on span "Compañía naviera *" at bounding box center [478, 359] width 65 height 9
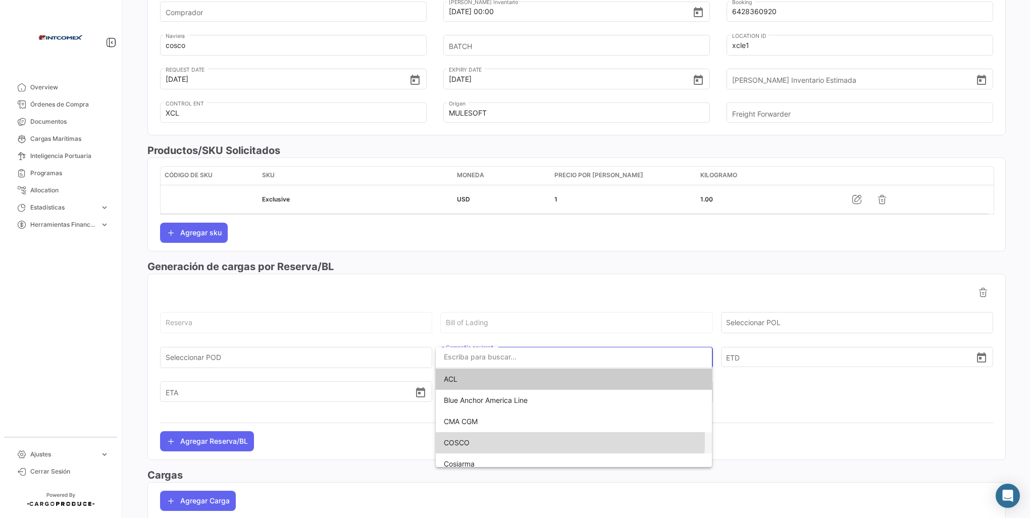
click at [455, 440] on span "COSCO" at bounding box center [457, 442] width 26 height 9
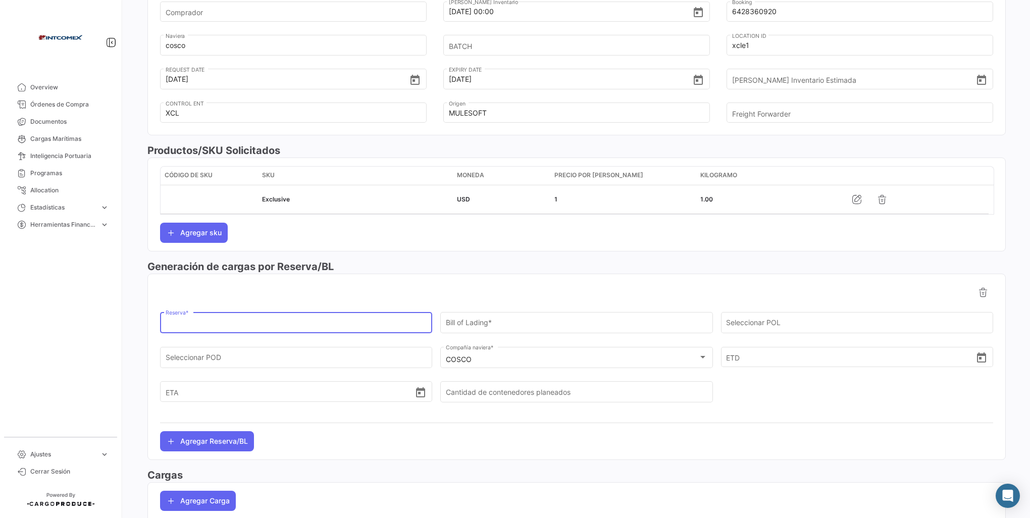
click at [182, 322] on input "Reserva *" at bounding box center [296, 324] width 261 height 9
paste input "6428360920"
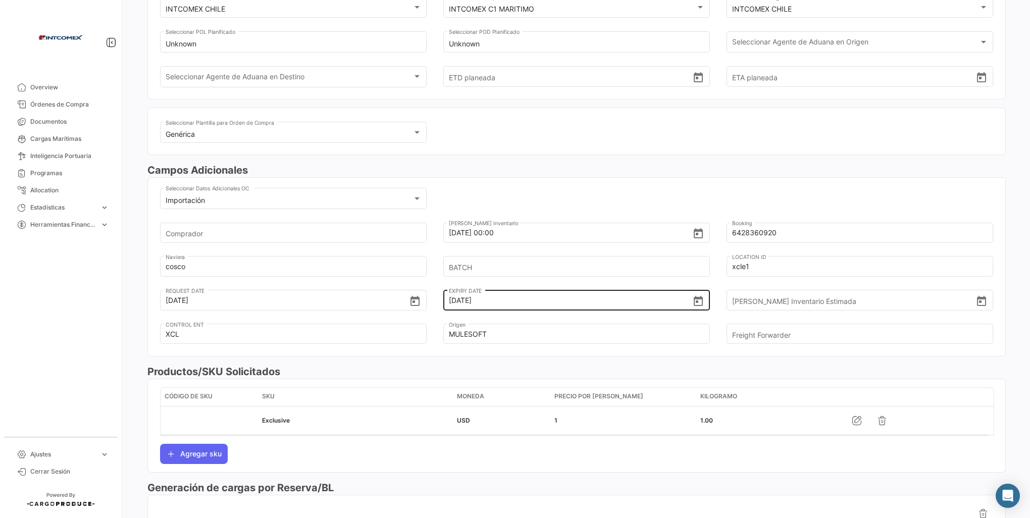
scroll to position [59, 0]
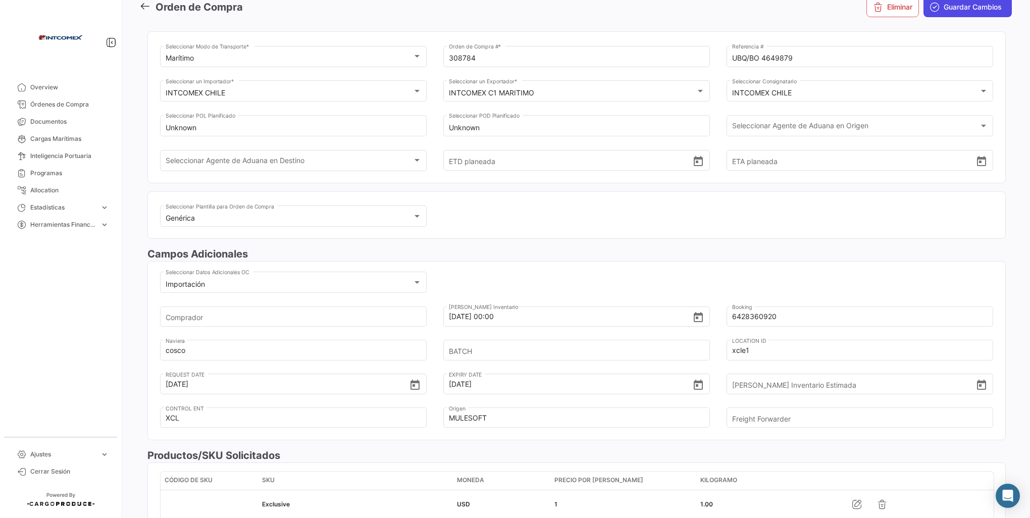
type input "6428360920"
click at [943, 9] on span "Guardar Cambios" at bounding box center [972, 7] width 58 height 10
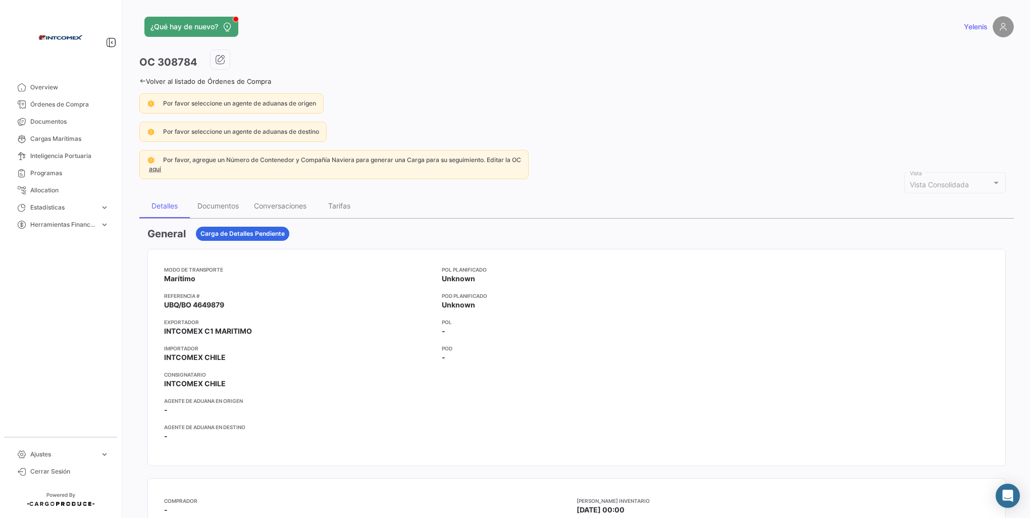
click at [153, 83] on link "Volver al listado de Órdenes de Compra" at bounding box center [205, 81] width 132 height 8
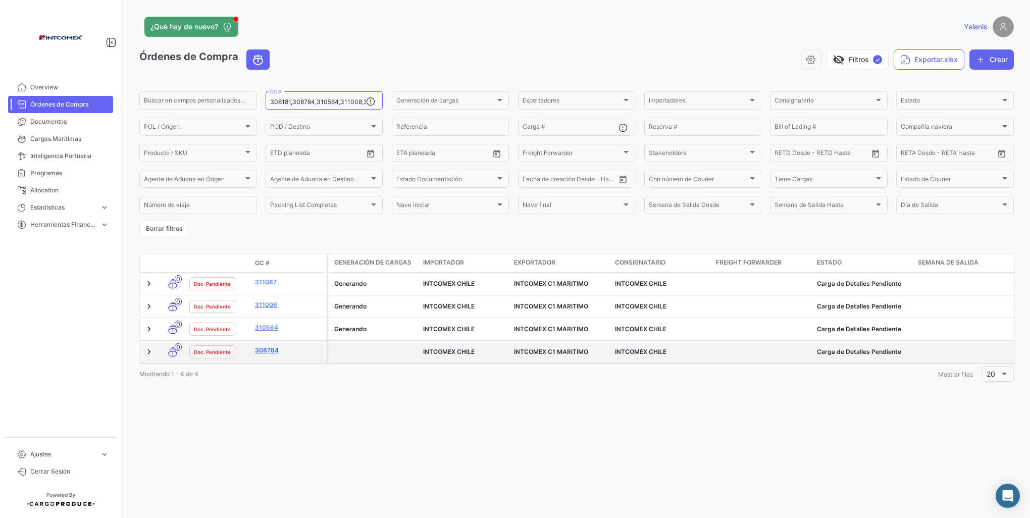
click at [271, 348] on link "308784" at bounding box center [289, 350] width 68 height 9
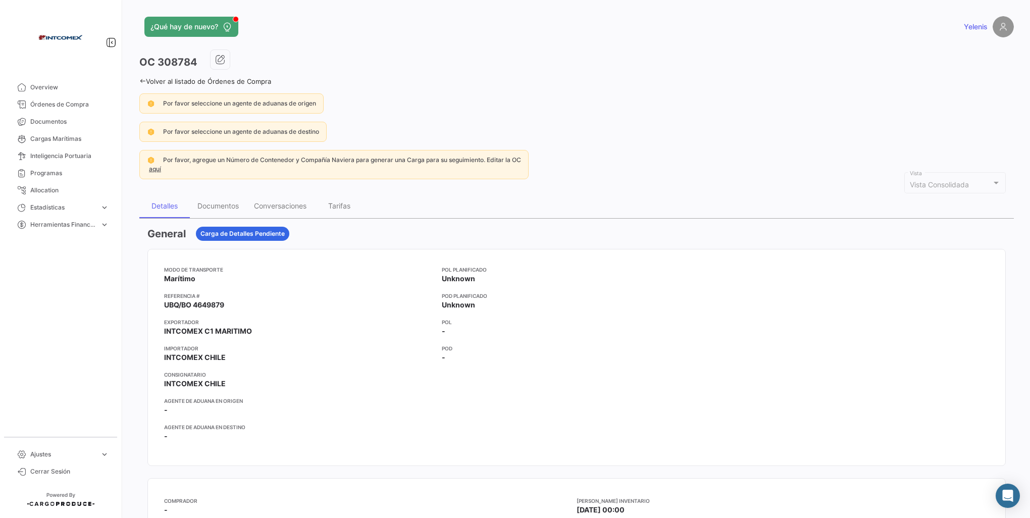
click at [145, 80] on icon at bounding box center [142, 81] width 7 height 7
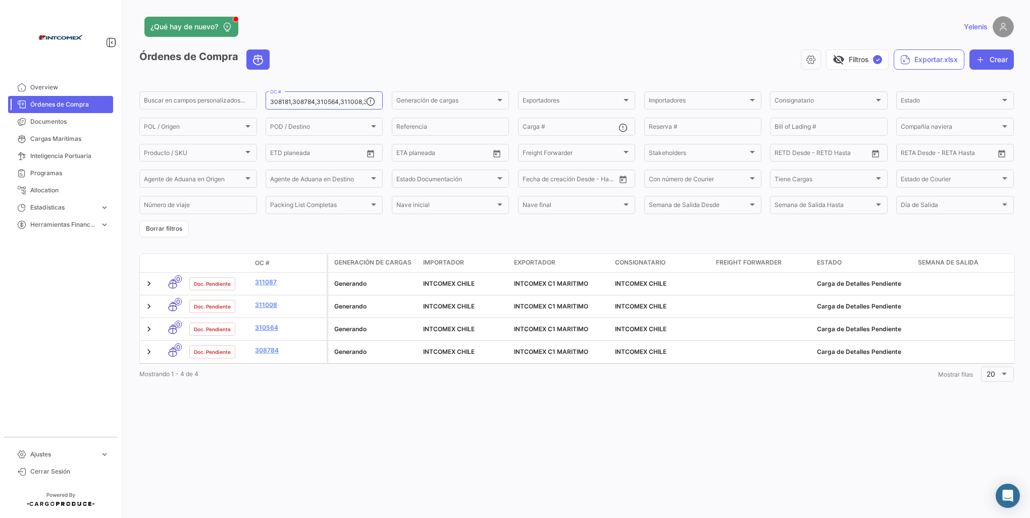
click at [59, 104] on span "Órdenes de Compra" at bounding box center [69, 104] width 79 height 9
click at [155, 229] on button "Borrar filtros" at bounding box center [163, 229] width 49 height 17
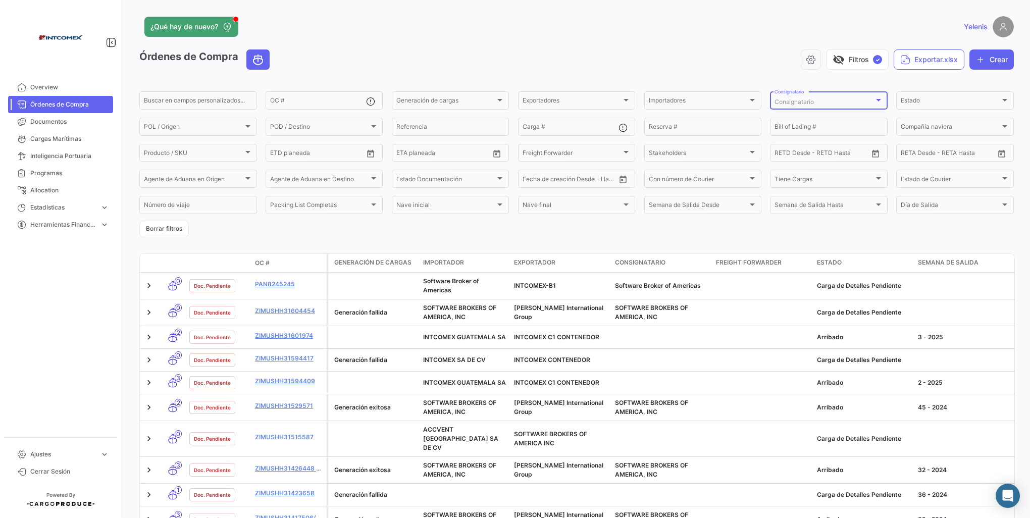
click at [877, 100] on div at bounding box center [878, 100] width 9 height 8
click at [795, 193] on span "INTCOMEX CHILE" at bounding box center [796, 193] width 51 height 8
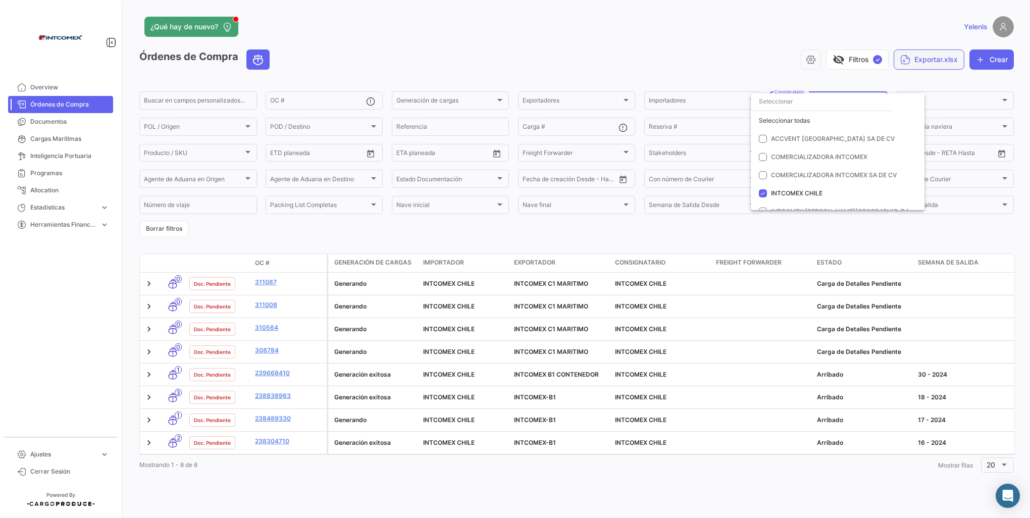
click at [930, 57] on div at bounding box center [515, 259] width 1030 height 518
click at [930, 57] on button "Exportar.xlsx" at bounding box center [928, 59] width 71 height 20
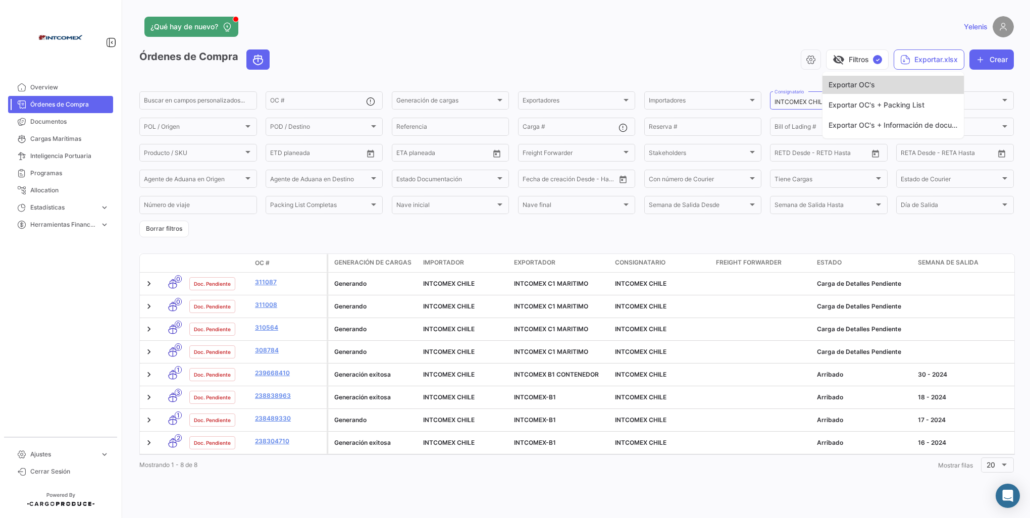
click at [870, 85] on span "Exportar OC's" at bounding box center [851, 84] width 46 height 9
click at [156, 229] on button "Borrar filtros" at bounding box center [163, 229] width 49 height 17
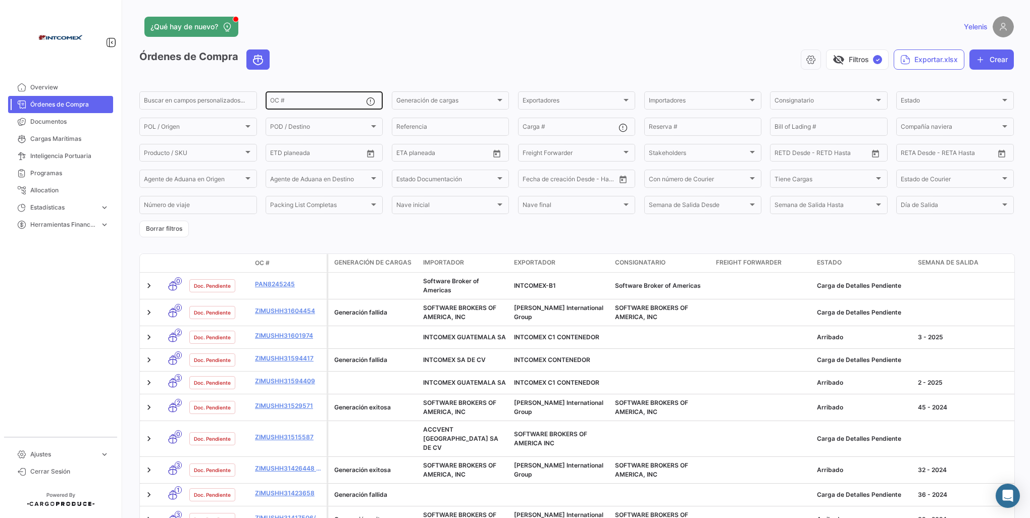
click at [298, 100] on input "OC #" at bounding box center [318, 101] width 96 height 7
paste input "310513 - 310686"
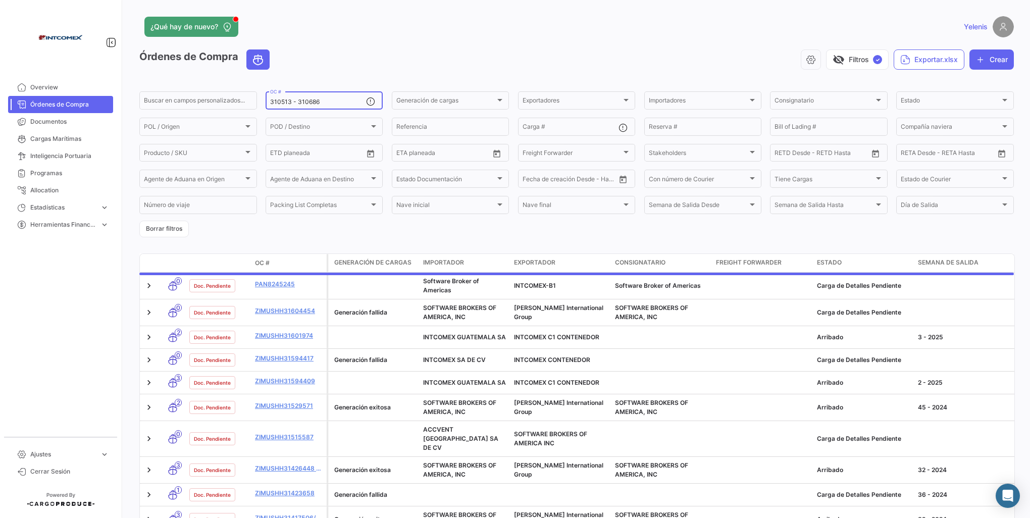
click at [298, 100] on input "310513 - 310686" at bounding box center [318, 101] width 96 height 7
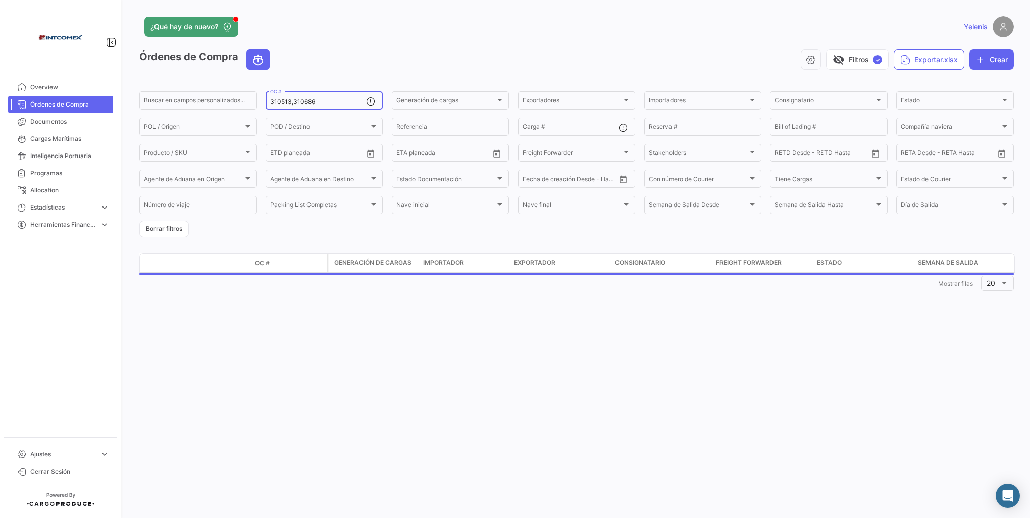
type input "310513,310686"
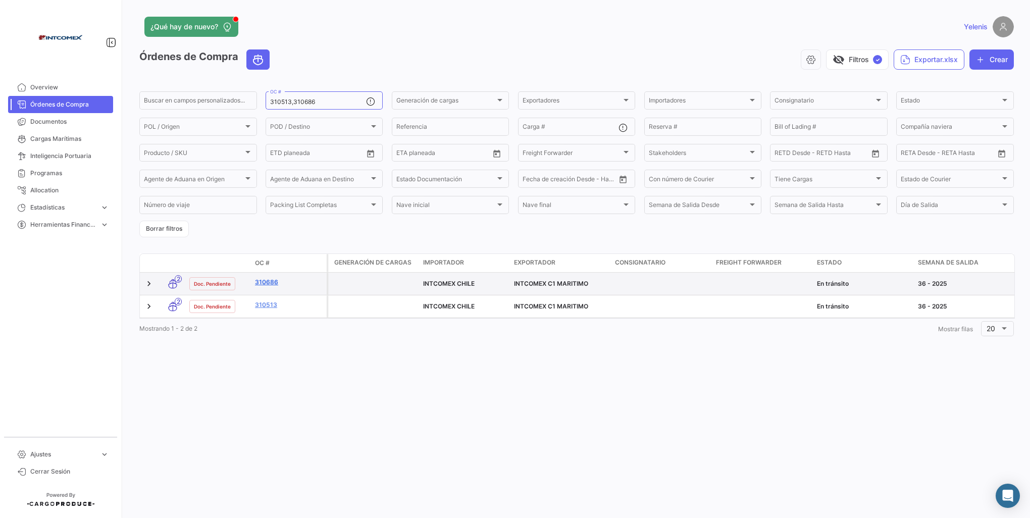
click at [263, 282] on link "310686" at bounding box center [289, 282] width 68 height 9
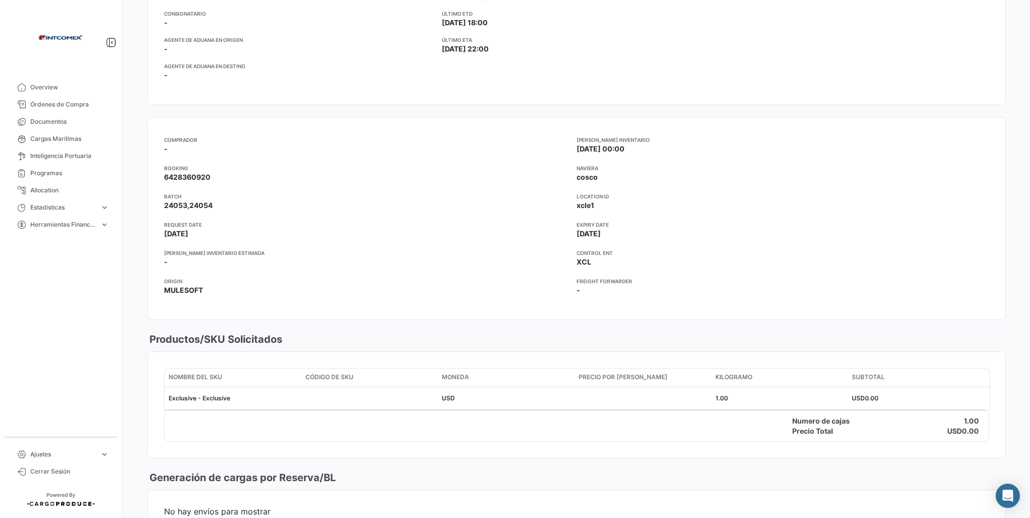
scroll to position [353, 0]
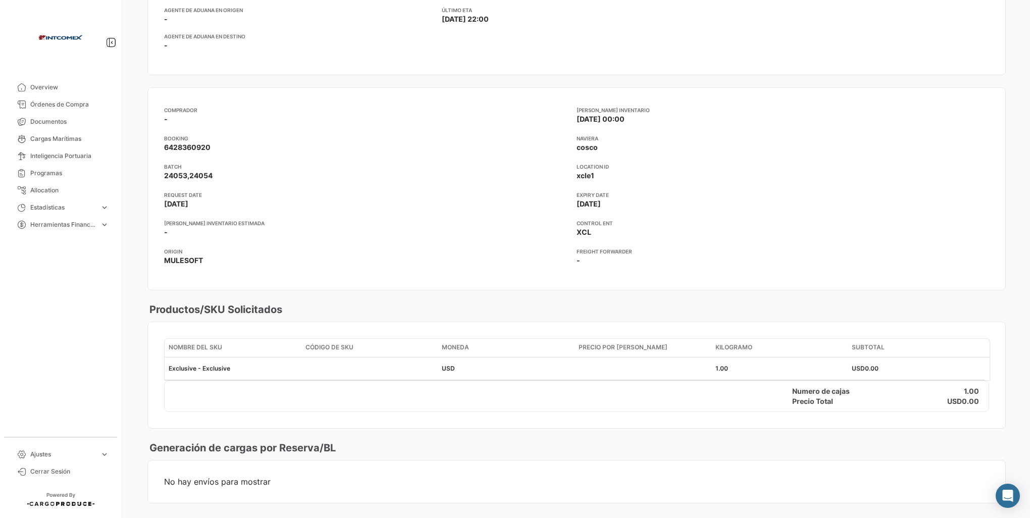
click at [350, 219] on app-card-info-title "[PERSON_NAME] Inventario Estimada" at bounding box center [370, 223] width 412 height 8
click at [295, 213] on div "REQUEST DATE [DATE]" at bounding box center [370, 204] width 412 height 26
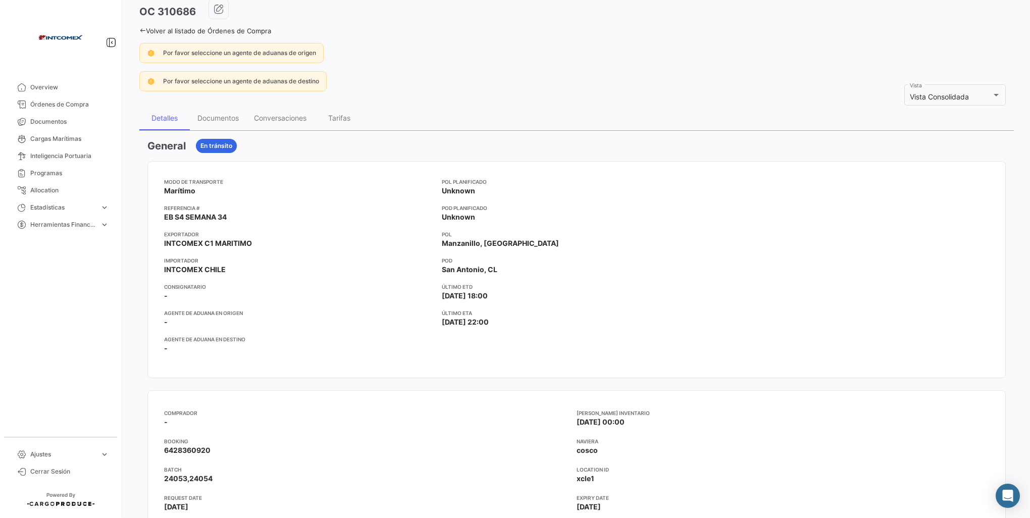
scroll to position [0, 0]
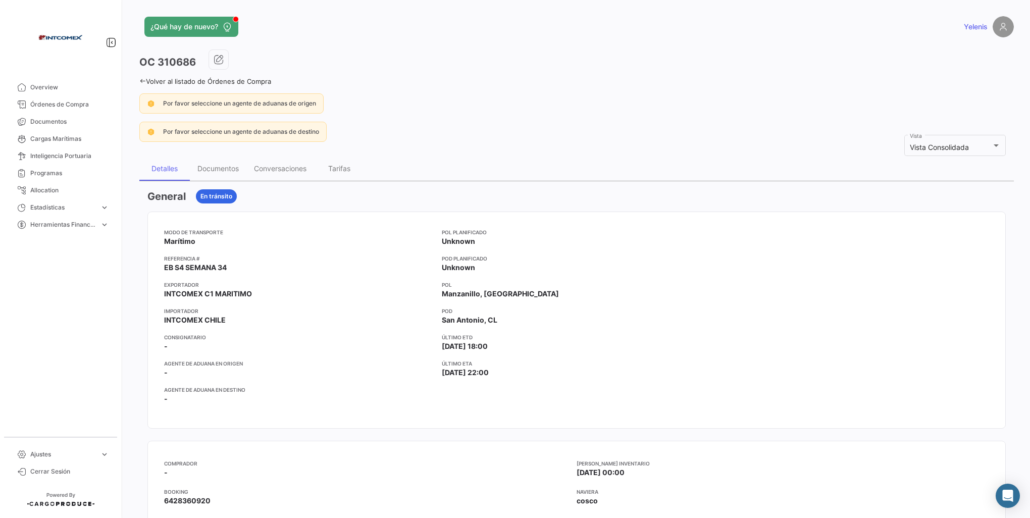
click at [148, 79] on link "Volver al listado de Órdenes de Compra" at bounding box center [205, 81] width 132 height 8
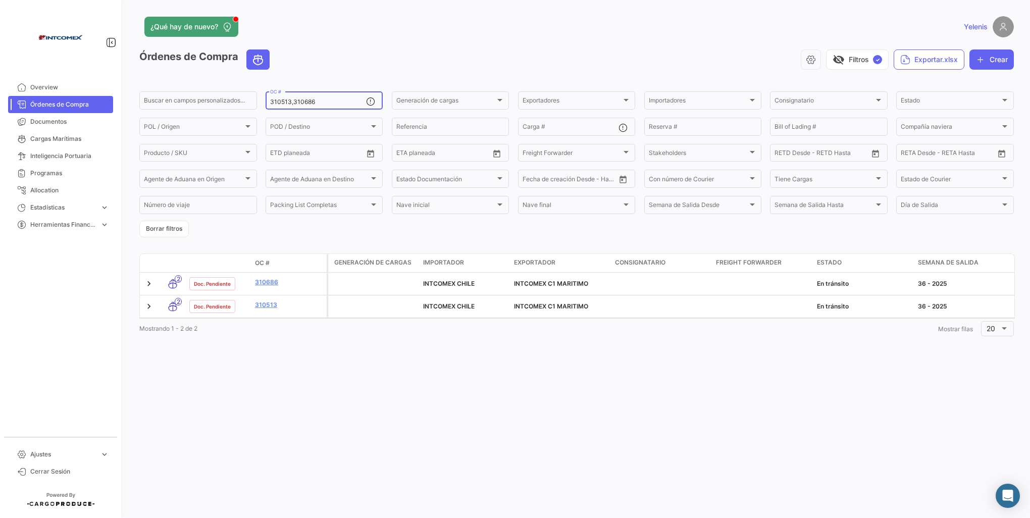
drag, startPoint x: 338, startPoint y: 100, endPoint x: 323, endPoint y: 105, distance: 16.0
click at [335, 102] on input "310513,310686" at bounding box center [318, 101] width 96 height 7
drag, startPoint x: 323, startPoint y: 105, endPoint x: 230, endPoint y: 109, distance: 92.9
click at [0, 0] on div "Buscar en campos personalizados... 310513,310686 OC # Generación de cargas Gene…" at bounding box center [0, 0] width 0 height 0
paste input "08181,308784,310564,311008,311087"
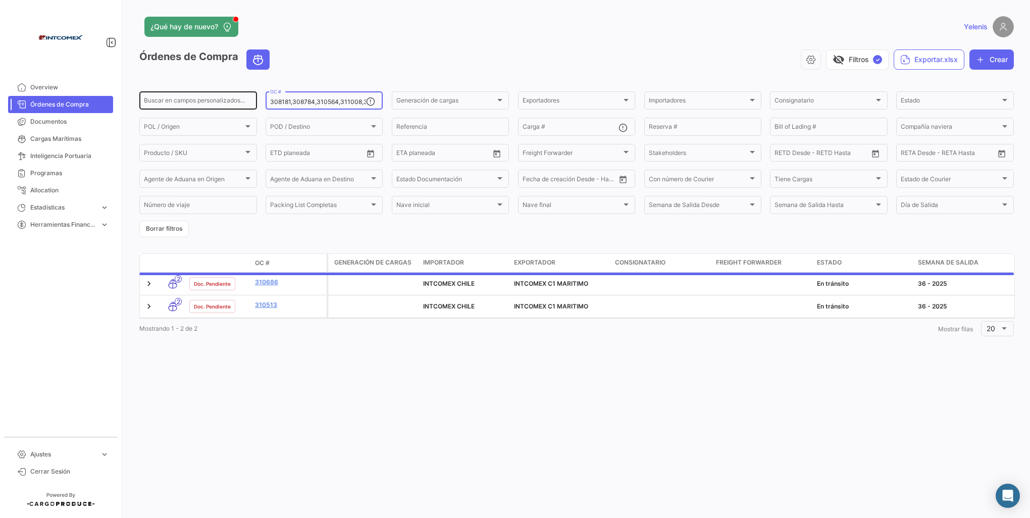
scroll to position [0, 15]
type input "308181,308784,310564,311008,311087"
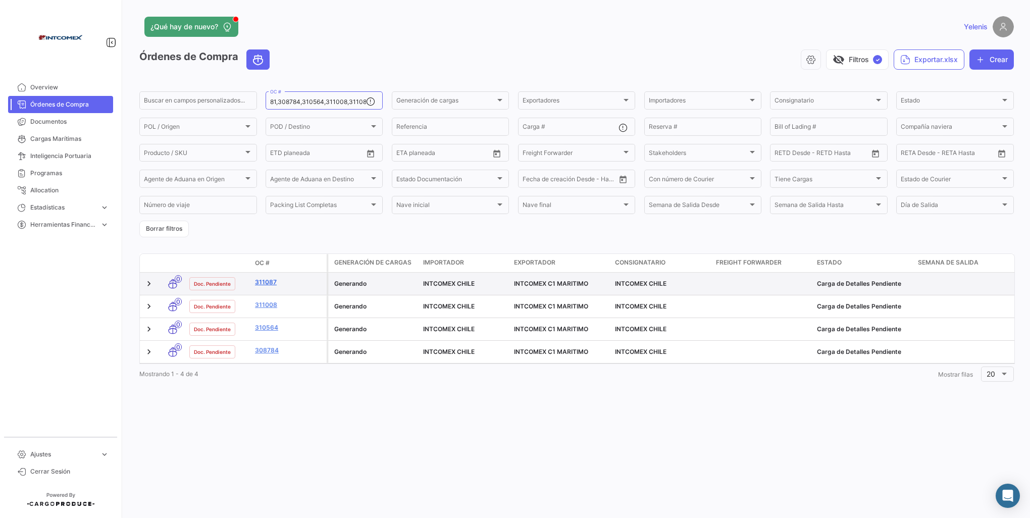
scroll to position [0, 0]
click at [270, 283] on link "311087" at bounding box center [289, 282] width 68 height 9
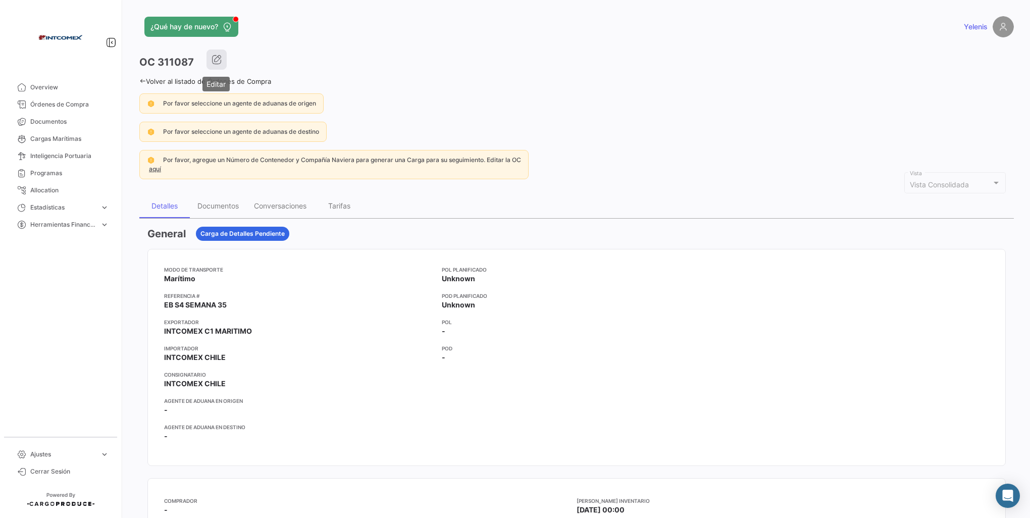
click at [213, 60] on icon "button" at bounding box center [216, 60] width 10 height 10
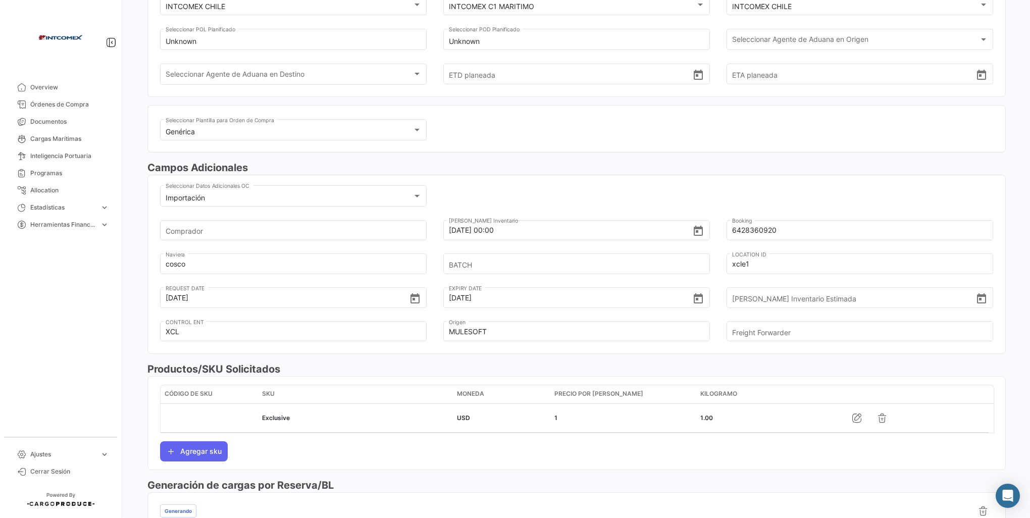
scroll to position [151, 0]
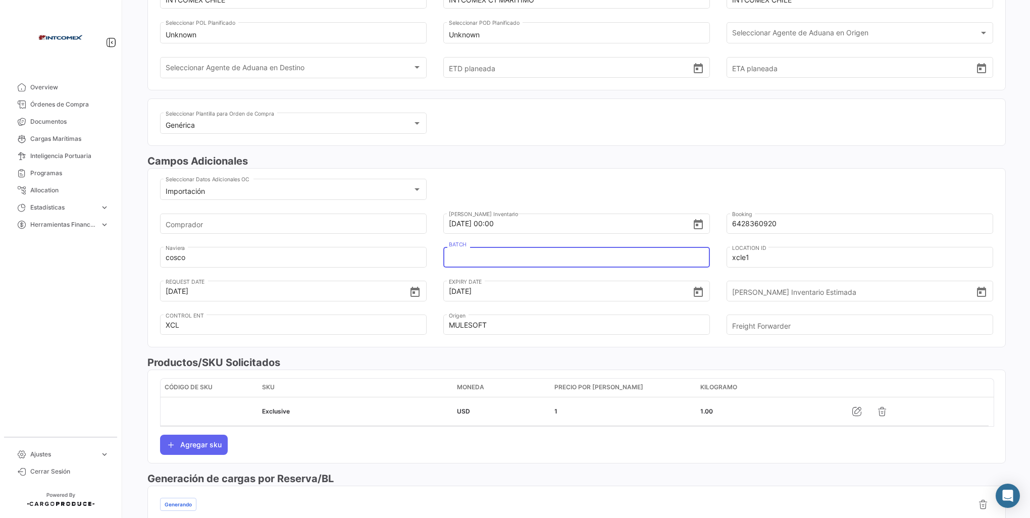
click at [460, 252] on input "BATCH" at bounding box center [570, 257] width 243 height 35
type input "24054"
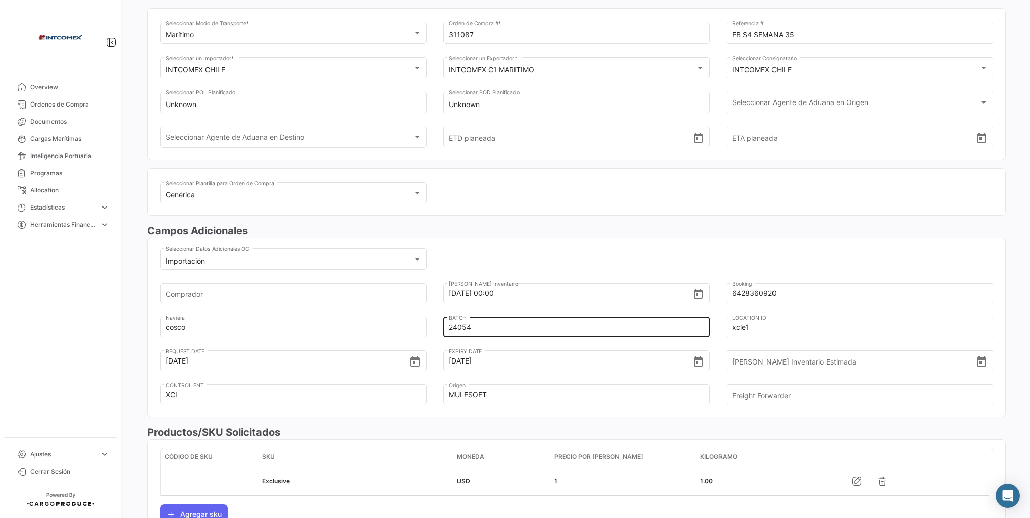
scroll to position [0, 0]
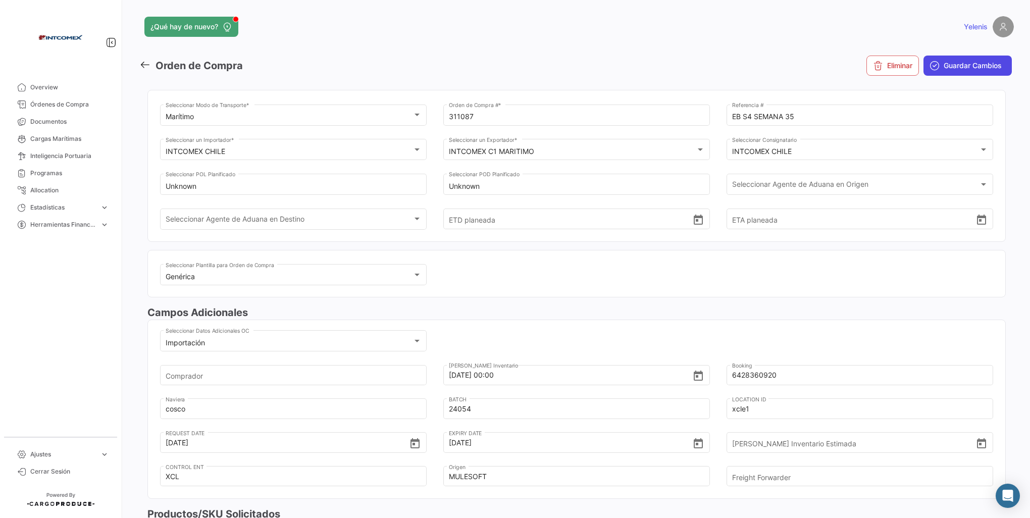
click at [939, 72] on button "Guardar Cambios" at bounding box center [967, 66] width 88 height 20
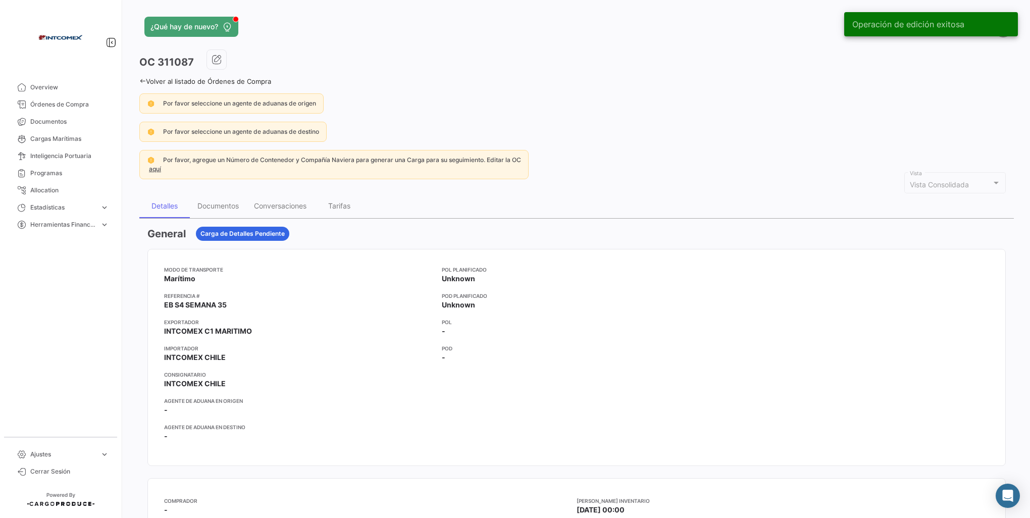
click at [143, 84] on link "Volver al listado de Órdenes de Compra" at bounding box center [205, 81] width 132 height 8
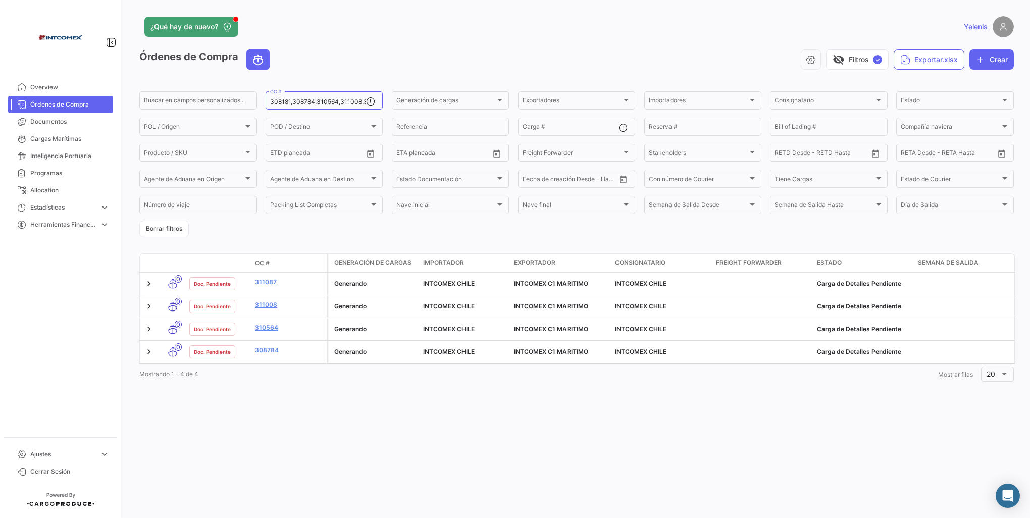
click at [391, 467] on div "¿Qué hay de nuevo? Yelenis Órdenes de Compra visibility_off Filtros ✓ Exportar.…" at bounding box center [576, 259] width 906 height 518
click at [161, 232] on button "Borrar filtros" at bounding box center [163, 229] width 49 height 17
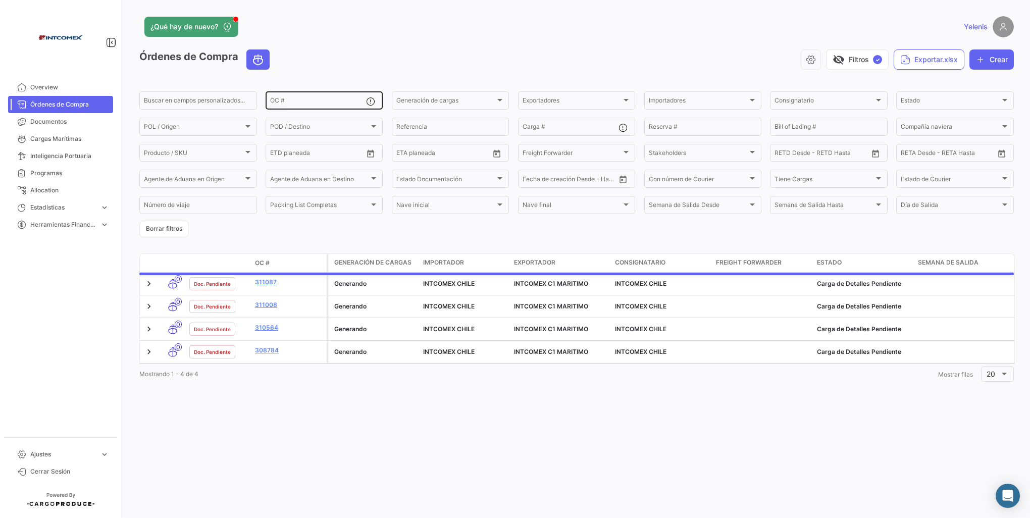
click at [282, 98] on input "OC #" at bounding box center [318, 101] width 96 height 7
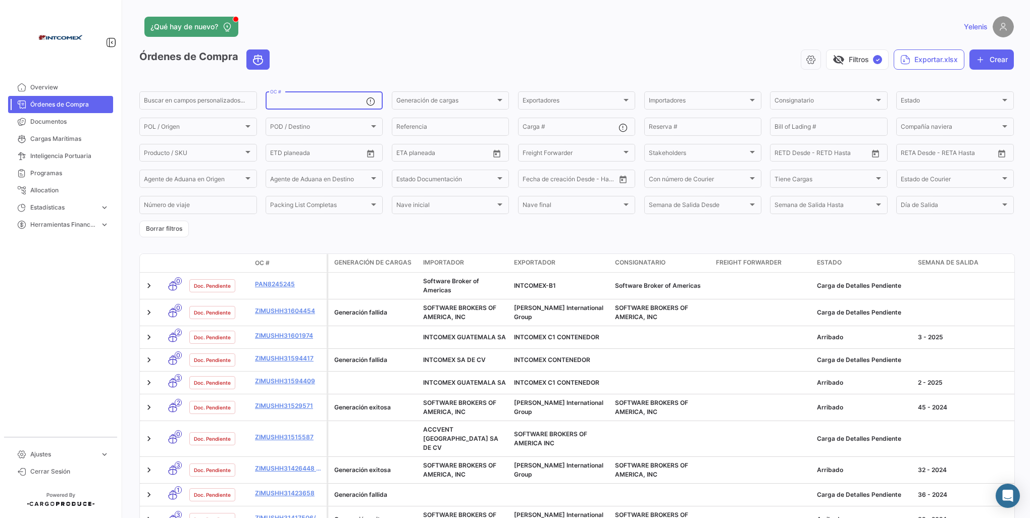
paste input "50344-50369"
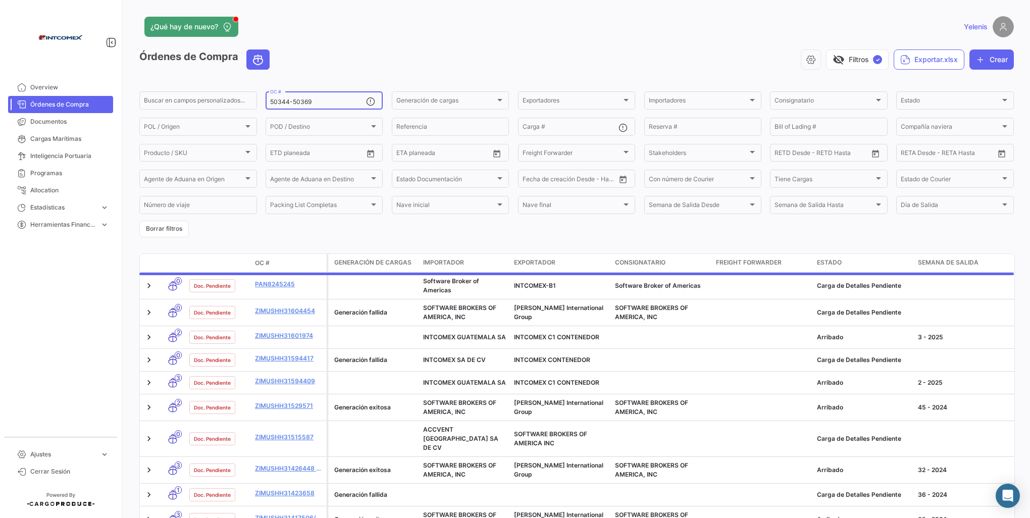
click at [293, 105] on input "50344-50369" at bounding box center [318, 101] width 96 height 7
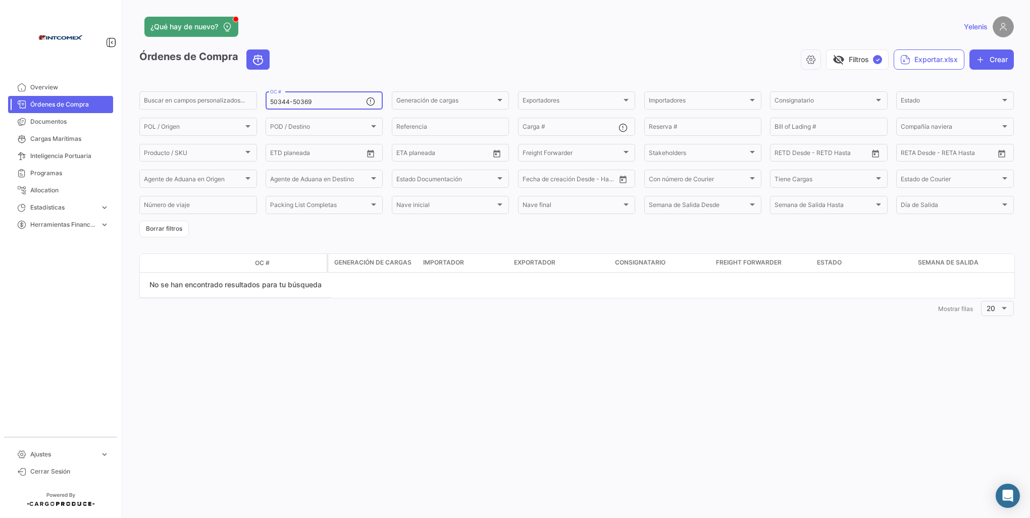
click at [292, 102] on input "50344-50369" at bounding box center [318, 101] width 96 height 7
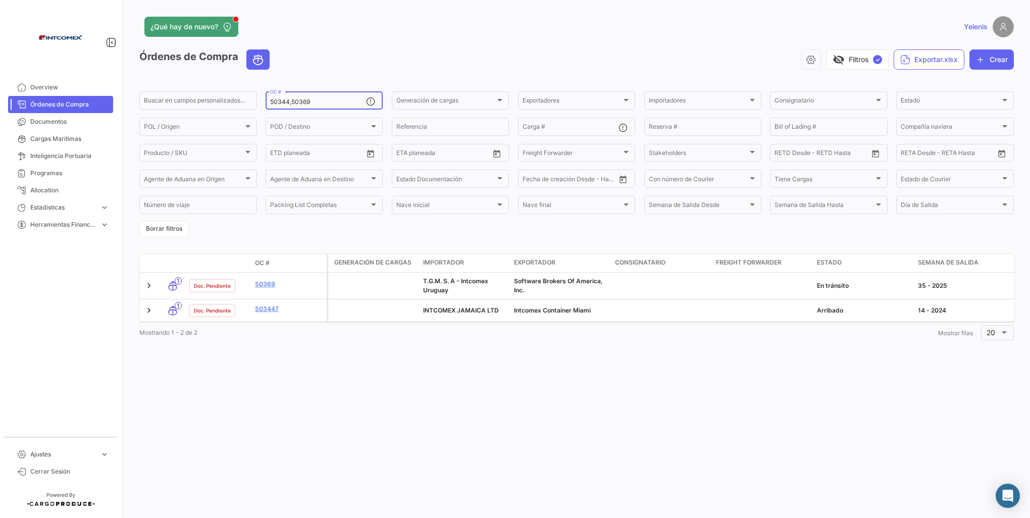
type input "50344,50369"
click at [388, 352] on div "¿Qué hay de nuevo? Yelenis Órdenes de Compra visibility_off Filtros ✓ Exportar.…" at bounding box center [576, 259] width 906 height 518
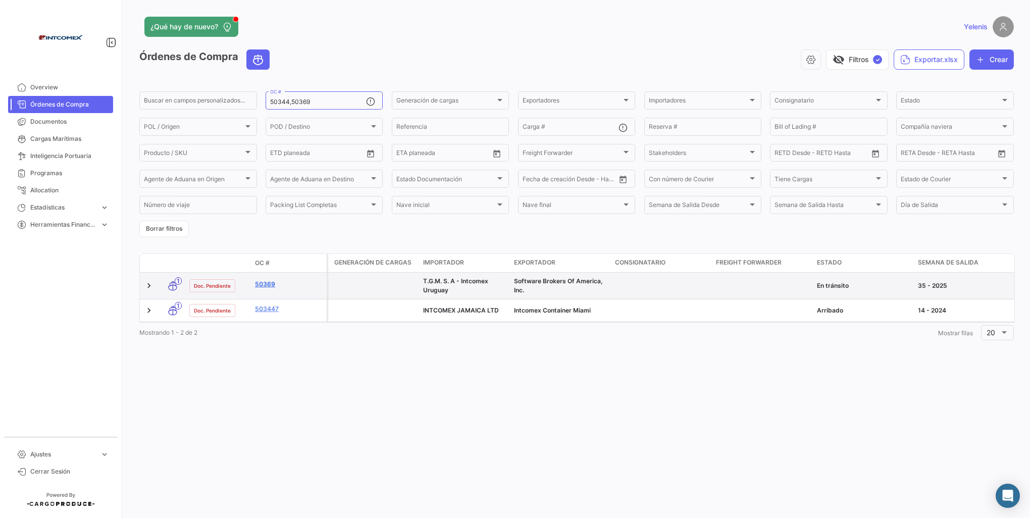
click at [262, 286] on link "50369" at bounding box center [289, 284] width 68 height 9
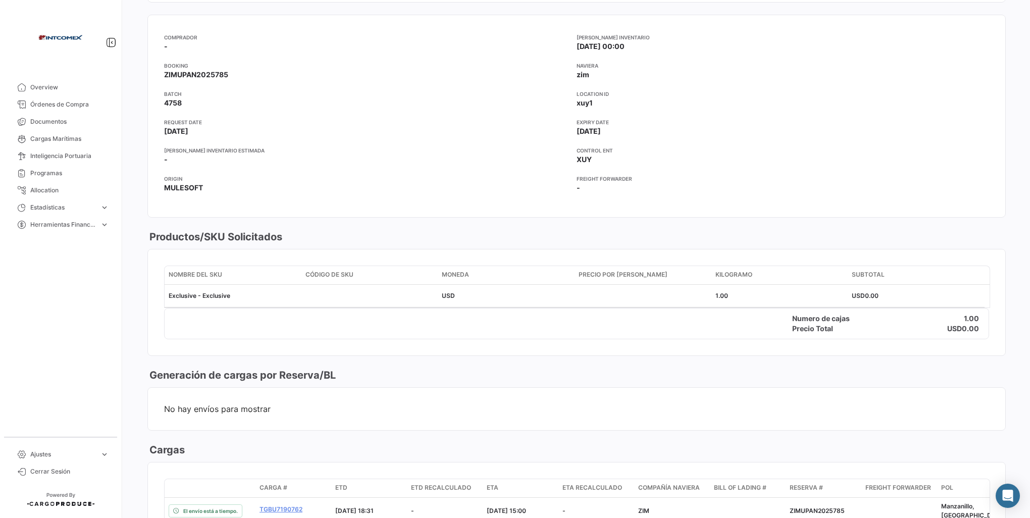
scroll to position [454, 0]
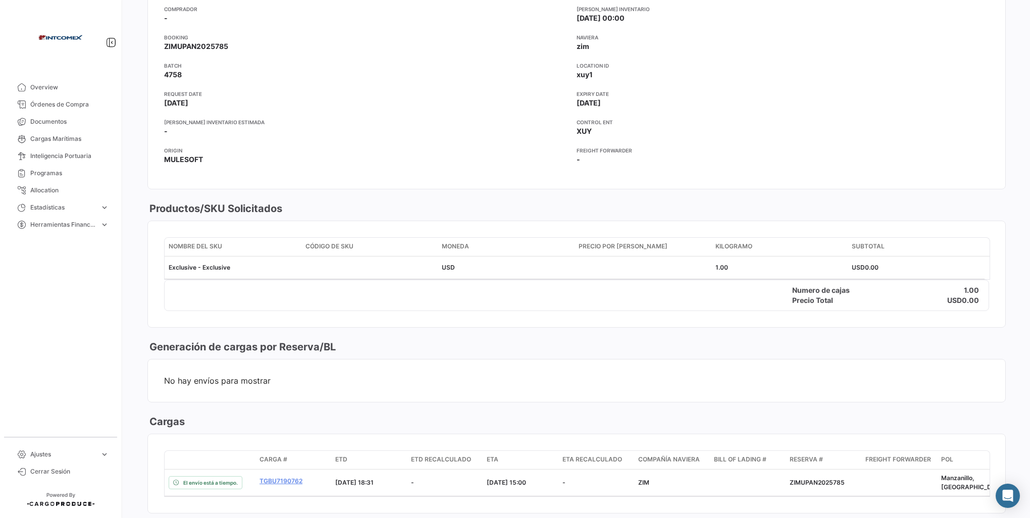
click at [299, 298] on div "Precio Total USD 0.00" at bounding box center [577, 300] width 824 height 10
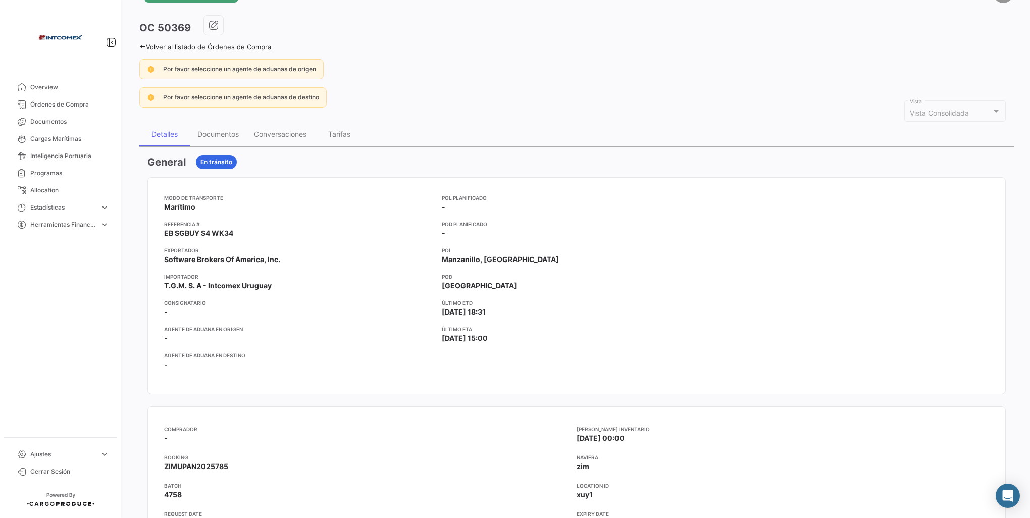
scroll to position [0, 0]
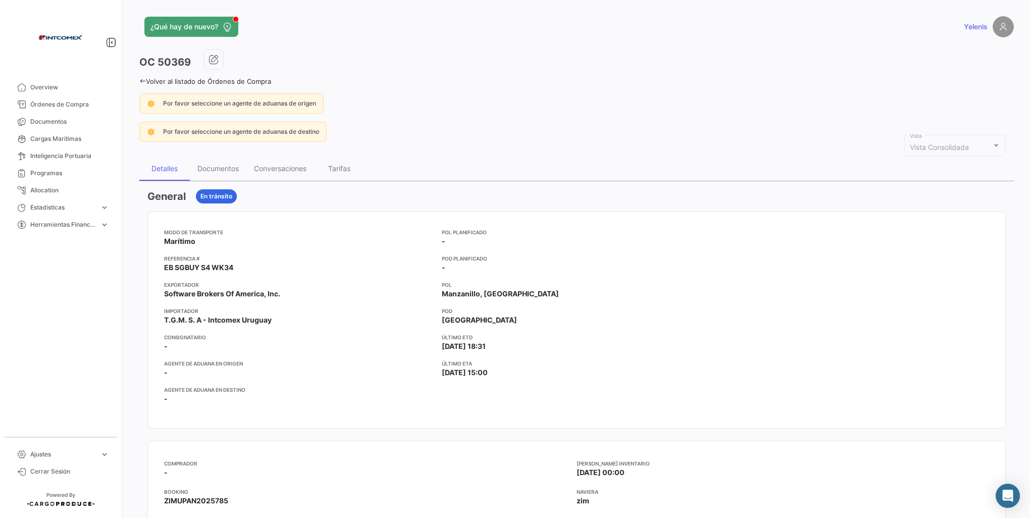
click at [149, 80] on link "Volver al listado de Órdenes de Compra" at bounding box center [205, 81] width 132 height 8
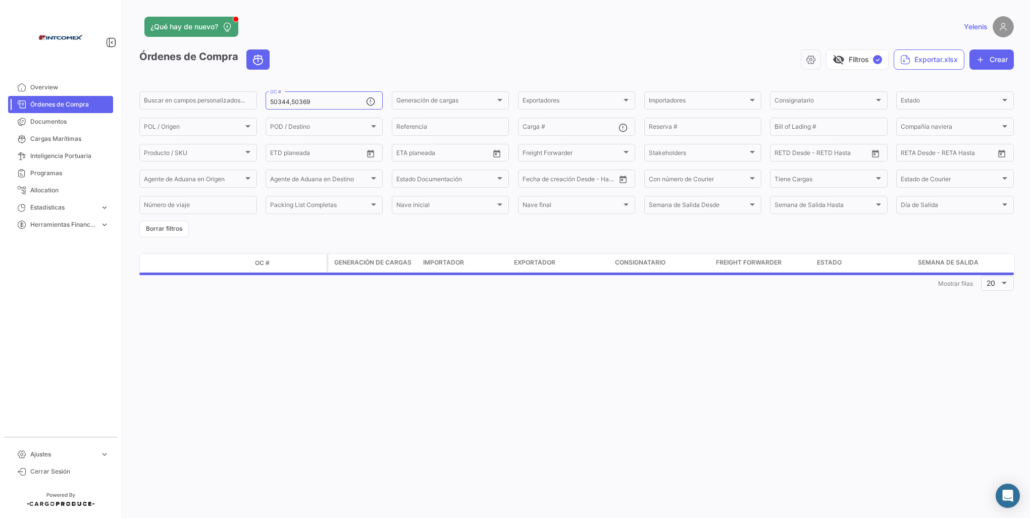
drag, startPoint x: 159, startPoint y: 227, endPoint x: 258, endPoint y: 171, distance: 113.9
click at [158, 227] on button "Borrar filtros" at bounding box center [163, 229] width 49 height 17
click at [279, 97] on div "OC #" at bounding box center [318, 100] width 96 height 20
paste input "90759,91150,91526,91683,91800"
type input "90759,91150,91526,91683,91800"
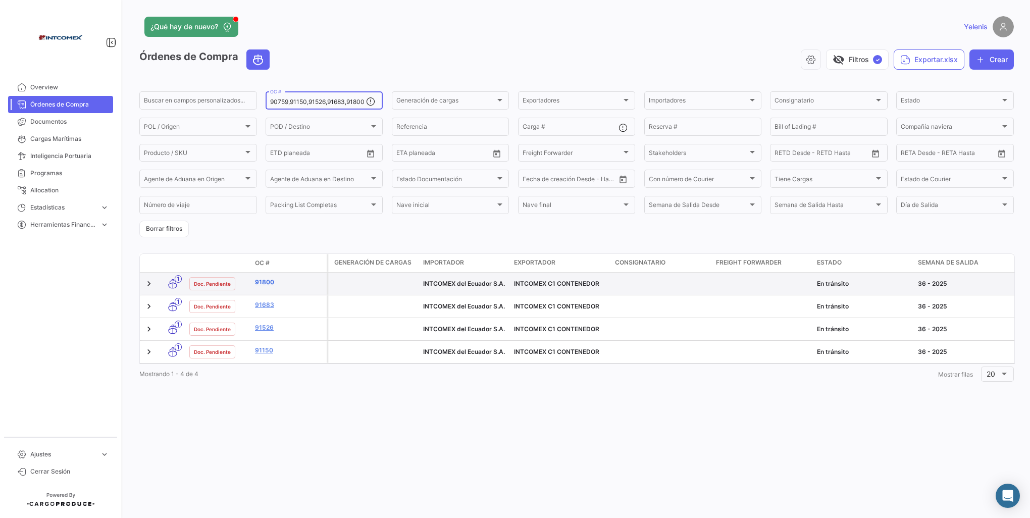
click at [268, 279] on link "91800" at bounding box center [289, 282] width 68 height 9
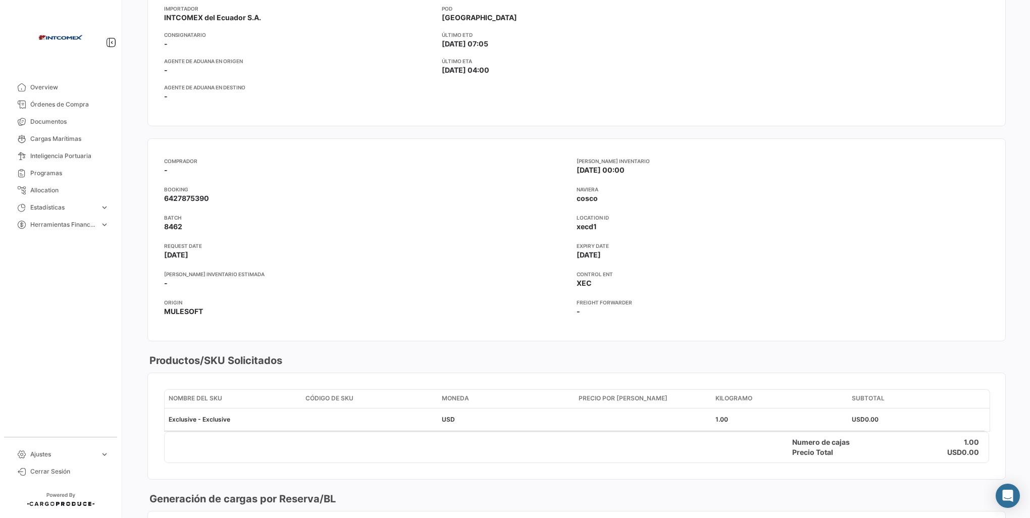
scroll to position [303, 0]
click at [313, 123] on mat-card-content "Modo de Transporte Marítimo Referencia # EB S4 SEMANA 34 Exportador INTCOMEX C1…" at bounding box center [576, 17] width 857 height 216
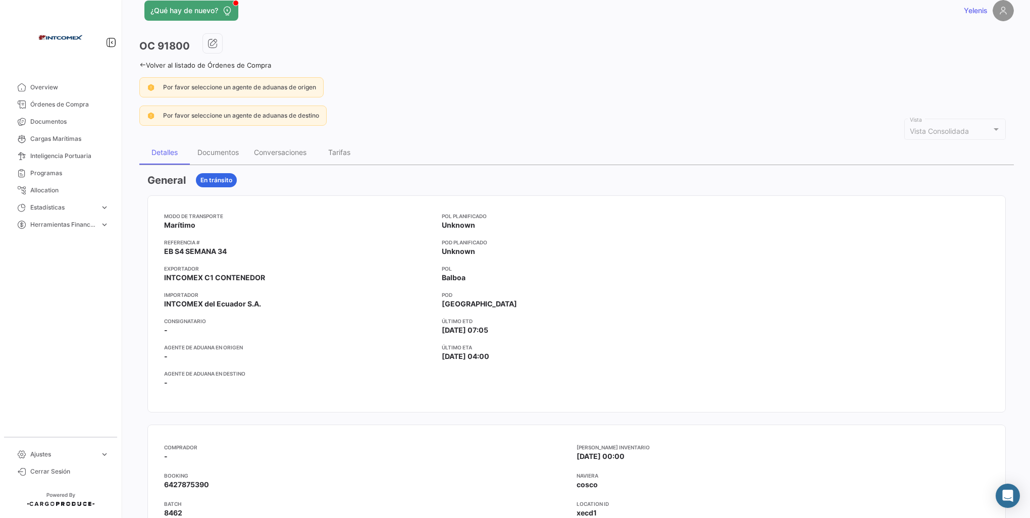
scroll to position [0, 0]
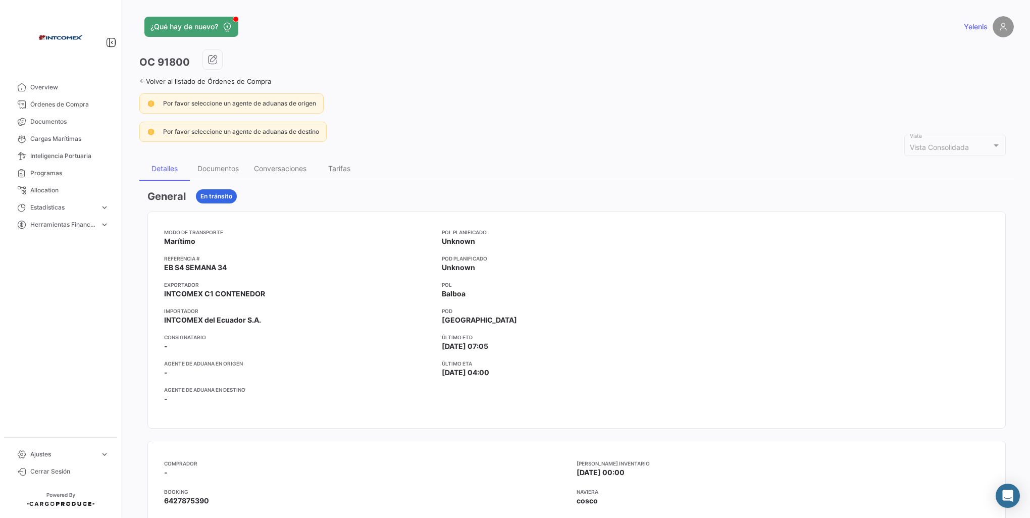
click at [146, 80] on link "Volver al listado de Órdenes de Compra" at bounding box center [205, 81] width 132 height 8
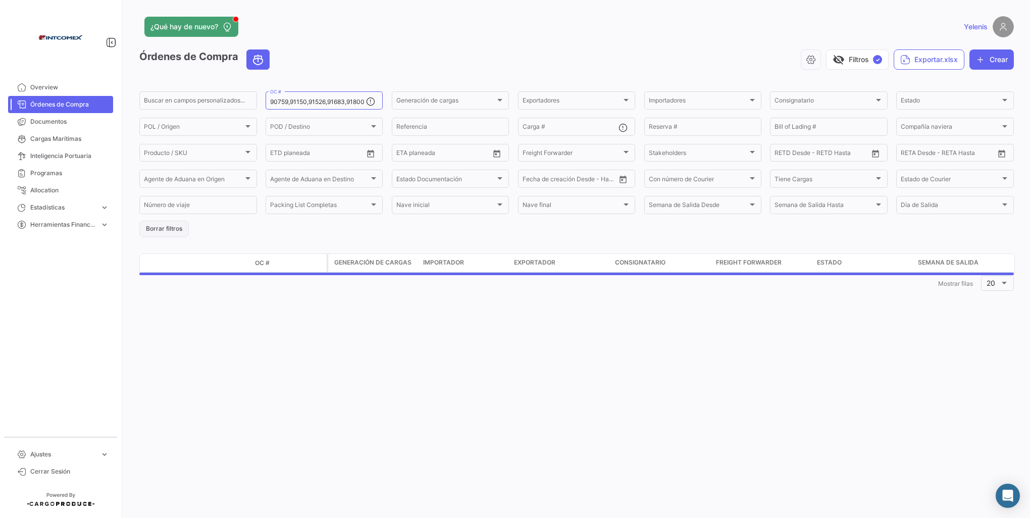
click at [165, 233] on button "Borrar filtros" at bounding box center [163, 229] width 49 height 17
click at [283, 102] on input "OC #" at bounding box center [318, 101] width 96 height 7
paste input "146908-148618"
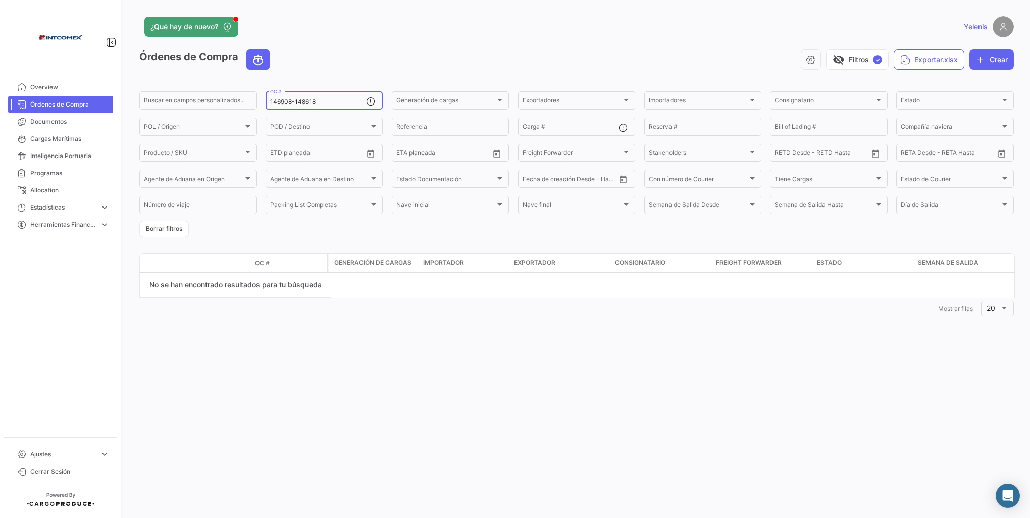
click at [295, 103] on input "146908-148618" at bounding box center [318, 101] width 96 height 7
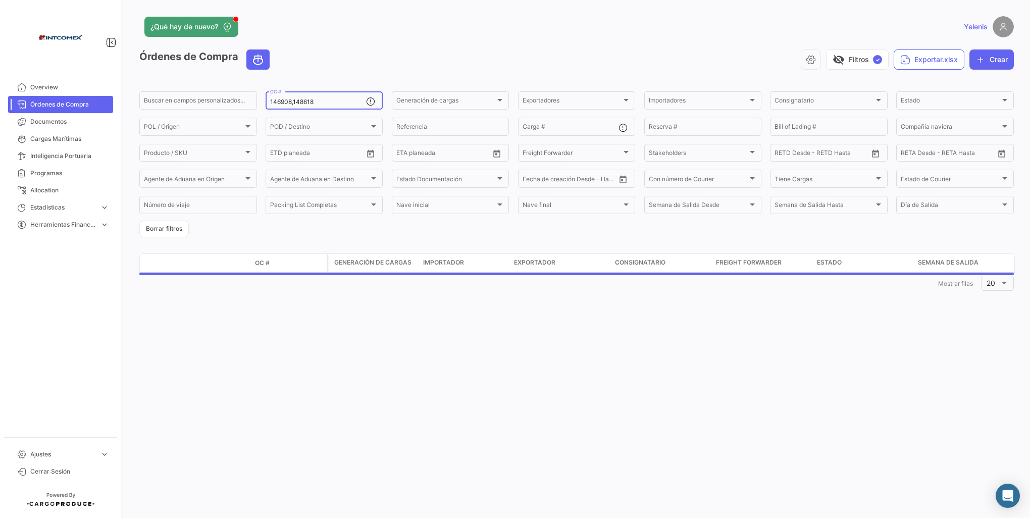
type input "146908,148618"
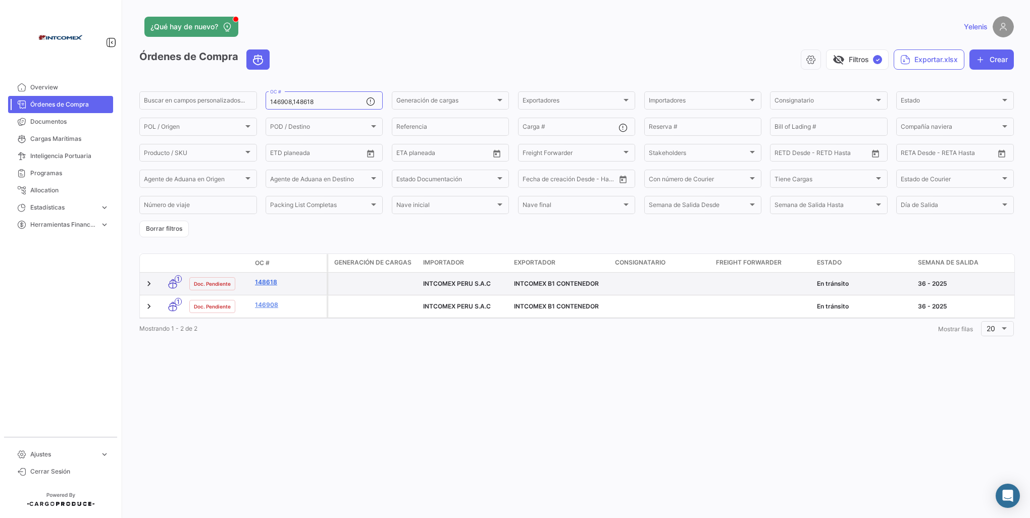
click at [275, 286] on link "148618" at bounding box center [289, 282] width 68 height 9
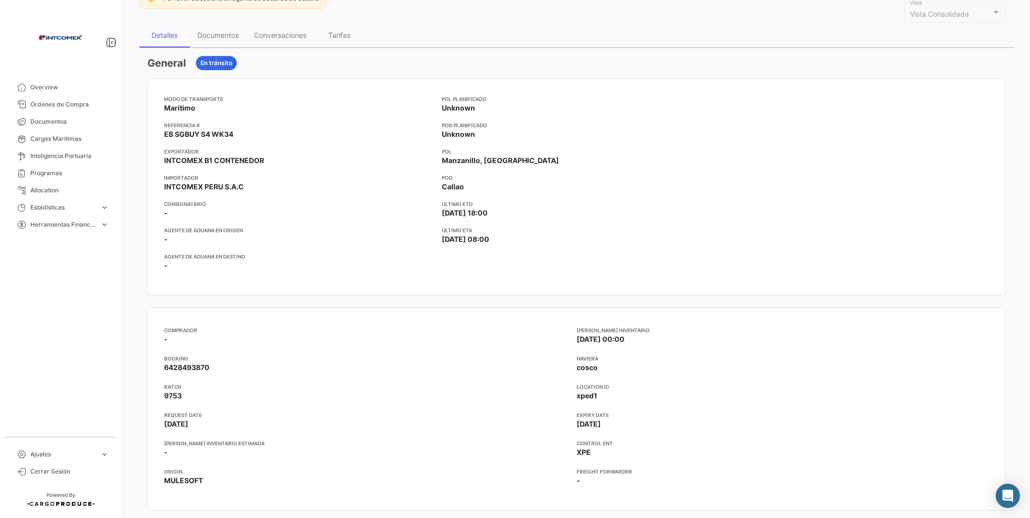
scroll to position [151, 0]
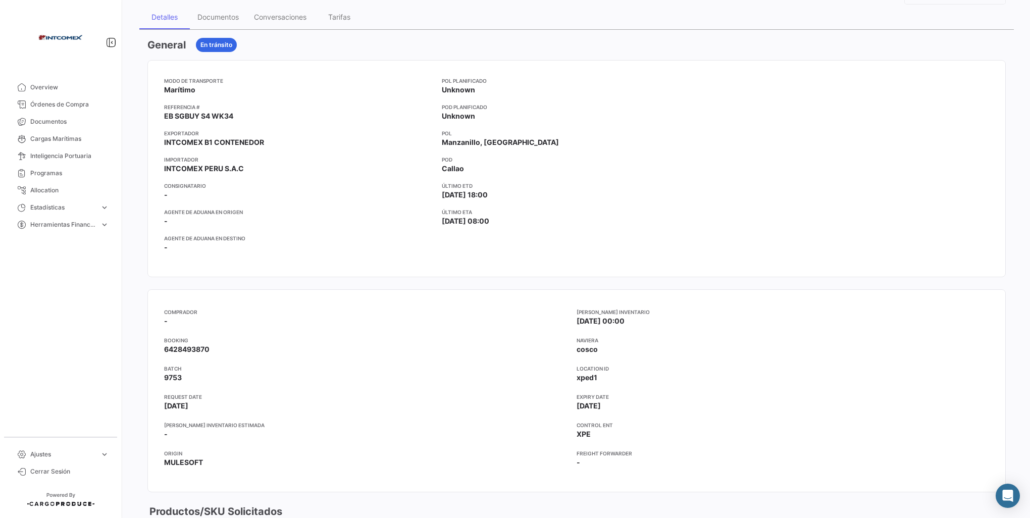
click at [280, 239] on app-card-info-title "Agente de Aduana en Destino" at bounding box center [299, 238] width 270 height 8
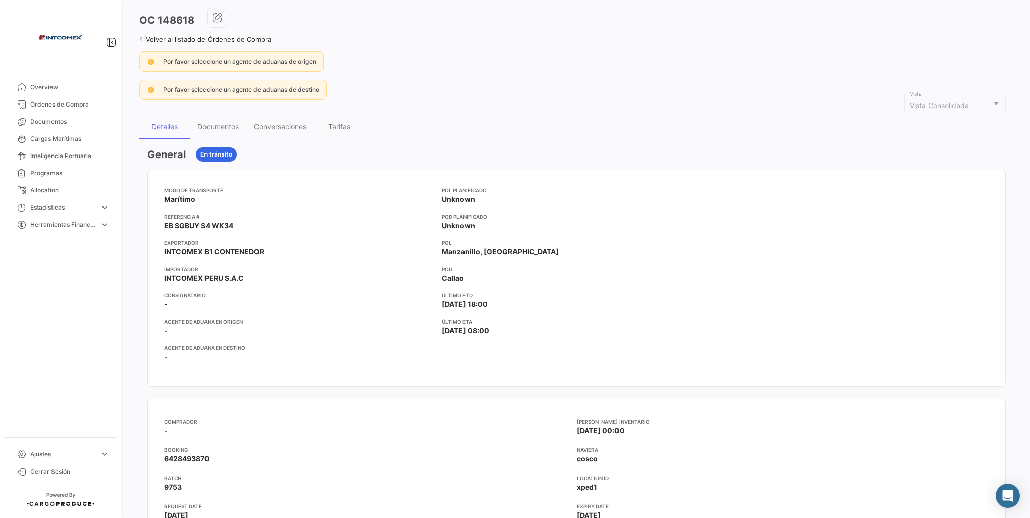
scroll to position [0, 0]
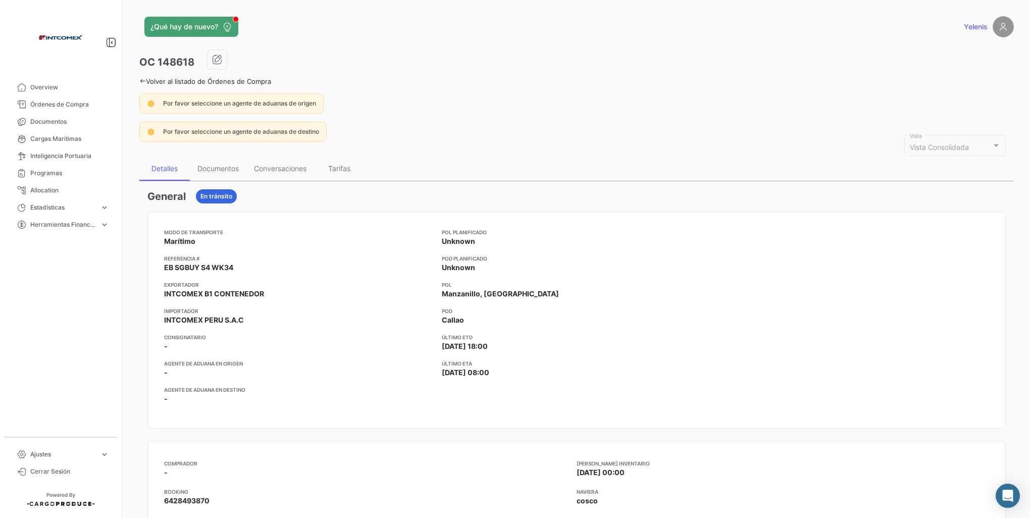
click at [139, 82] on icon at bounding box center [142, 81] width 7 height 7
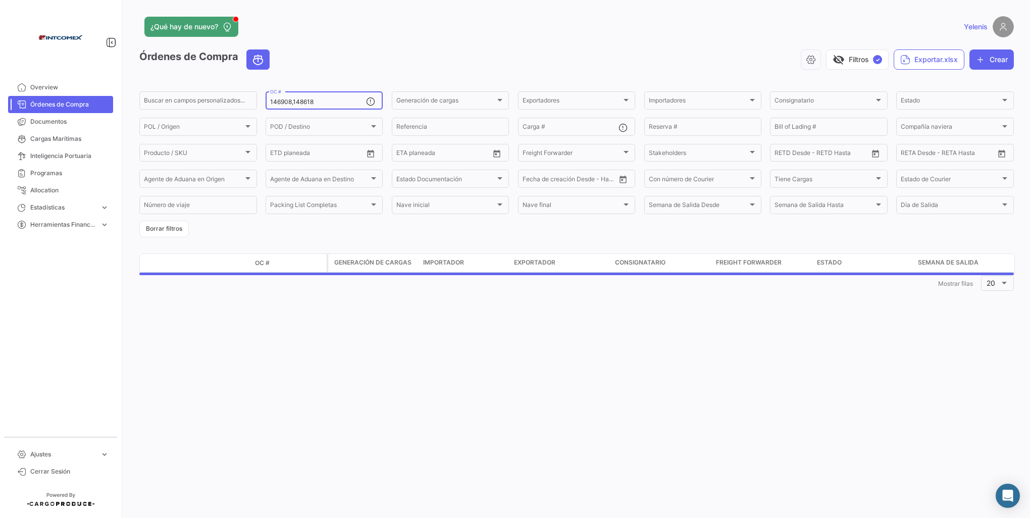
click at [317, 103] on input "146908,148618" at bounding box center [318, 101] width 96 height 7
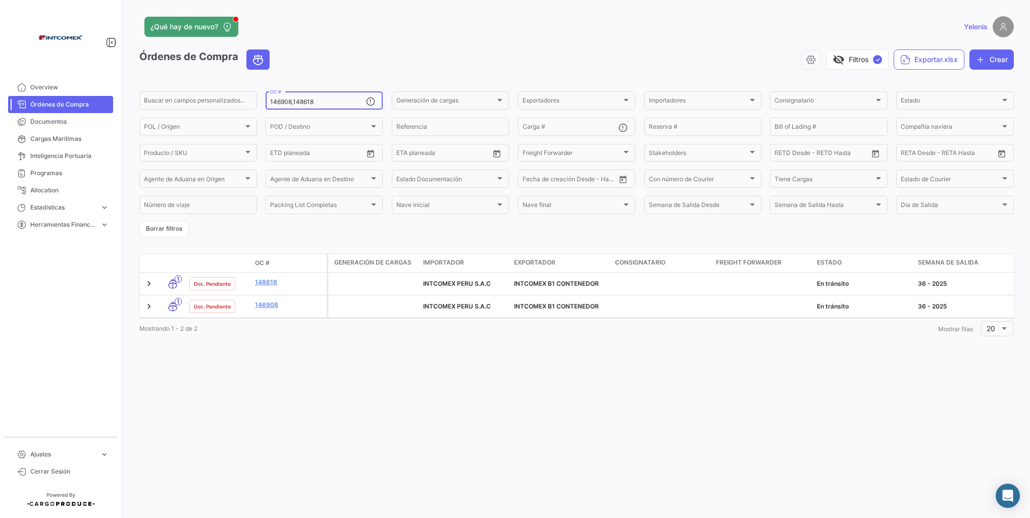
drag, startPoint x: 315, startPoint y: 103, endPoint x: 264, endPoint y: 110, distance: 50.9
click at [264, 110] on form "Buscar en campos personalizados... 146908,148618 OC # Generación de cargas Gene…" at bounding box center [576, 163] width 874 height 147
paste input "50748-5078"
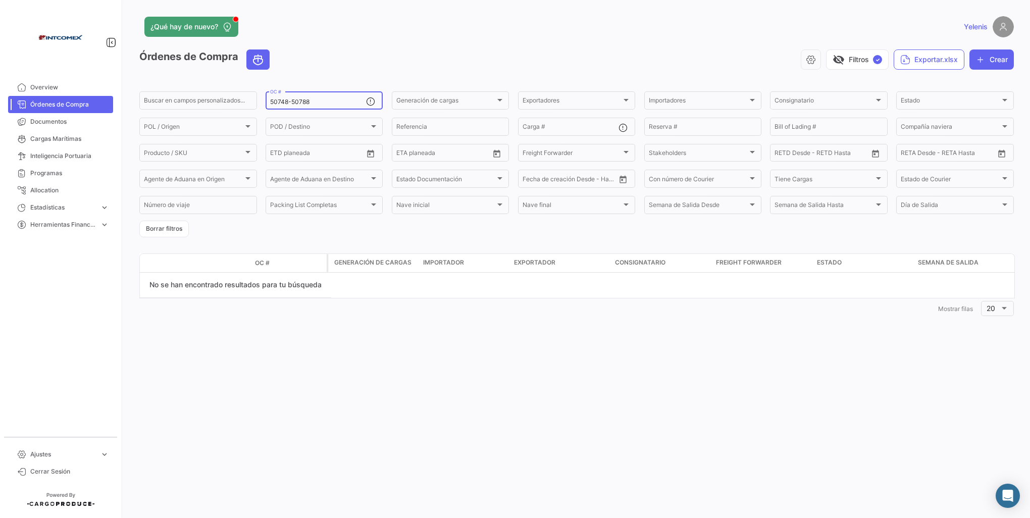
click at [291, 101] on input "50748-50788" at bounding box center [318, 101] width 96 height 7
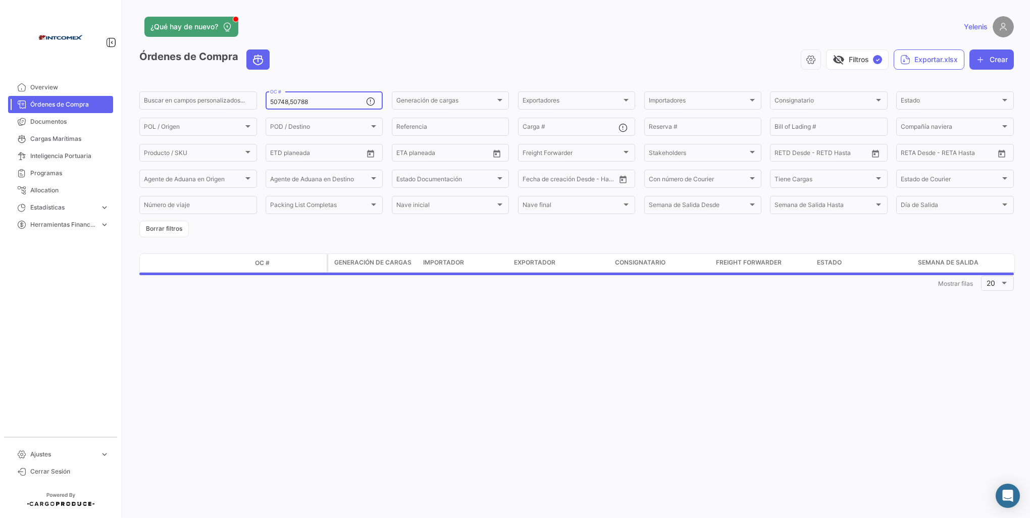
type input "50748,50788"
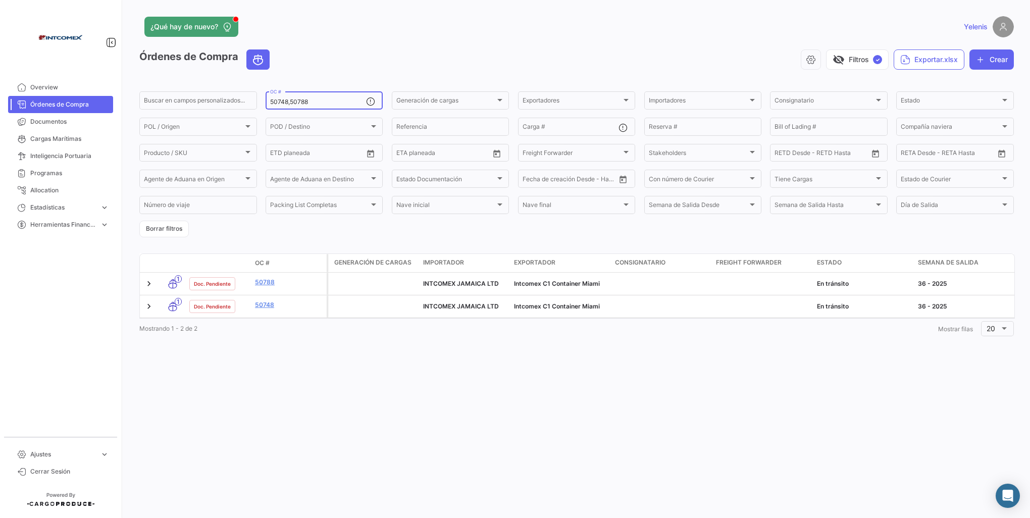
click at [380, 414] on div "¿Qué hay de nuevo? Yelenis Órdenes de Compra visibility_off Filtros ✓ Exportar.…" at bounding box center [576, 259] width 906 height 518
click at [262, 284] on link "50788" at bounding box center [289, 282] width 68 height 9
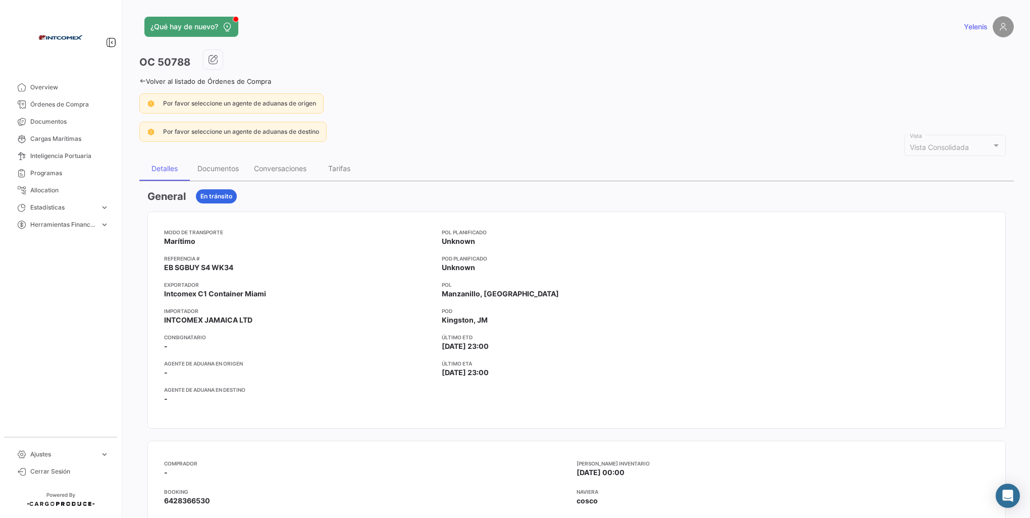
click at [147, 80] on link "Volver al listado de Órdenes de Compra" at bounding box center [205, 81] width 132 height 8
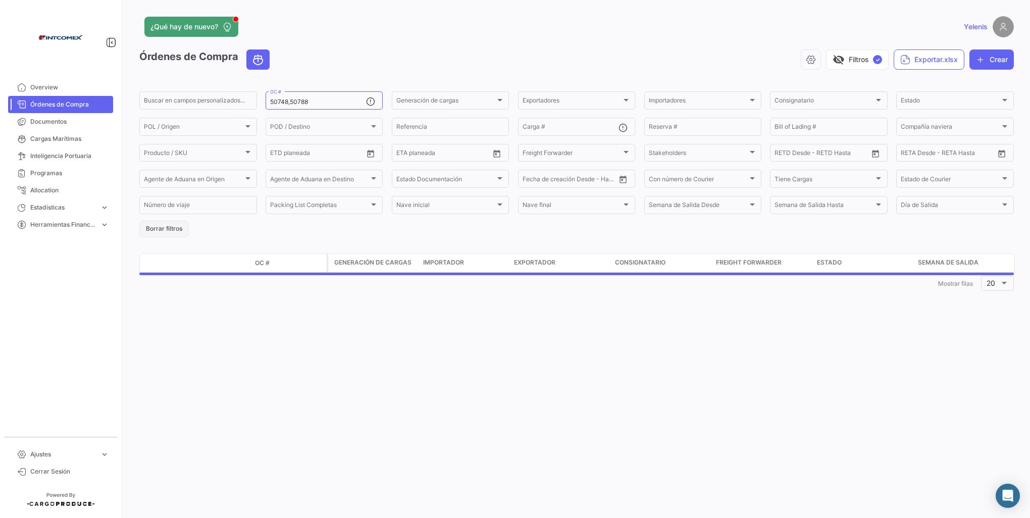
click at [164, 228] on button "Borrar filtros" at bounding box center [163, 229] width 49 height 17
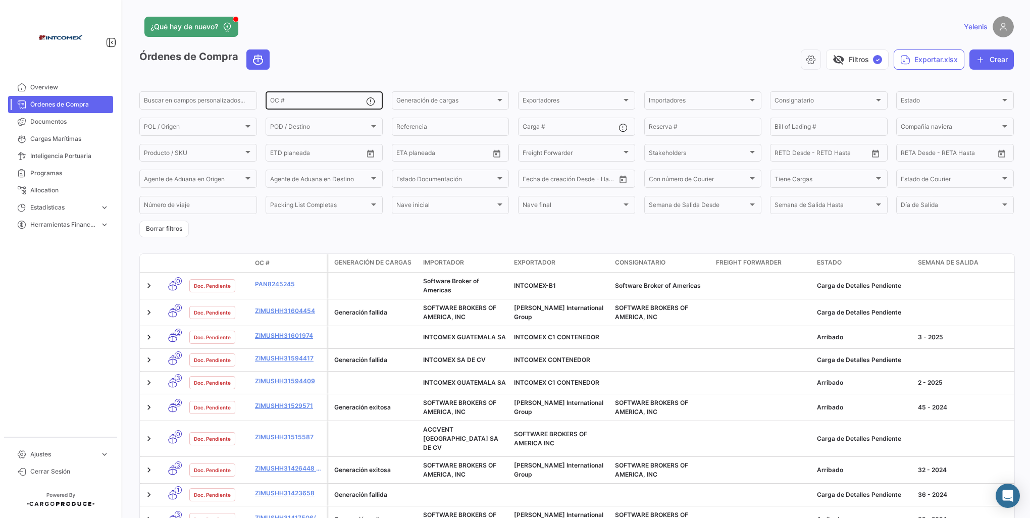
click at [283, 100] on input "OC #" at bounding box center [318, 101] width 96 height 7
paste input "91934"
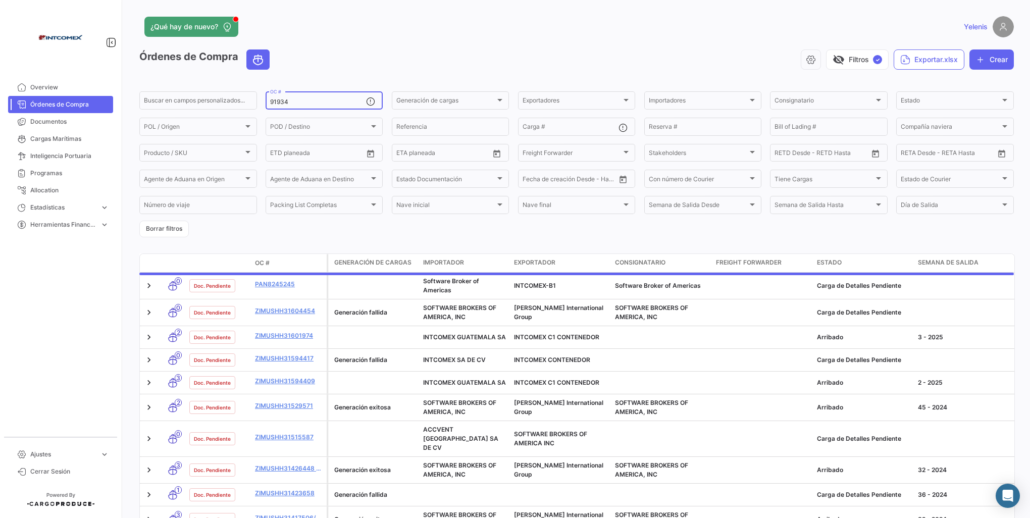
type input "91934"
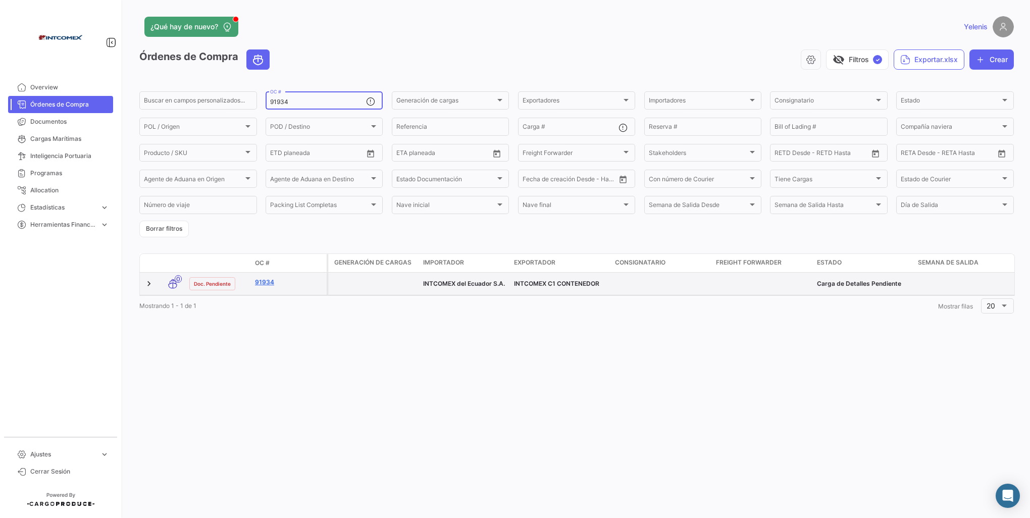
click at [270, 285] on link "91934" at bounding box center [289, 282] width 68 height 9
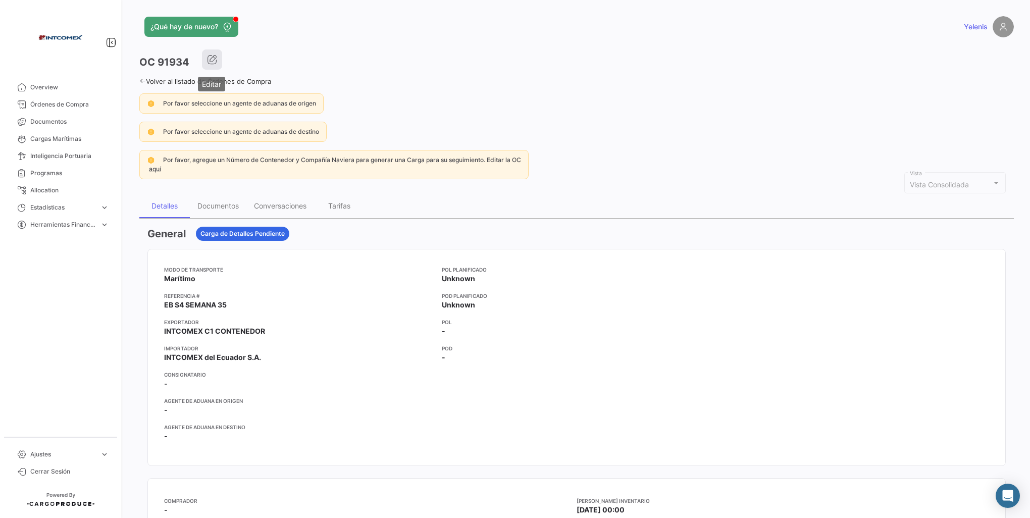
click at [212, 62] on icon "button" at bounding box center [212, 60] width 10 height 10
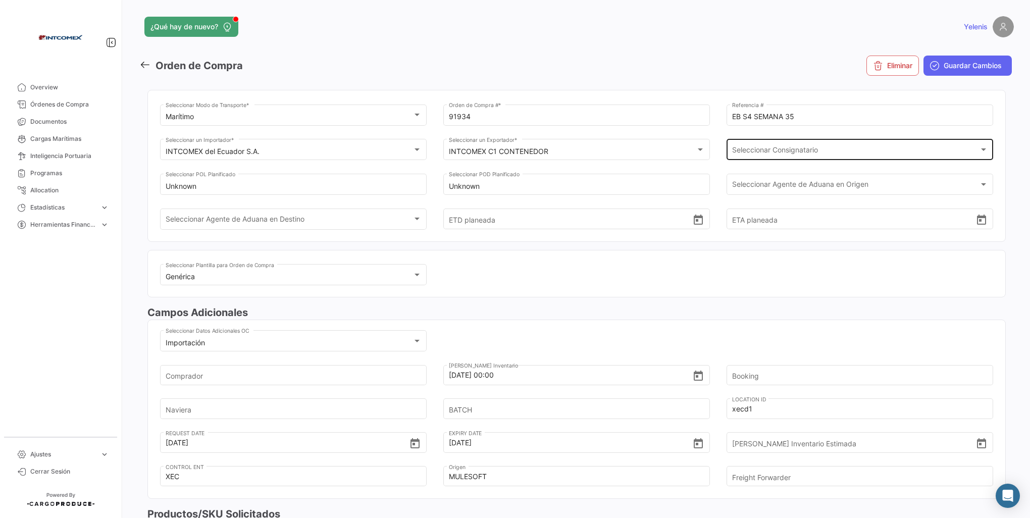
click at [753, 143] on div "Seleccionar Consignatario Seleccionar Consignatario" at bounding box center [860, 148] width 256 height 23
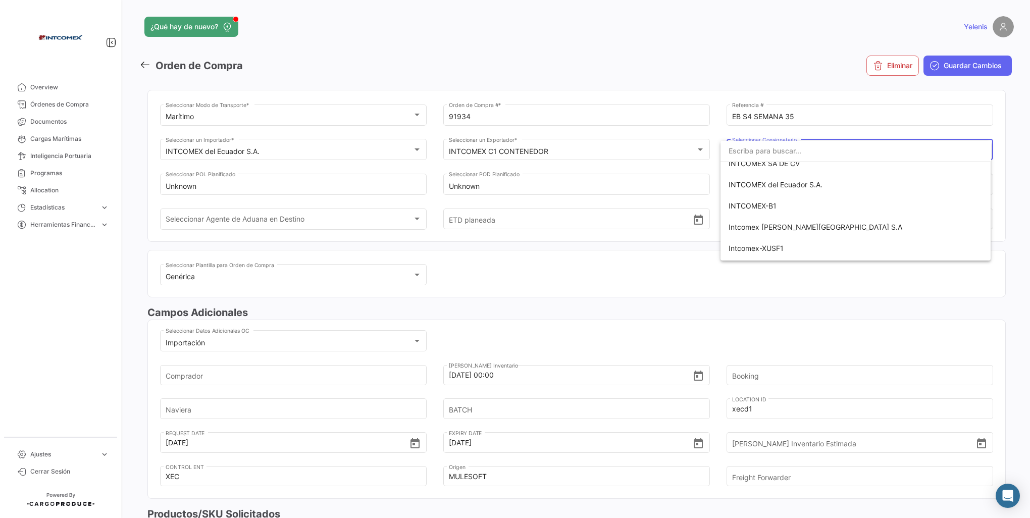
scroll to position [303, 0]
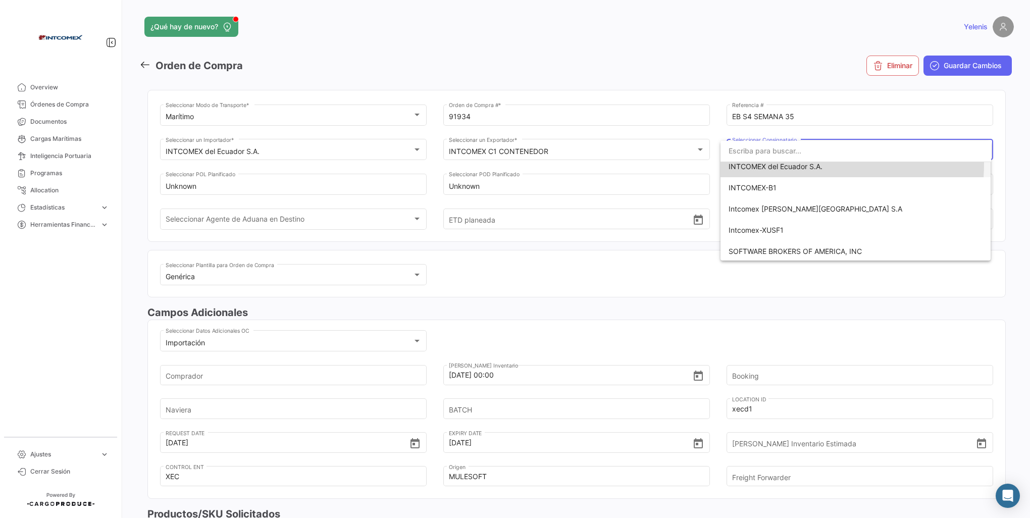
click at [768, 163] on span "INTCOMEX del Ecuador S.A." at bounding box center [775, 166] width 94 height 9
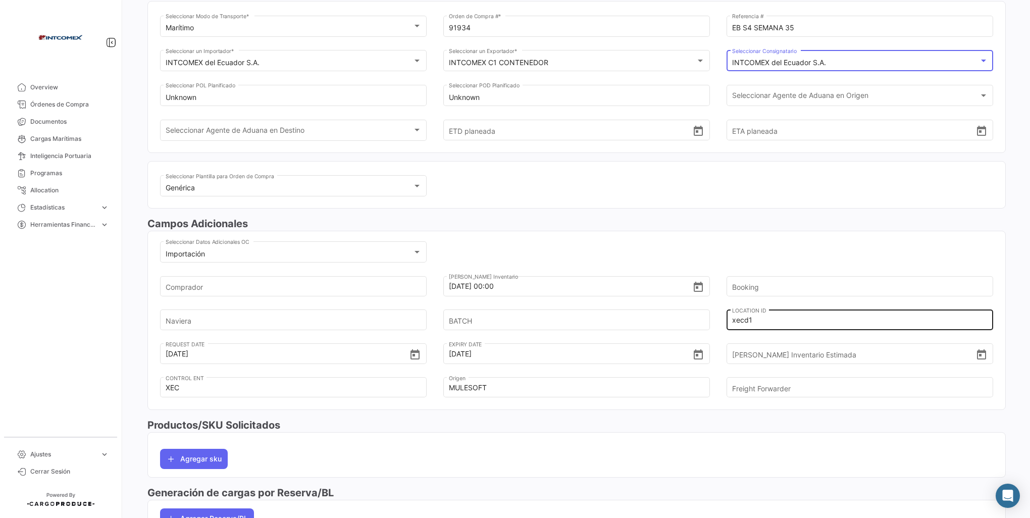
scroll to position [101, 0]
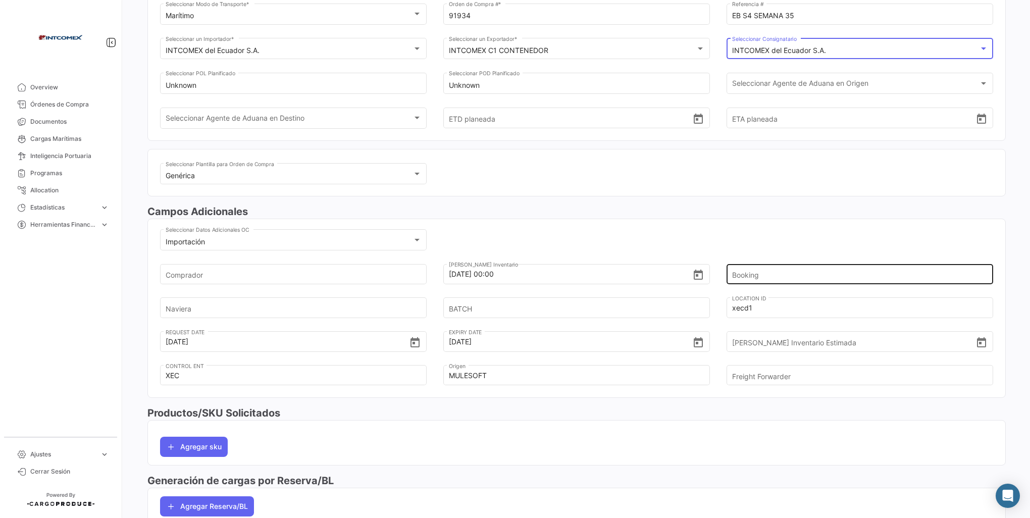
click at [739, 274] on input "Booking" at bounding box center [853, 273] width 243 height 35
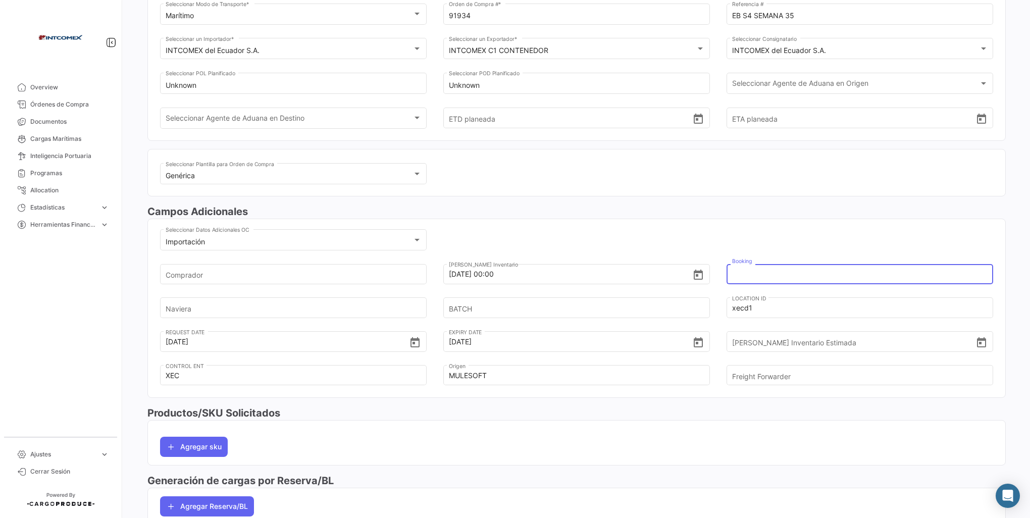
paste input "6429017590"
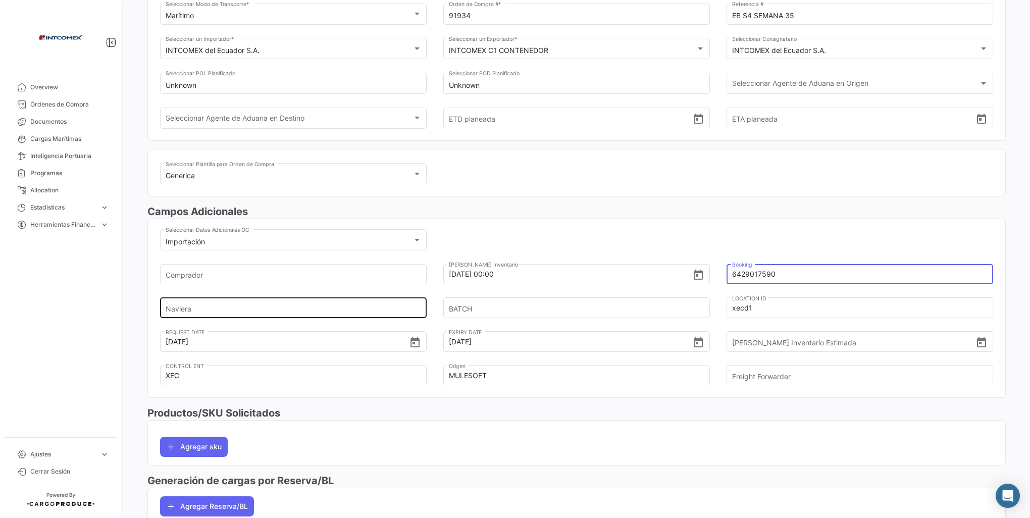
type input "6429017590"
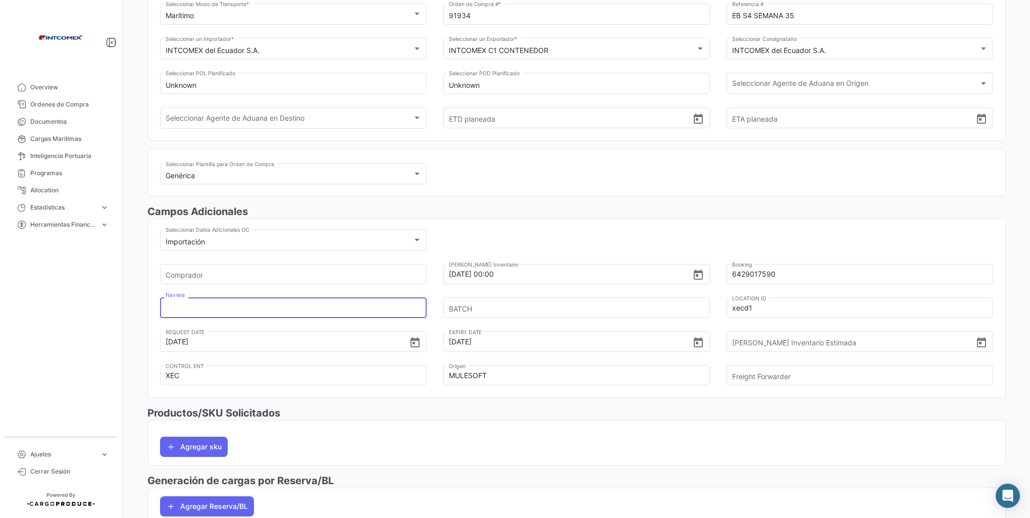
click at [179, 308] on input "Naviera" at bounding box center [287, 307] width 243 height 35
click at [182, 308] on input "cos" at bounding box center [287, 307] width 243 height 35
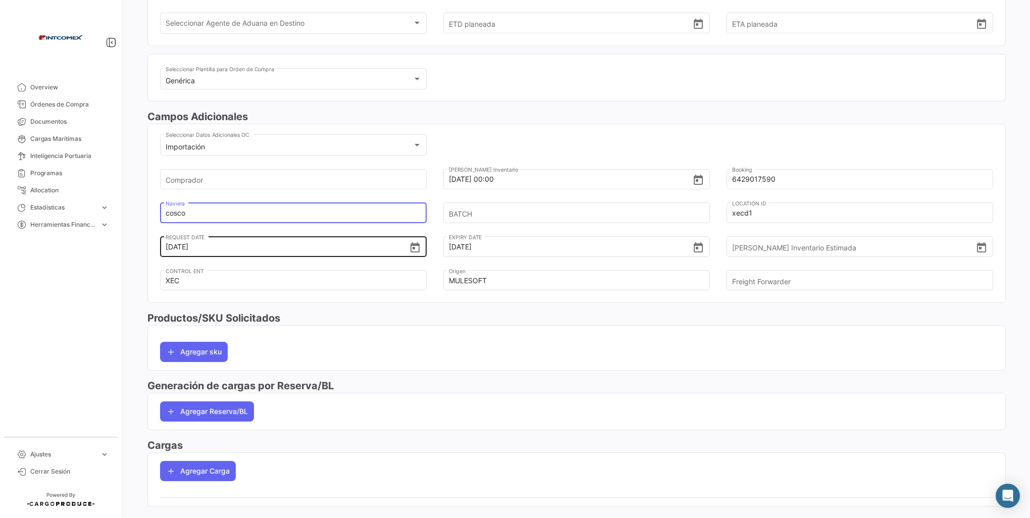
scroll to position [202, 0]
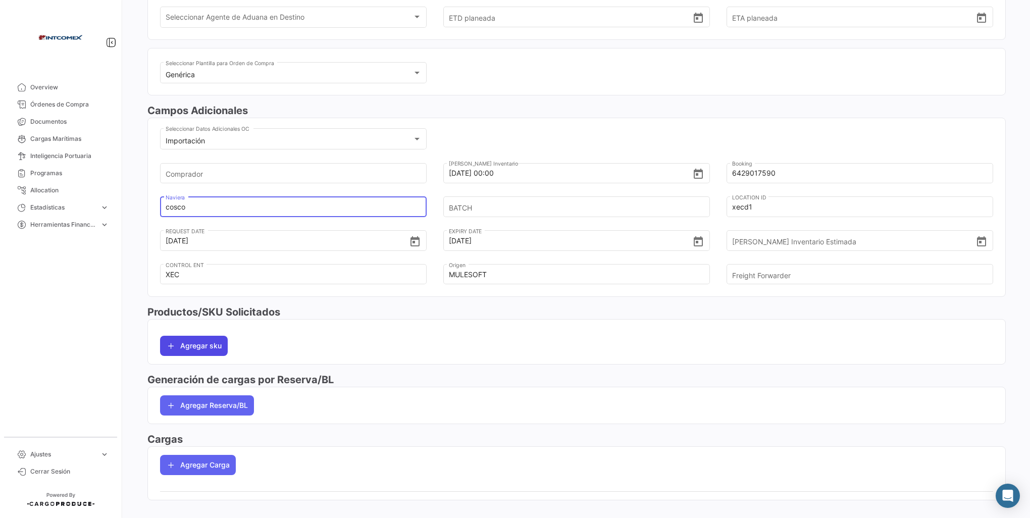
type input "cosco"
click at [194, 342] on button "Agregar sku" at bounding box center [194, 346] width 68 height 20
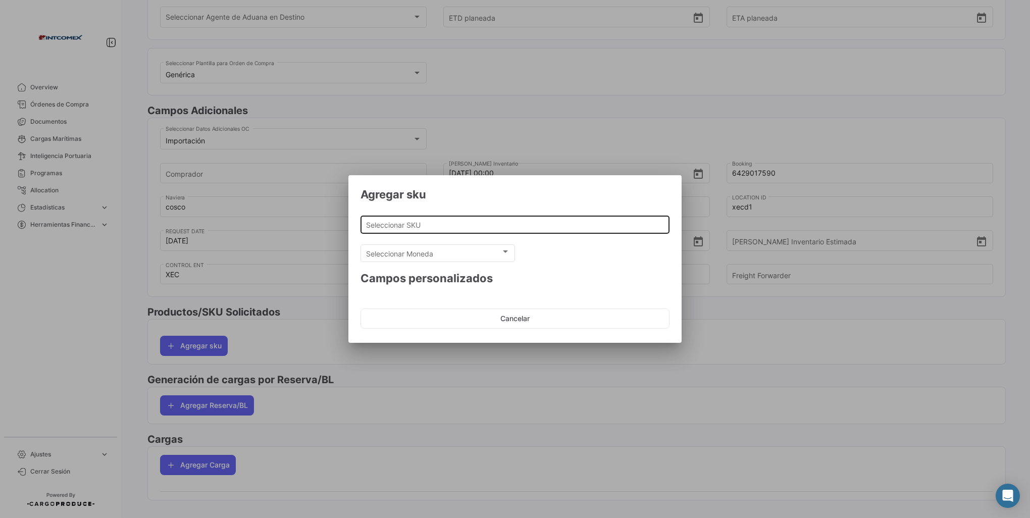
click at [379, 224] on input "Seleccionar SKU" at bounding box center [515, 225] width 298 height 9
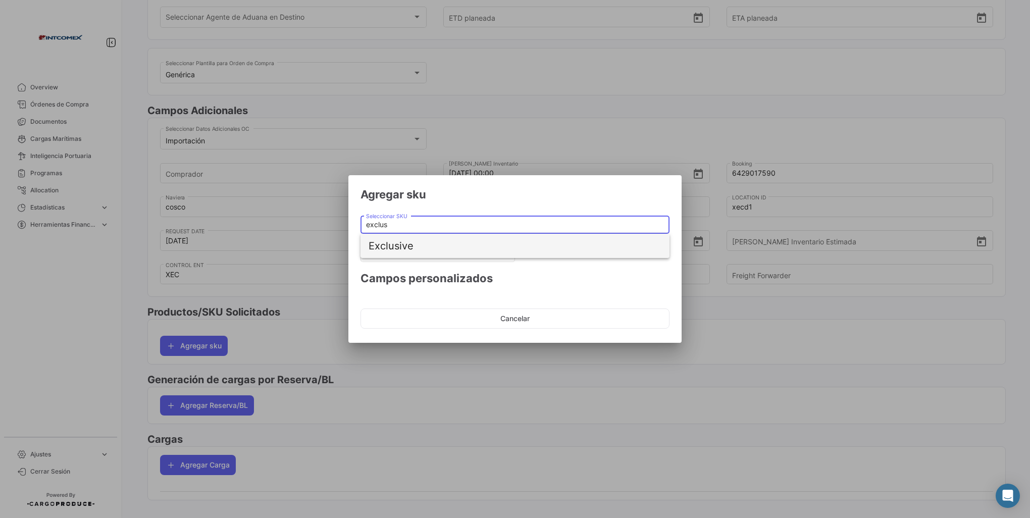
click at [410, 246] on span "Exclusive" at bounding box center [514, 246] width 293 height 24
type input "Exclusive"
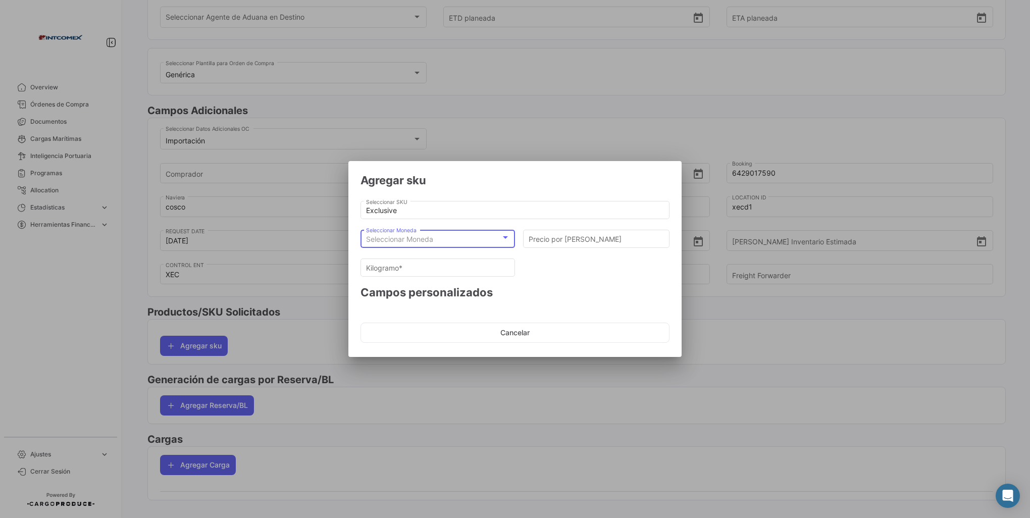
click at [454, 241] on div "Seleccionar Moneda" at bounding box center [433, 239] width 135 height 9
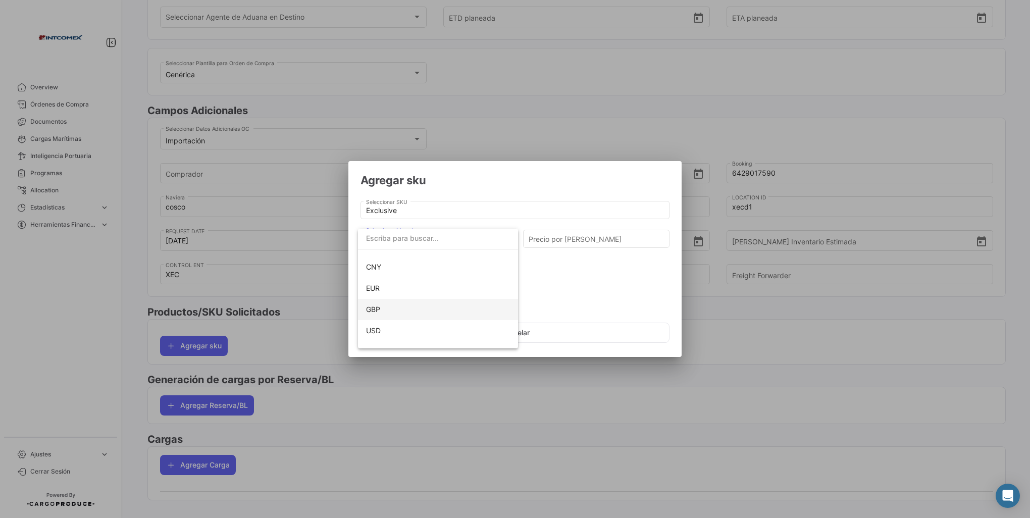
scroll to position [92, 0]
drag, startPoint x: 372, startPoint y: 310, endPoint x: 429, endPoint y: 296, distance: 58.6
click at [373, 311] on span "USD" at bounding box center [438, 316] width 144 height 21
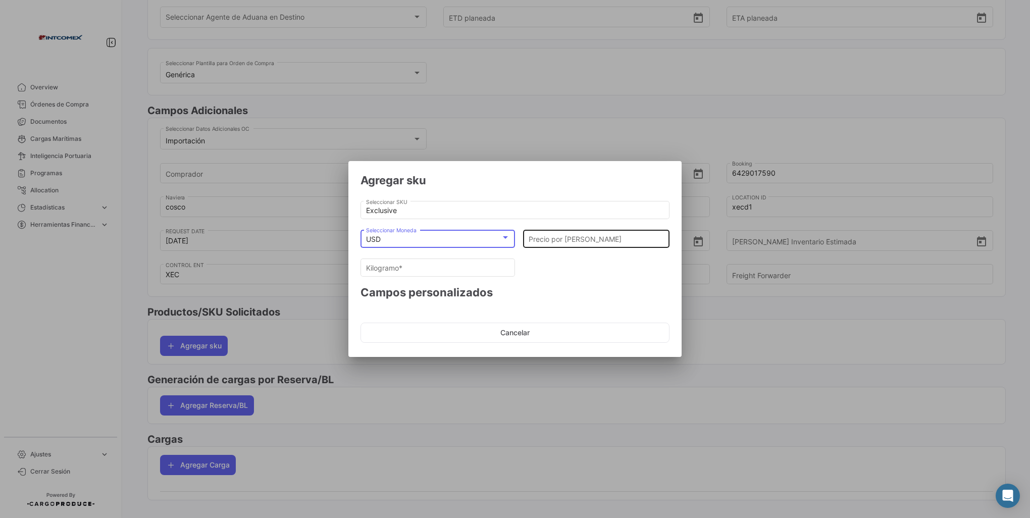
click at [535, 240] on input "Precio por [PERSON_NAME]" at bounding box center [596, 239] width 136 height 9
type input "1"
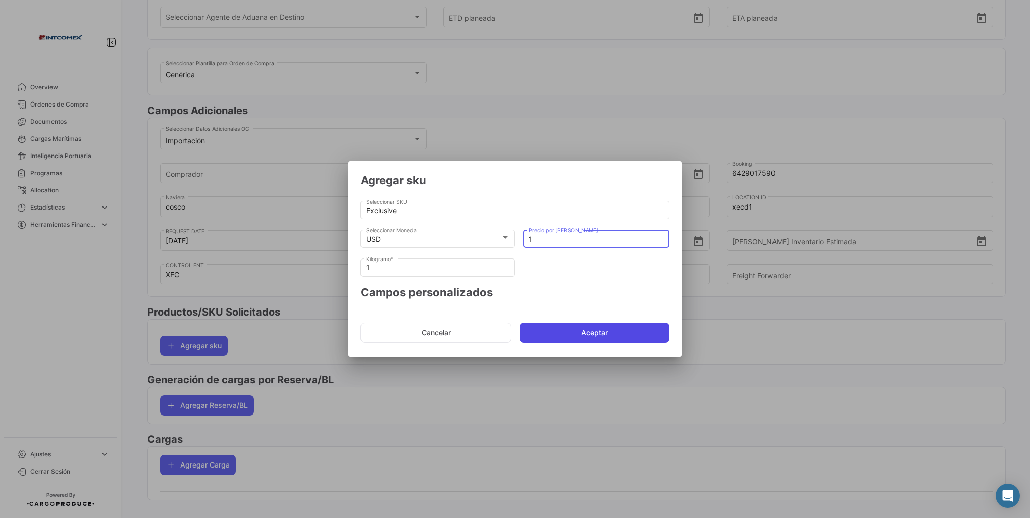
click at [553, 335] on button "Aceptar" at bounding box center [594, 332] width 150 height 20
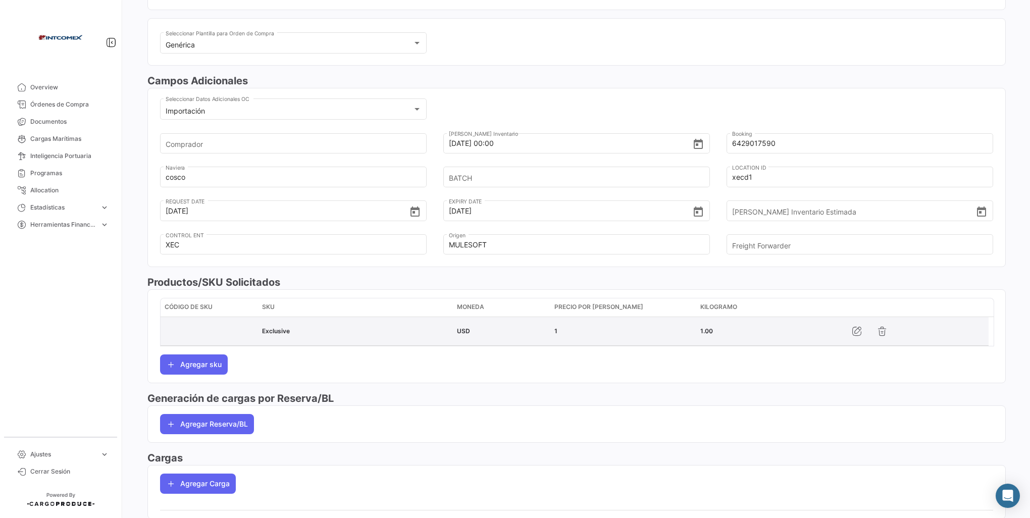
scroll to position [262, 0]
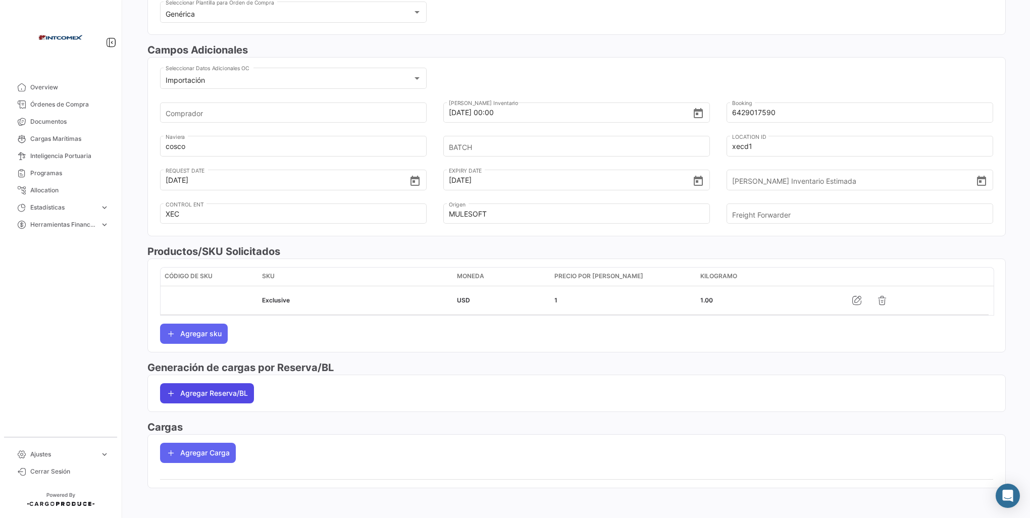
click at [200, 390] on button "Agregar Reserva/BL" at bounding box center [207, 393] width 94 height 20
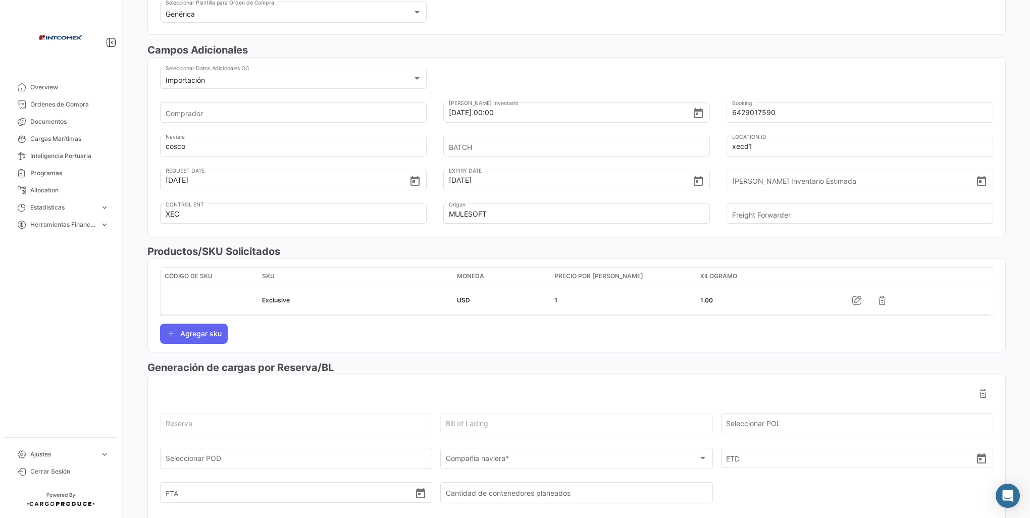
click at [200, 419] on div "Reserva" at bounding box center [296, 422] width 261 height 23
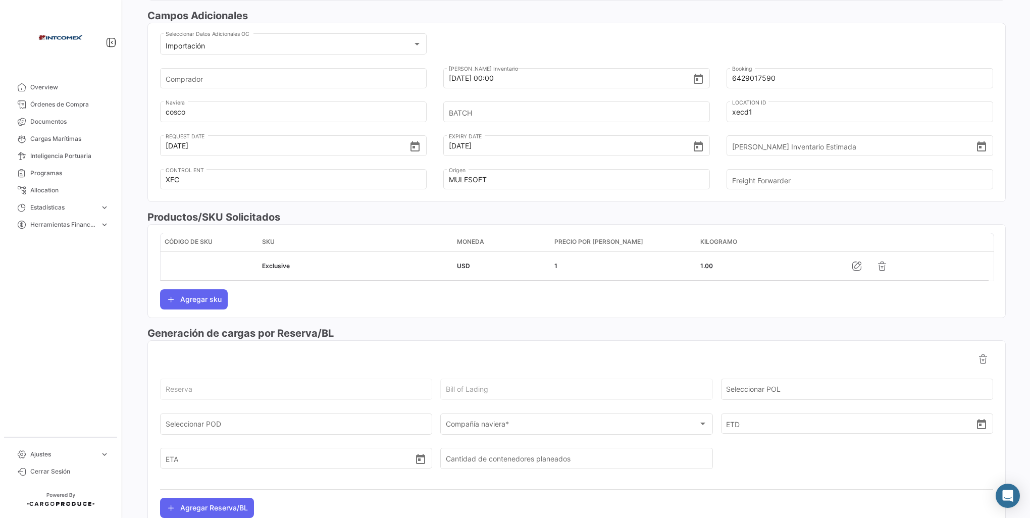
scroll to position [363, 0]
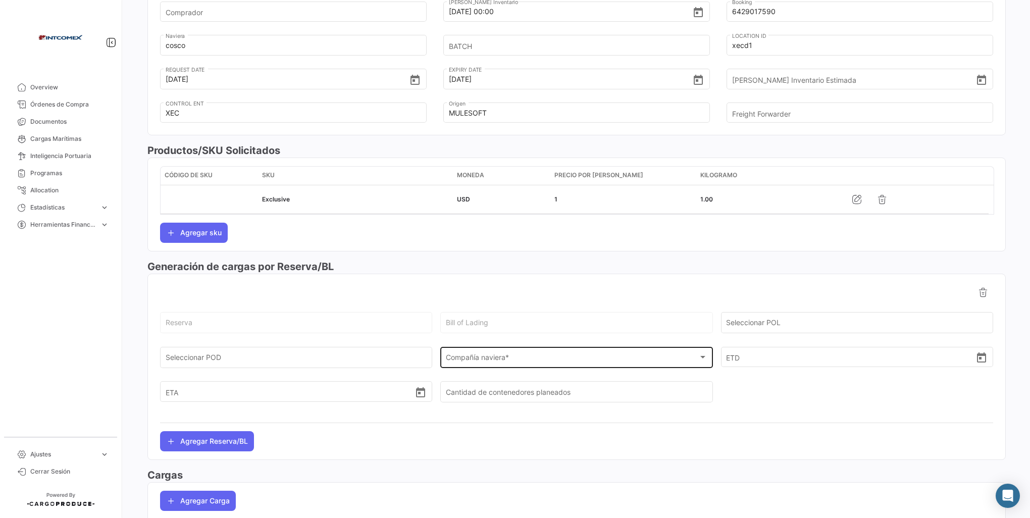
click at [514, 358] on div "Compañía naviera *" at bounding box center [572, 359] width 252 height 9
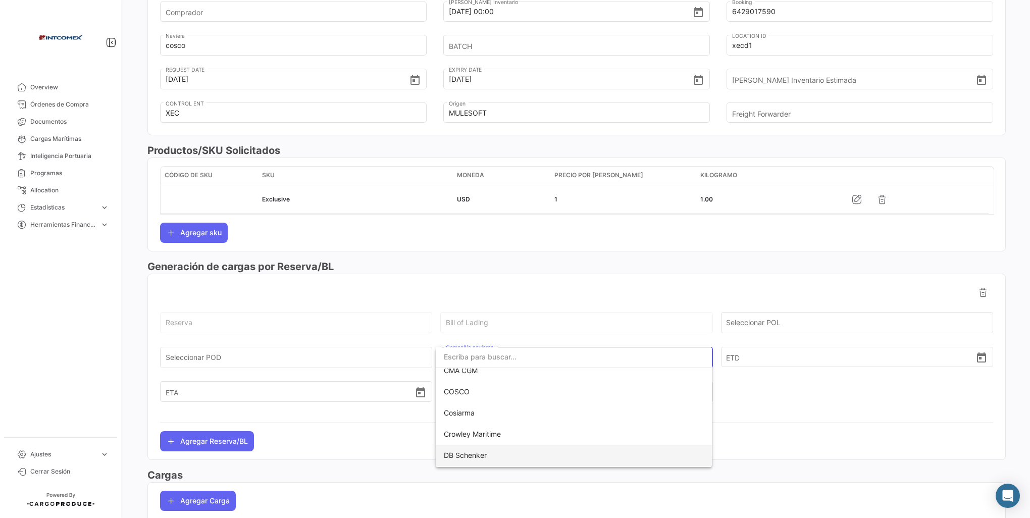
scroll to position [0, 0]
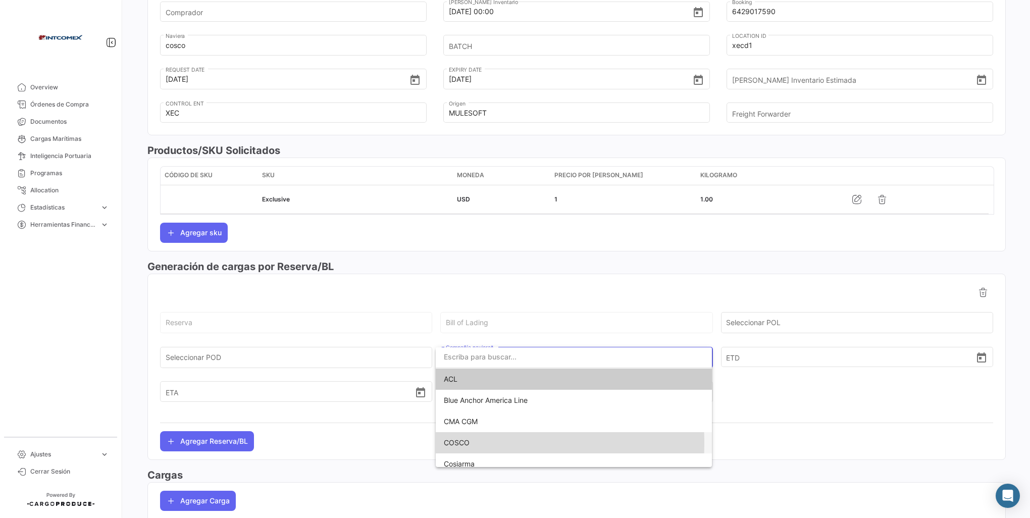
drag, startPoint x: 462, startPoint y: 443, endPoint x: 440, endPoint y: 429, distance: 25.8
click at [462, 443] on span "COSCO" at bounding box center [457, 442] width 26 height 9
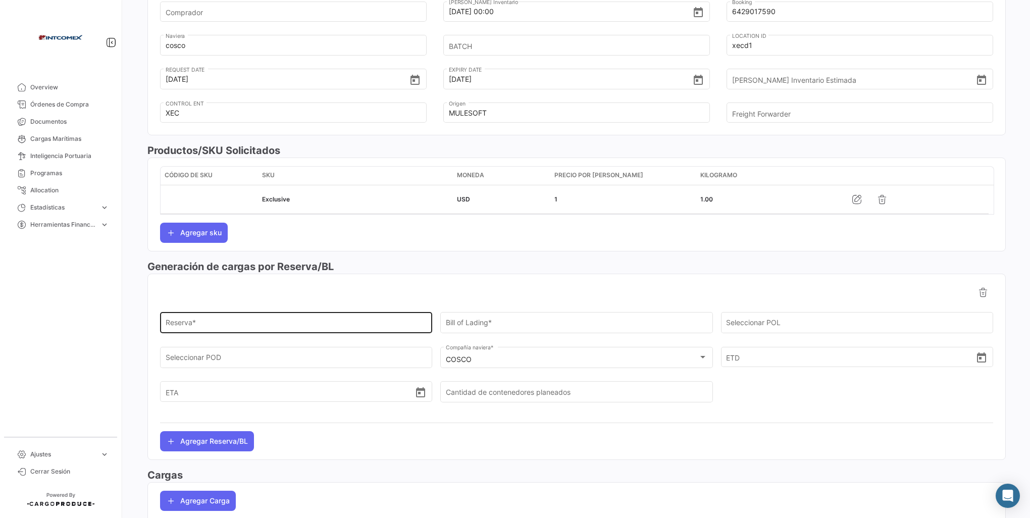
click at [182, 317] on div "Reserva *" at bounding box center [296, 321] width 261 height 23
paste input "6429017590"
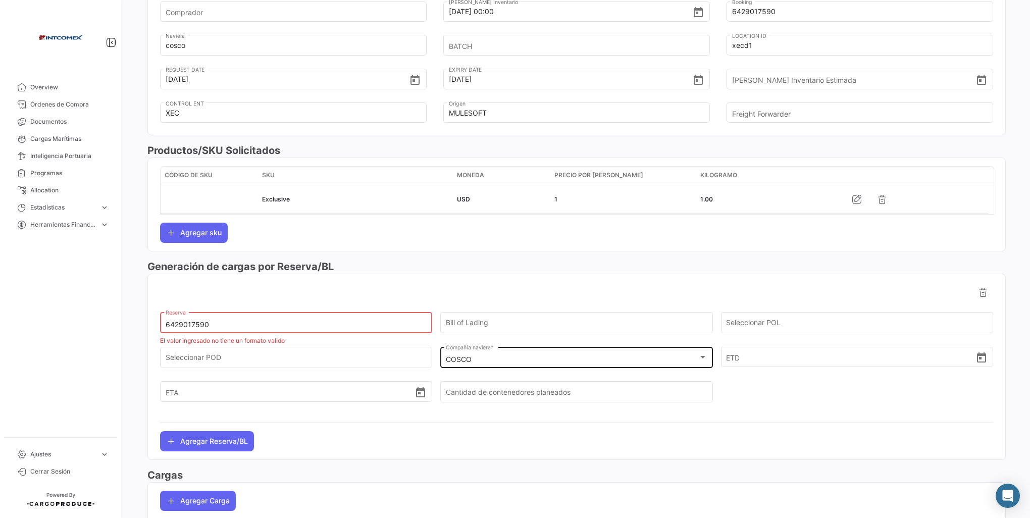
type input "6429017590"
click at [487, 359] on div "COSCO" at bounding box center [572, 359] width 252 height 9
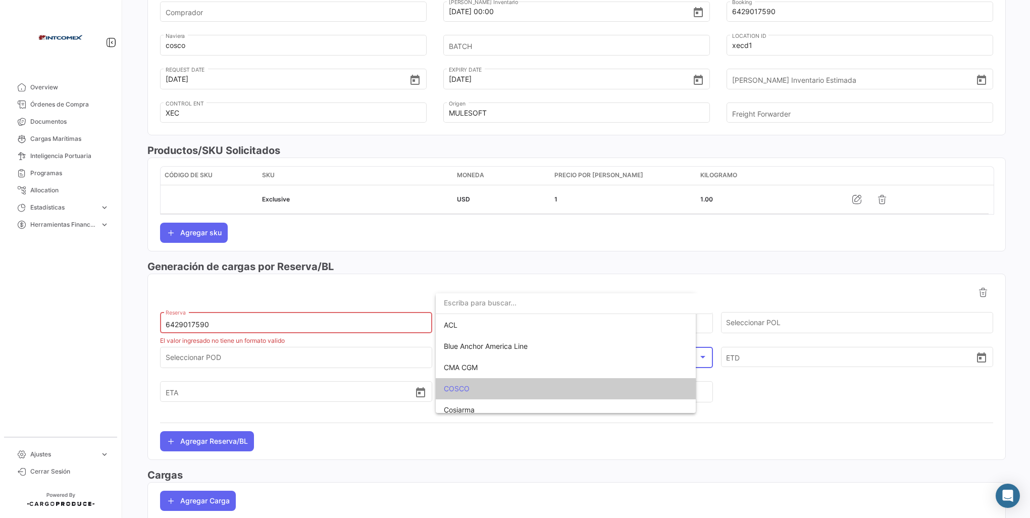
scroll to position [59, 0]
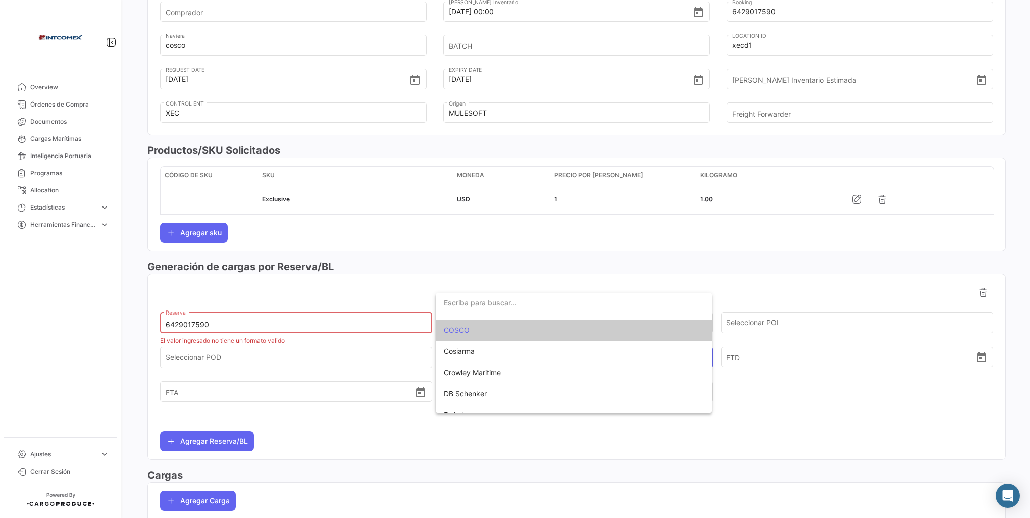
click at [454, 327] on span "COSCO" at bounding box center [457, 330] width 26 height 9
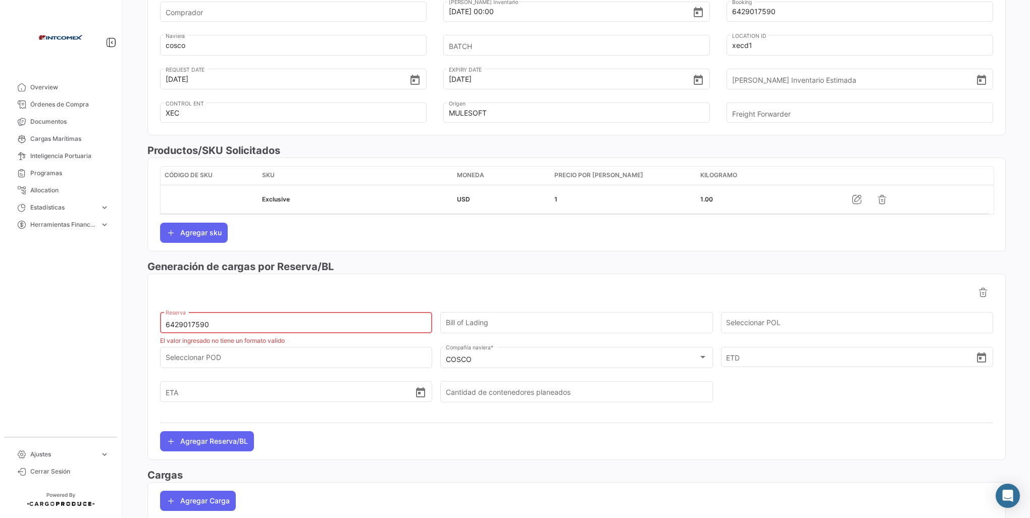
drag, startPoint x: 220, startPoint y: 323, endPoint x: 212, endPoint y: 324, distance: 8.1
click at [219, 323] on input "6429017590" at bounding box center [296, 324] width 261 height 9
drag, startPoint x: 210, startPoint y: 323, endPoint x: 130, endPoint y: 326, distance: 80.8
click at [130, 326] on div "¿Qué hay de nuevo? Yelenis Orden de Compra Eliminar Guardar Cambios Marítimo Se…" at bounding box center [576, 259] width 906 height 518
click at [171, 320] on input "Reserva *" at bounding box center [296, 324] width 261 height 9
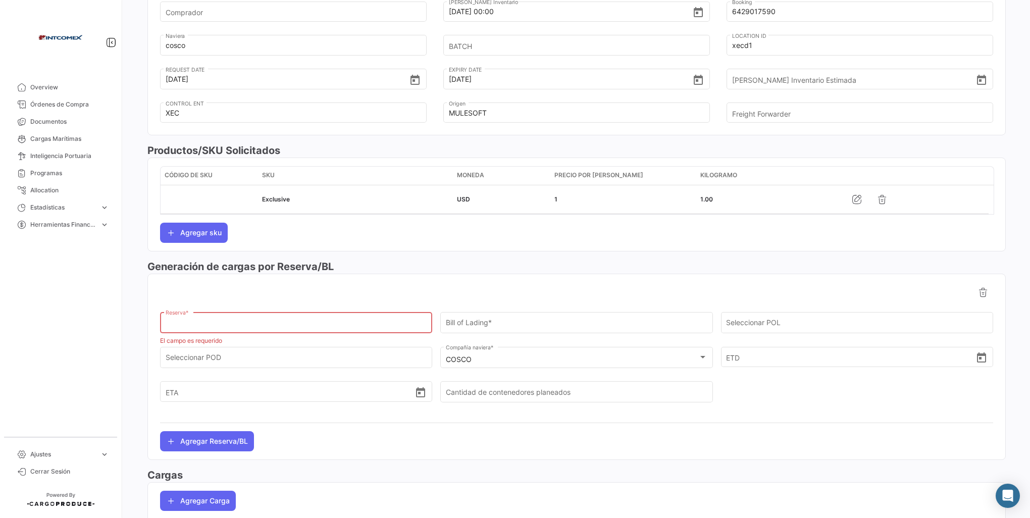
paste input "6429017590"
type input "6429017590"
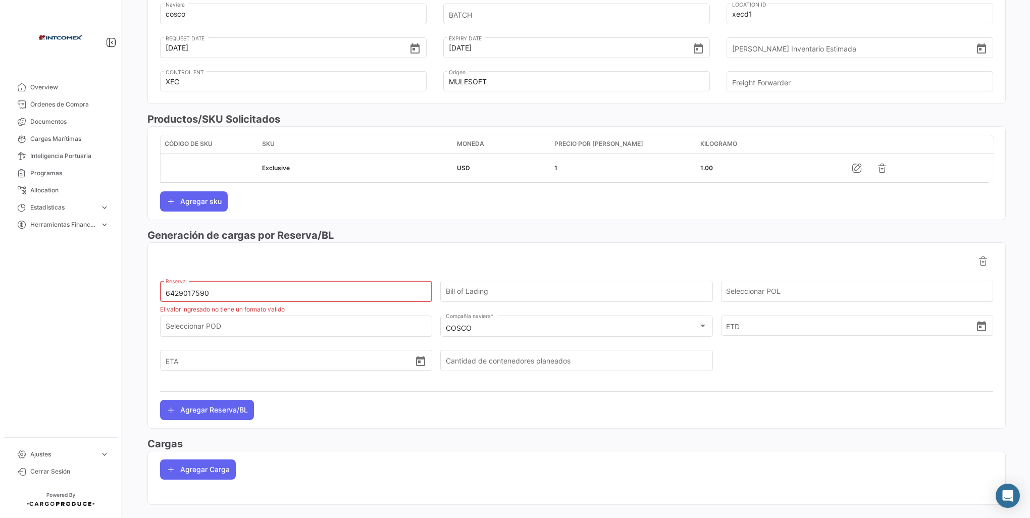
scroll to position [412, 0]
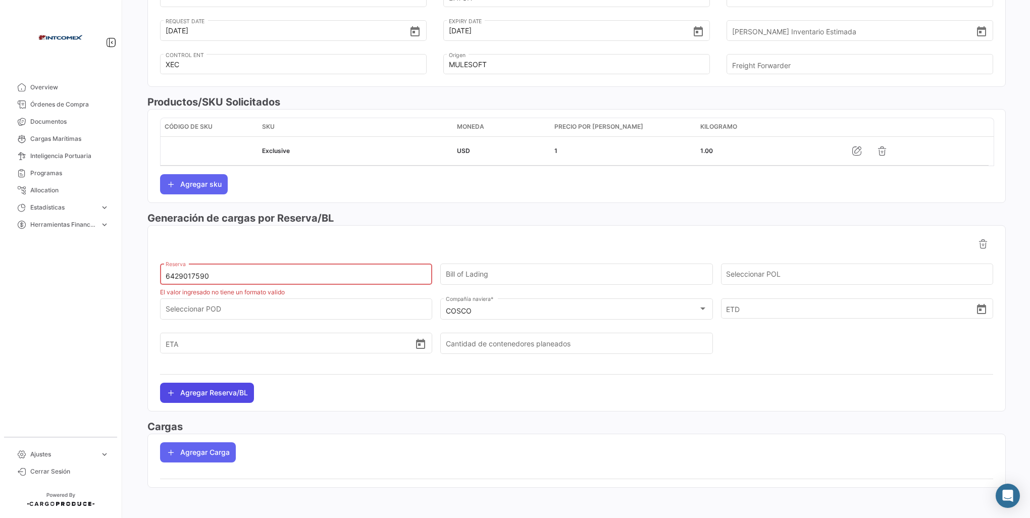
click at [208, 390] on button "Agregar Reserva/BL" at bounding box center [207, 393] width 94 height 20
click at [262, 272] on input "6429017590" at bounding box center [296, 276] width 261 height 9
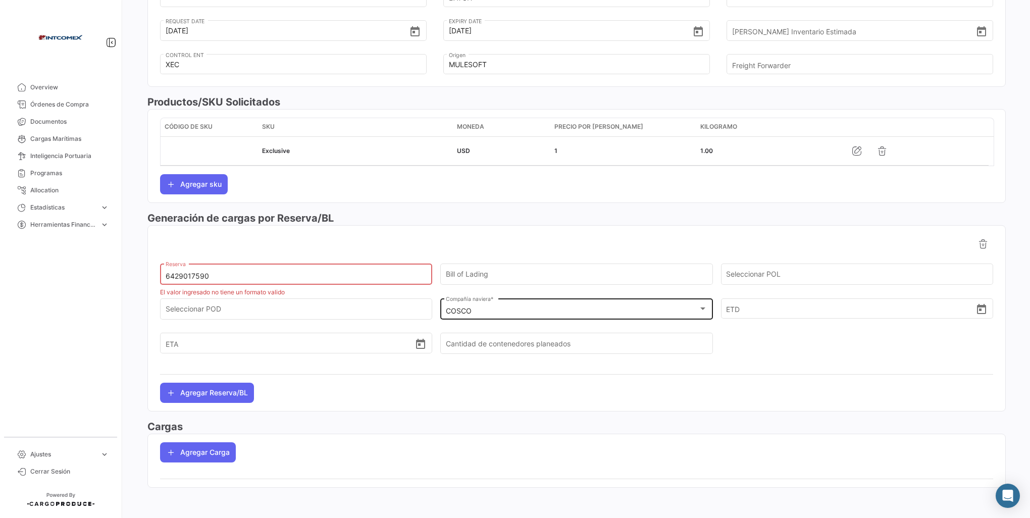
click at [505, 304] on div "COSCO Compañía naviera *" at bounding box center [576, 307] width 261 height 23
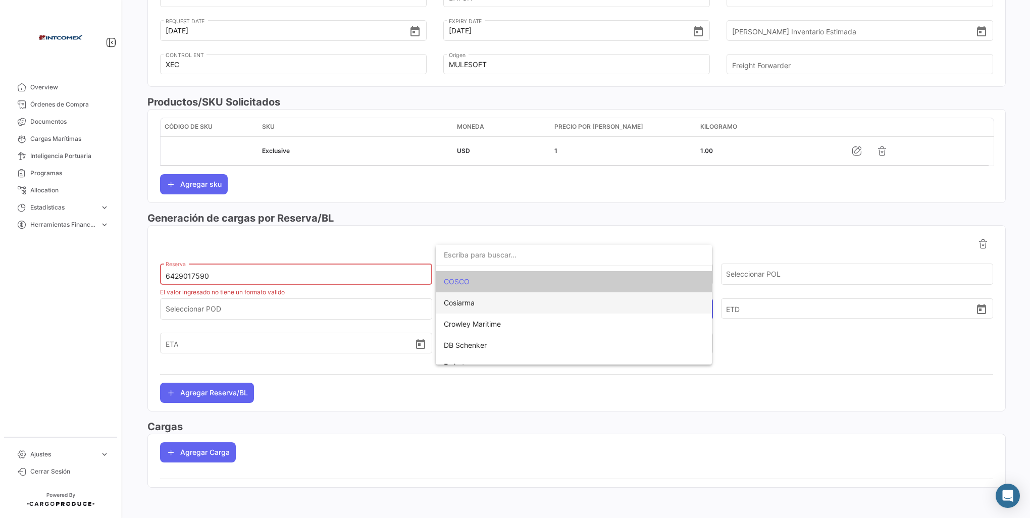
scroll to position [0, 0]
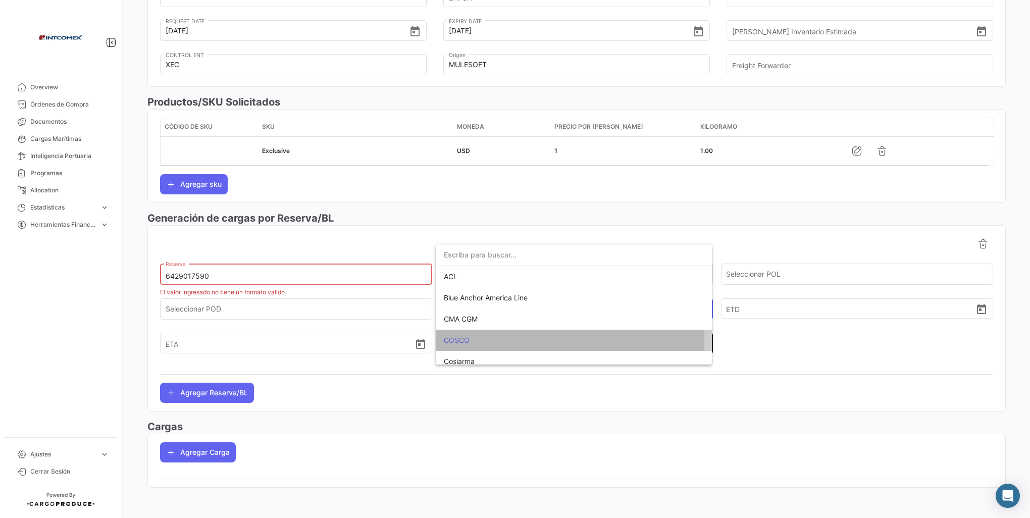
click at [466, 339] on span "COSCO" at bounding box center [457, 340] width 26 height 9
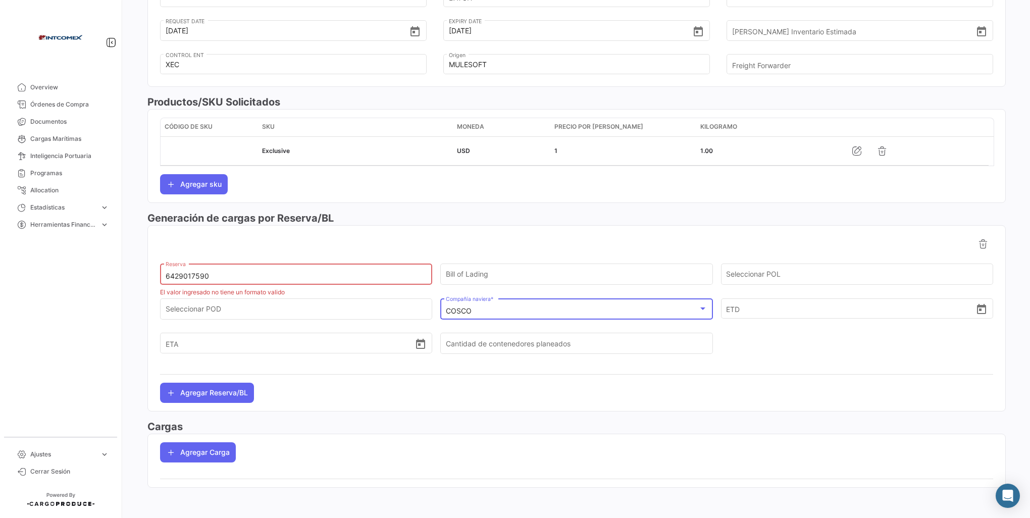
drag, startPoint x: 466, startPoint y: 339, endPoint x: 508, endPoint y: 304, distance: 54.5
click at [508, 304] on div "COSCO Compañía naviera *" at bounding box center [576, 307] width 261 height 23
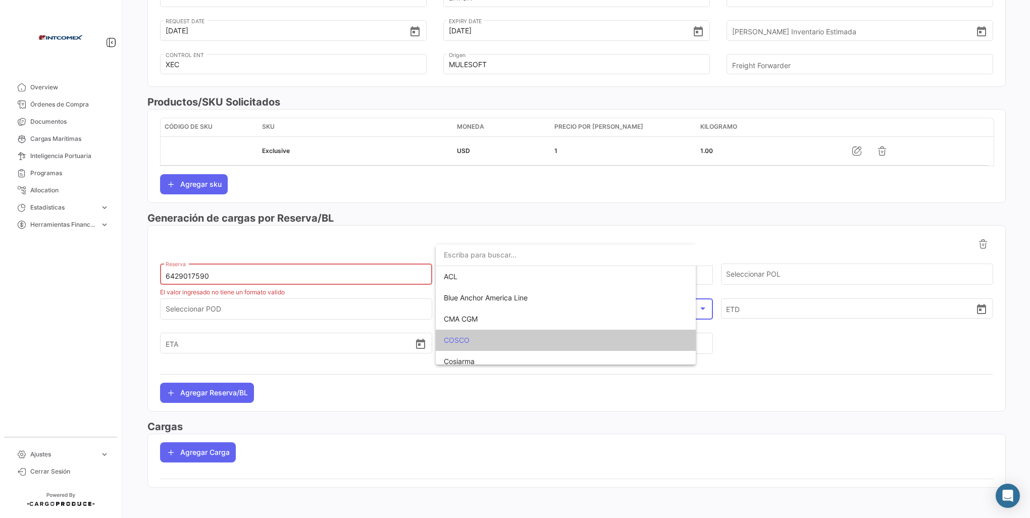
scroll to position [59, 0]
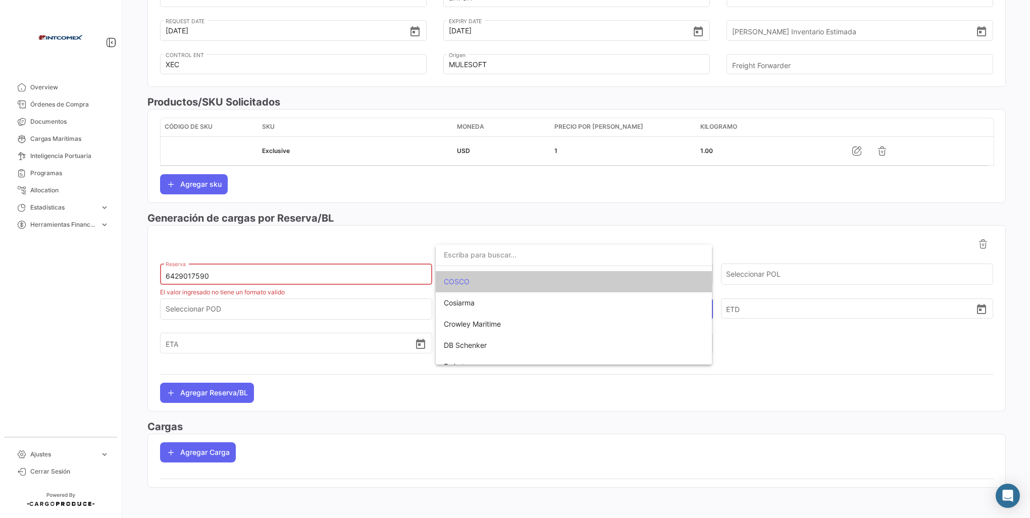
drag, startPoint x: 221, startPoint y: 272, endPoint x: 132, endPoint y: 280, distance: 89.1
click at [132, 280] on div at bounding box center [515, 259] width 1030 height 518
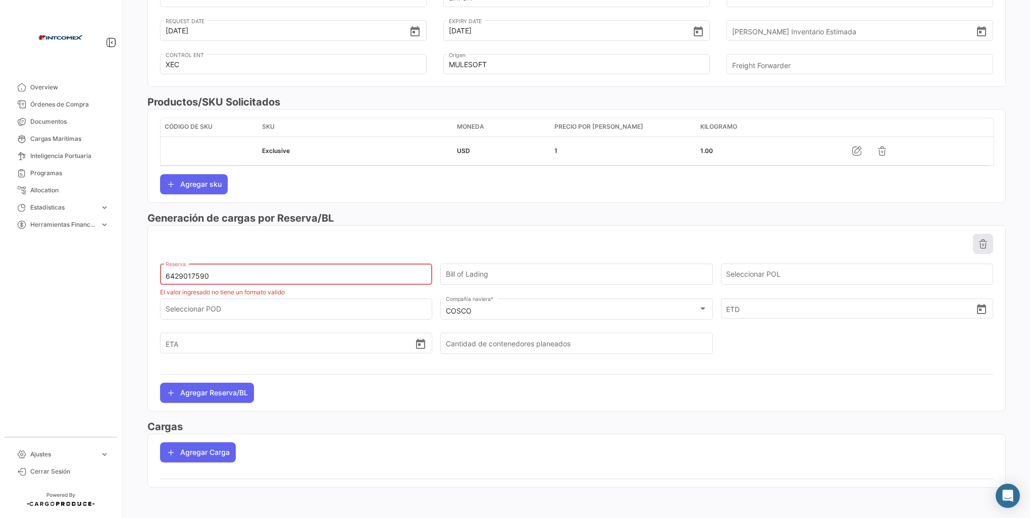
click at [978, 242] on icon at bounding box center [983, 244] width 10 height 10
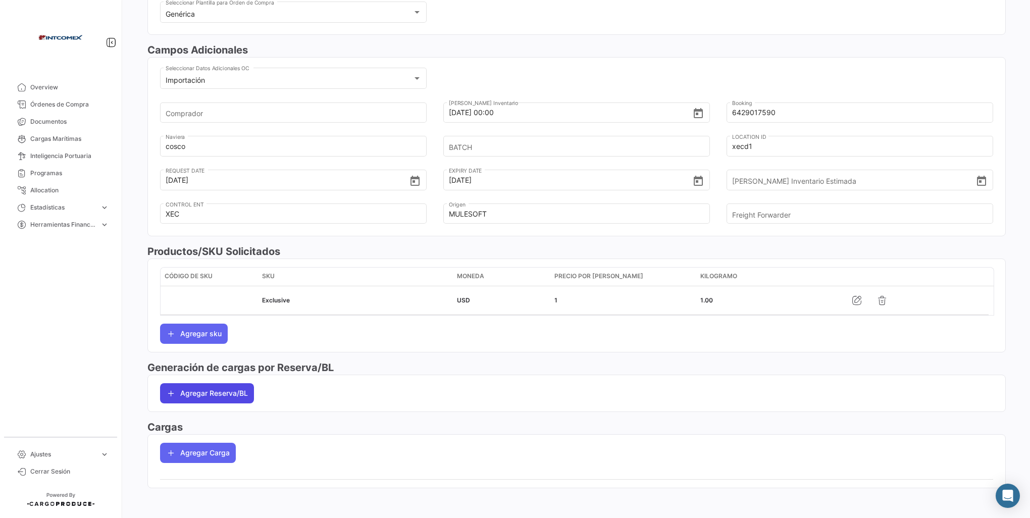
click at [230, 387] on button "Agregar Reserva/BL" at bounding box center [207, 393] width 94 height 20
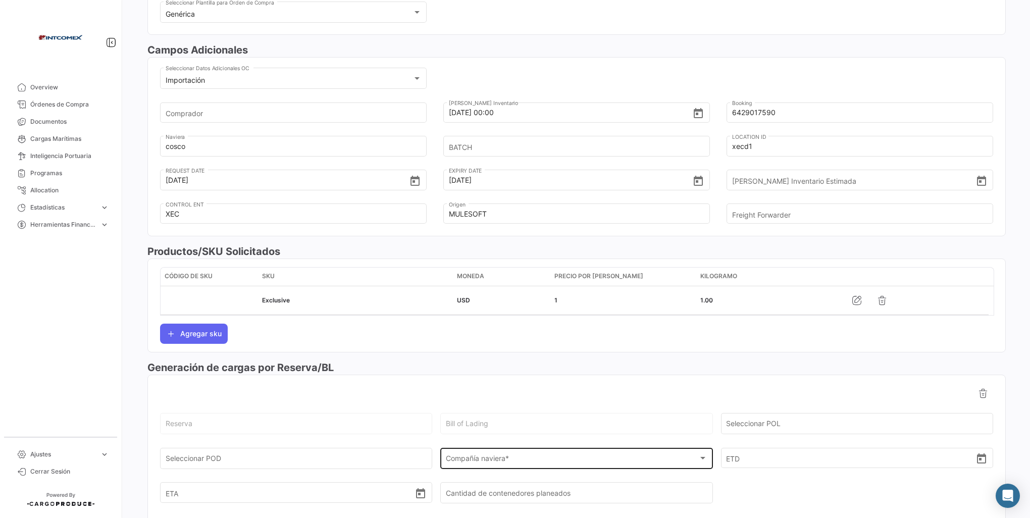
click at [499, 452] on div "Compañía naviera * Compañía naviera *" at bounding box center [576, 457] width 261 height 23
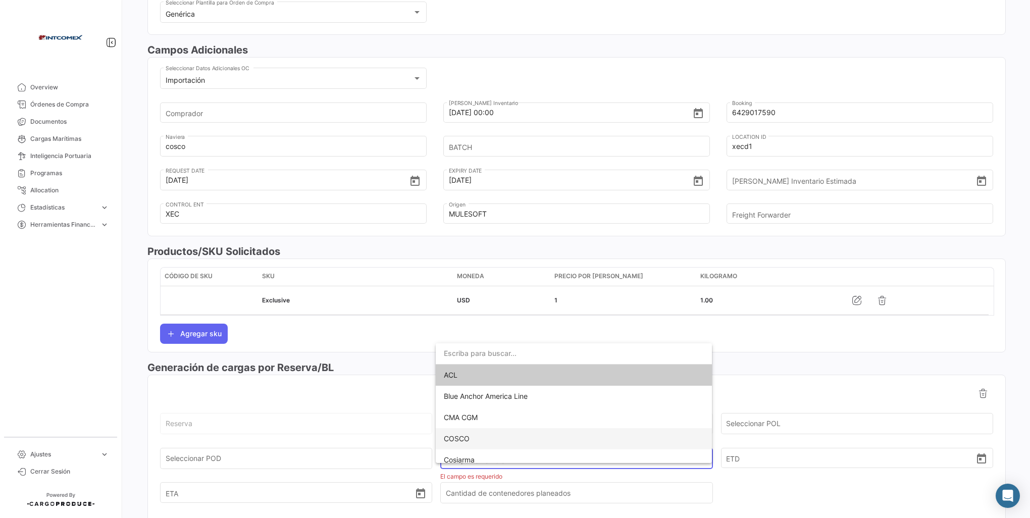
click at [464, 433] on span "COSCO" at bounding box center [574, 438] width 260 height 21
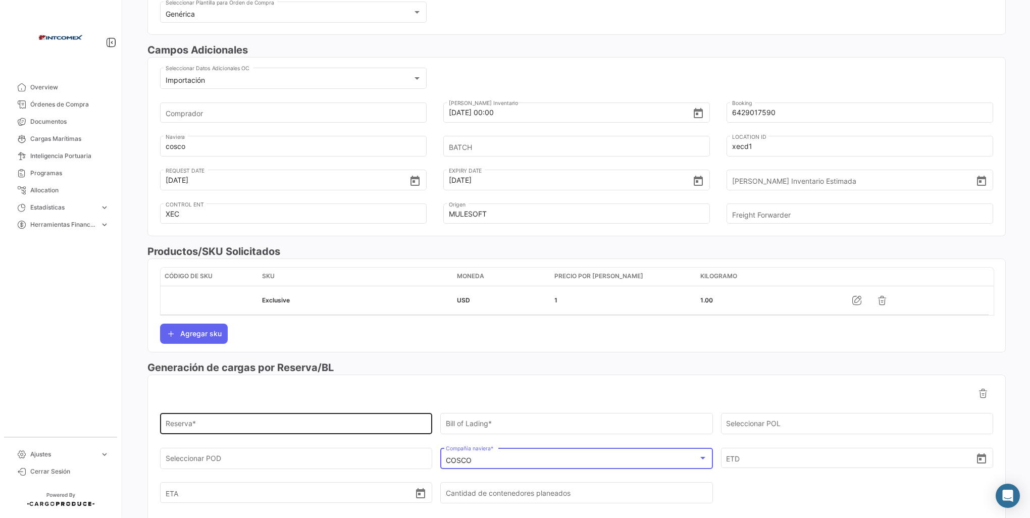
click at [197, 422] on input "Reserva *" at bounding box center [296, 425] width 261 height 9
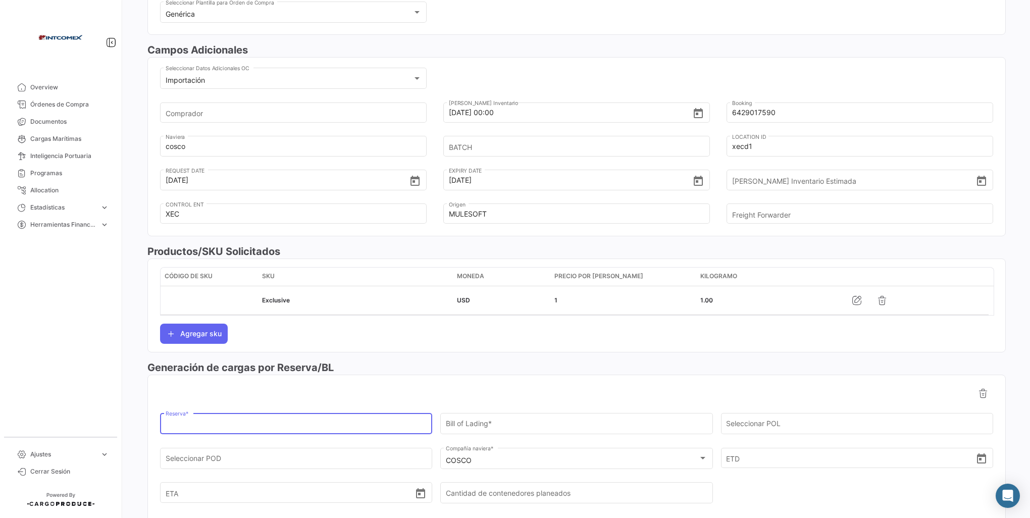
paste input "6429017590"
click at [168, 427] on input "6429017590" at bounding box center [296, 425] width 261 height 9
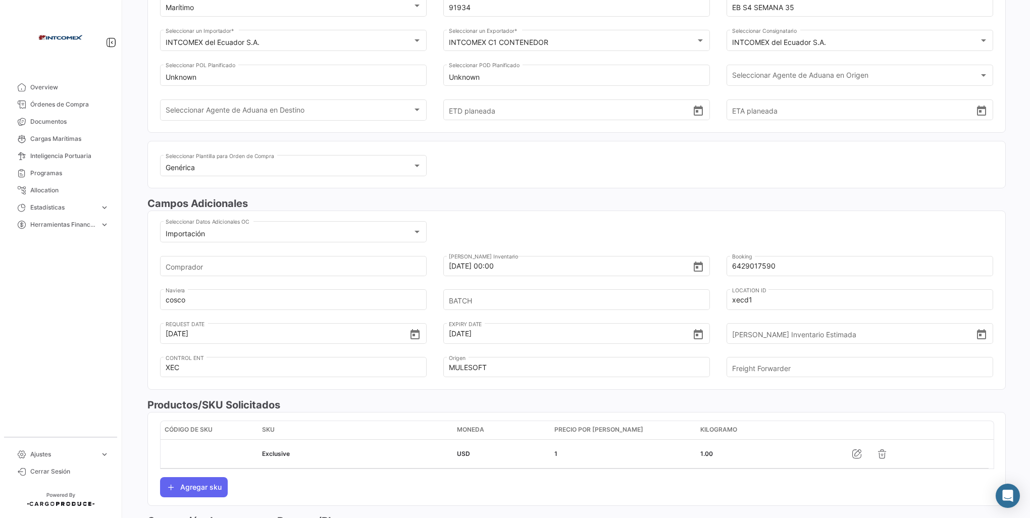
scroll to position [0, 0]
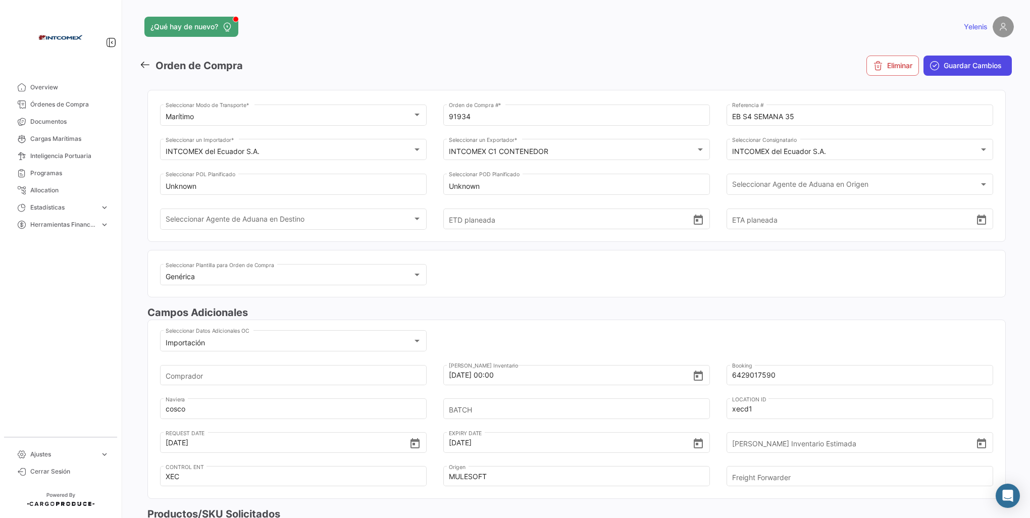
type input "6429017590"
click at [947, 63] on span "Guardar Cambios" at bounding box center [972, 66] width 58 height 10
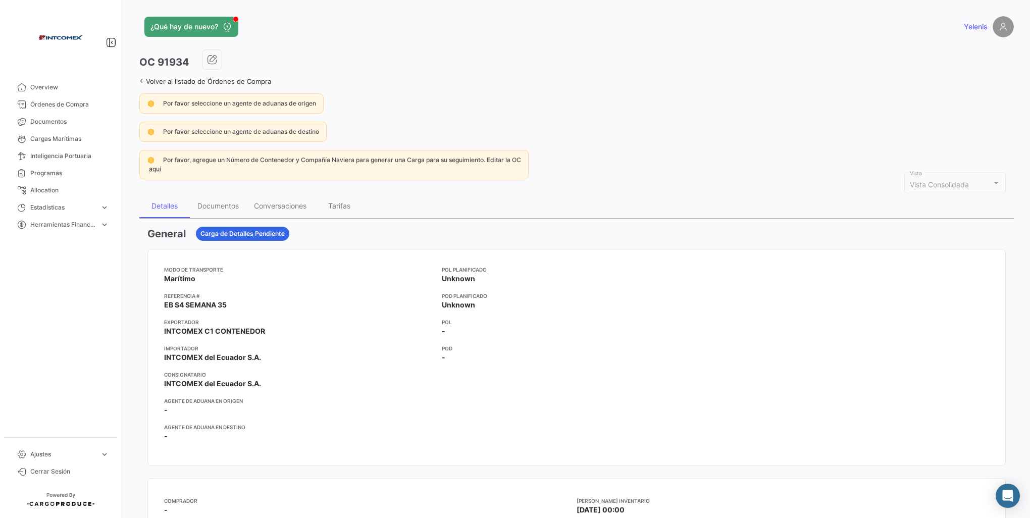
click at [143, 81] on icon at bounding box center [142, 81] width 7 height 7
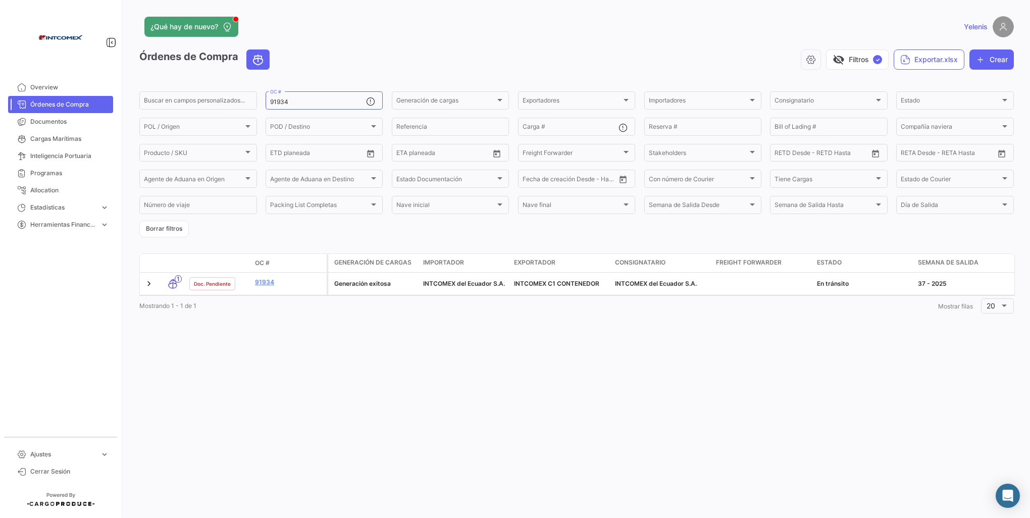
click at [273, 363] on div "¿Qué hay de nuevo? Yelenis Órdenes de Compra visibility_off Filtros ✓ Exportar.…" at bounding box center [576, 259] width 906 height 518
click at [263, 283] on link "91934" at bounding box center [289, 282] width 68 height 9
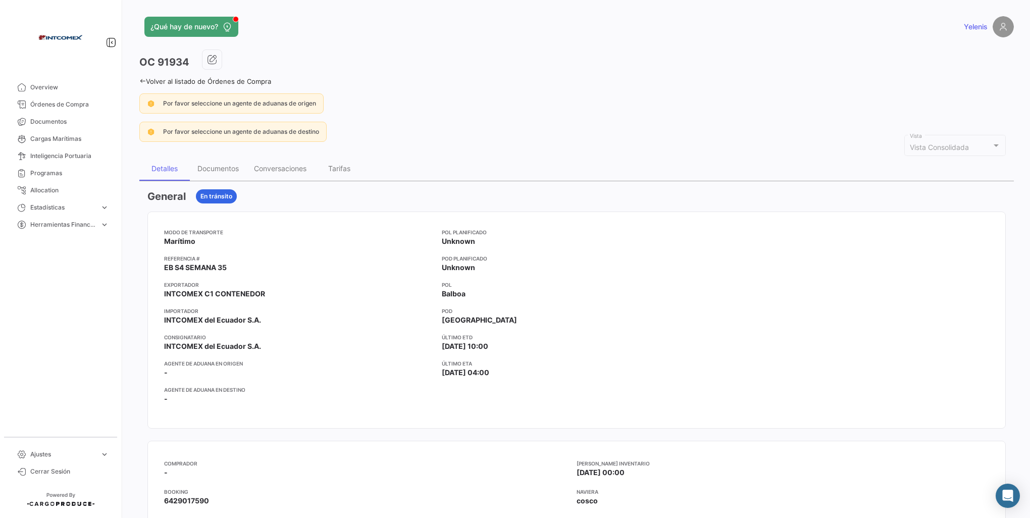
click at [141, 82] on icon at bounding box center [142, 81] width 7 height 7
